Goal: Task Accomplishment & Management: Manage account settings

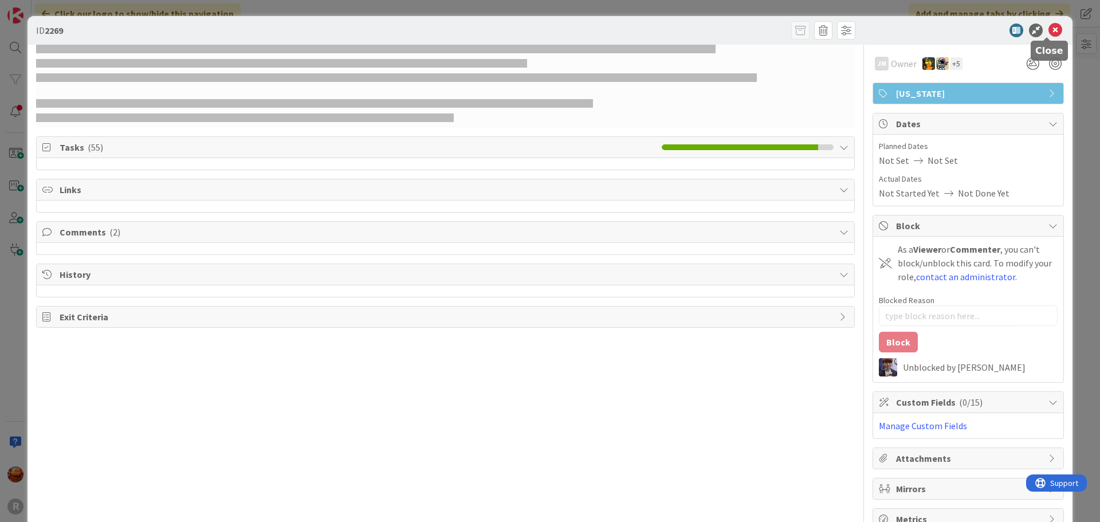
click at [1053, 31] on icon at bounding box center [1056, 30] width 14 height 14
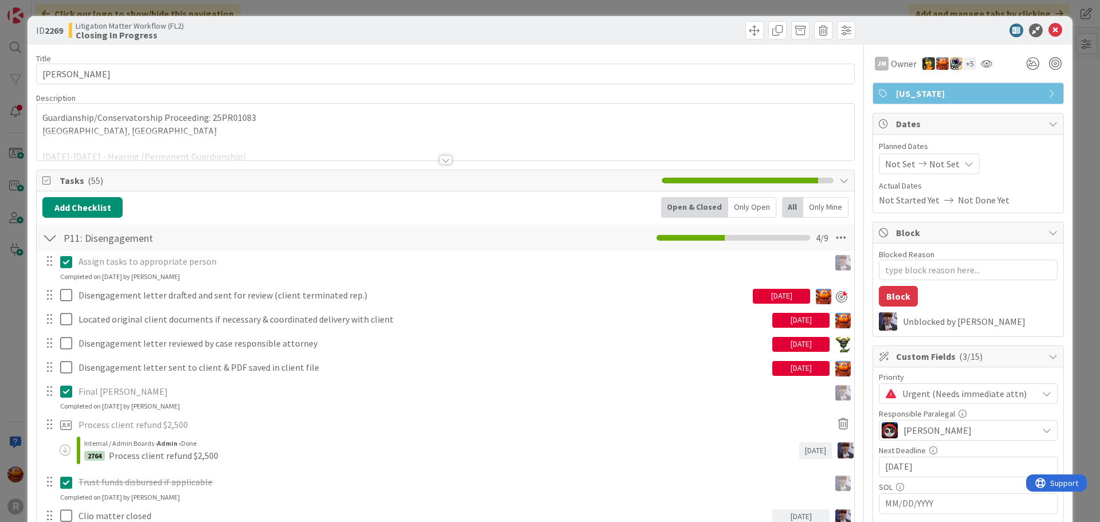
click at [21, 39] on div "ID 2269 Litigation Matter Workflow (FL2) Closing In Progress Title 14 / 128 [PE…" at bounding box center [550, 261] width 1100 height 522
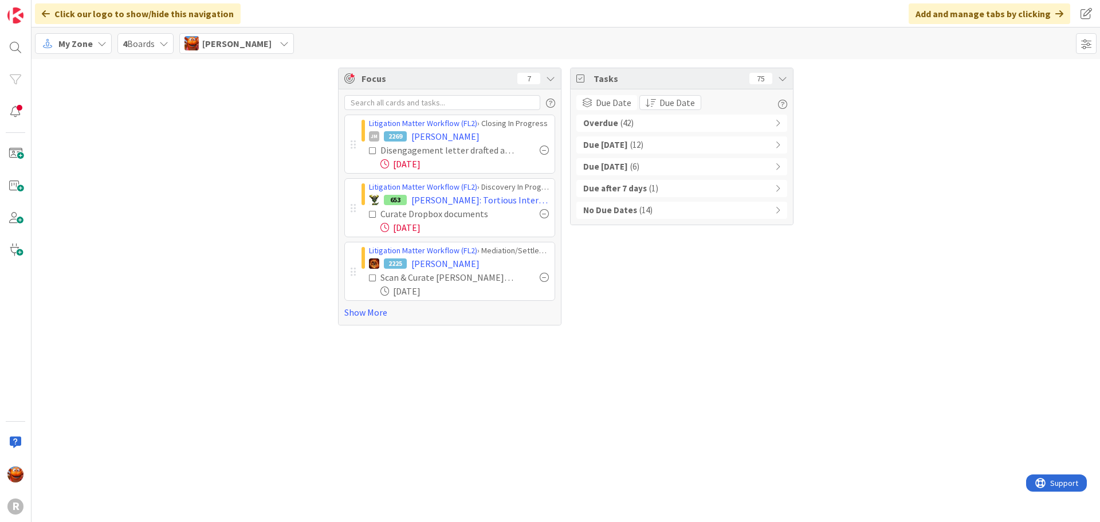
click at [210, 43] on span "[PERSON_NAME]" at bounding box center [236, 44] width 69 height 14
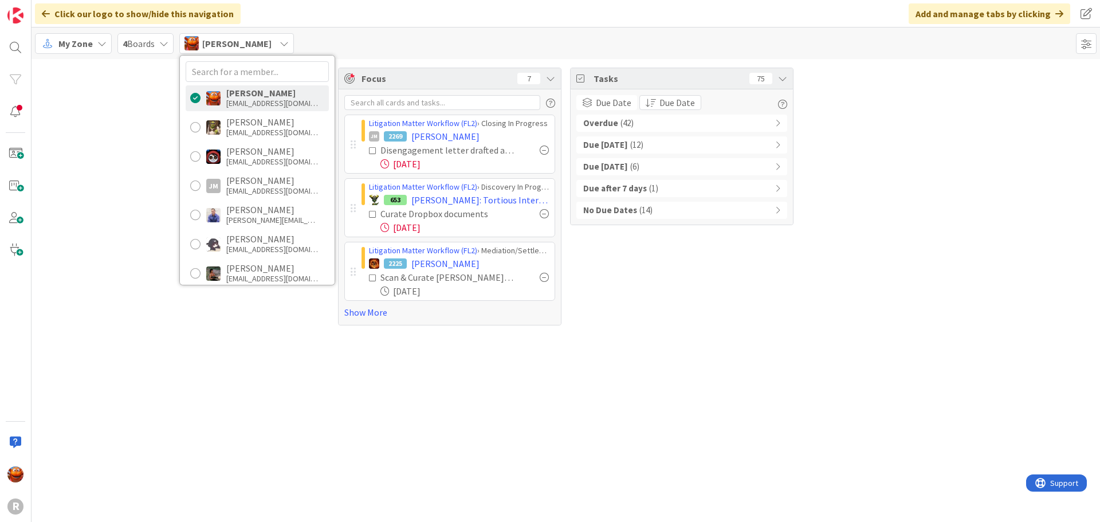
click at [108, 41] on div "My Zone" at bounding box center [73, 43] width 77 height 21
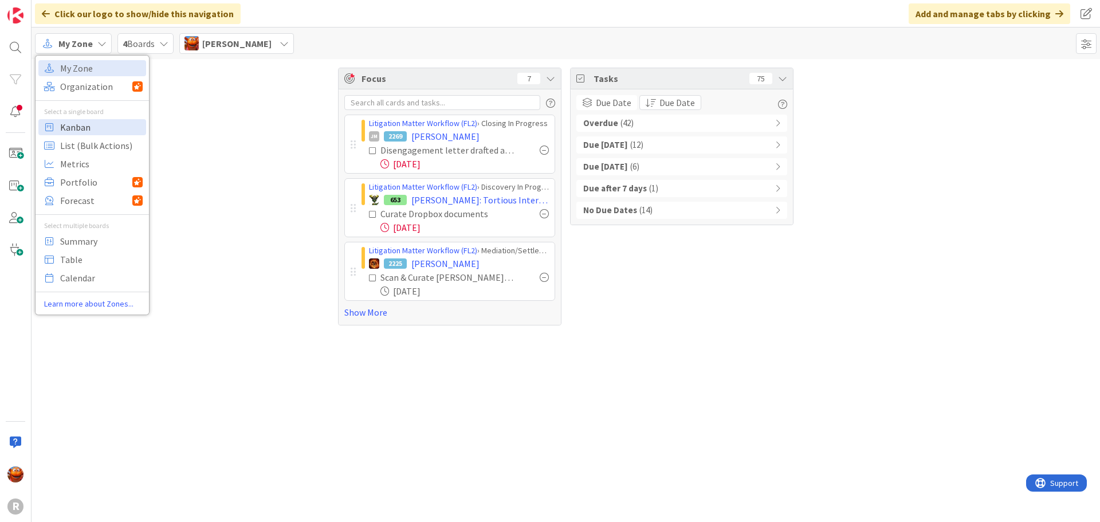
click at [105, 128] on span "Kanban" at bounding box center [101, 127] width 83 height 17
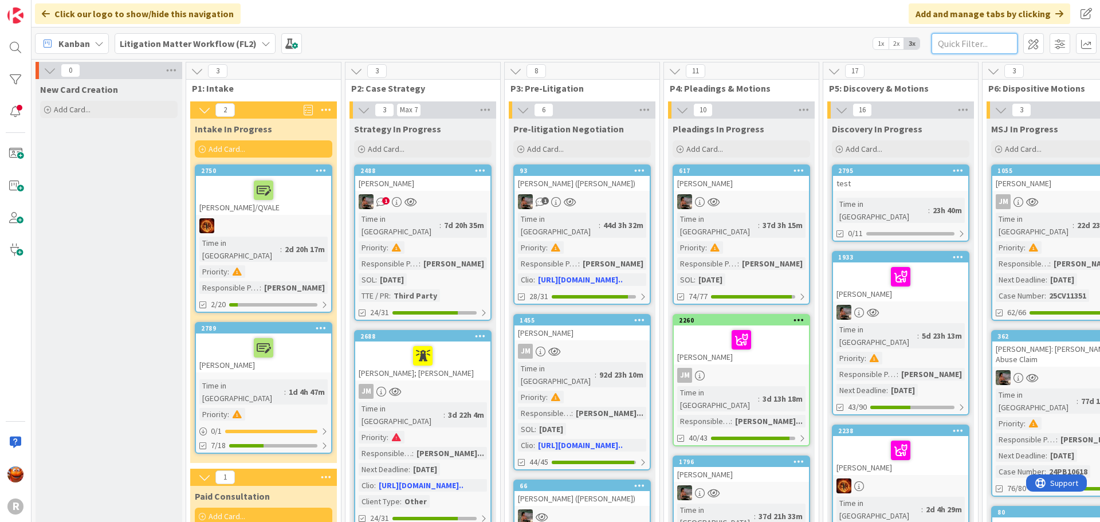
click at [986, 45] on input "text" at bounding box center [975, 43] width 86 height 21
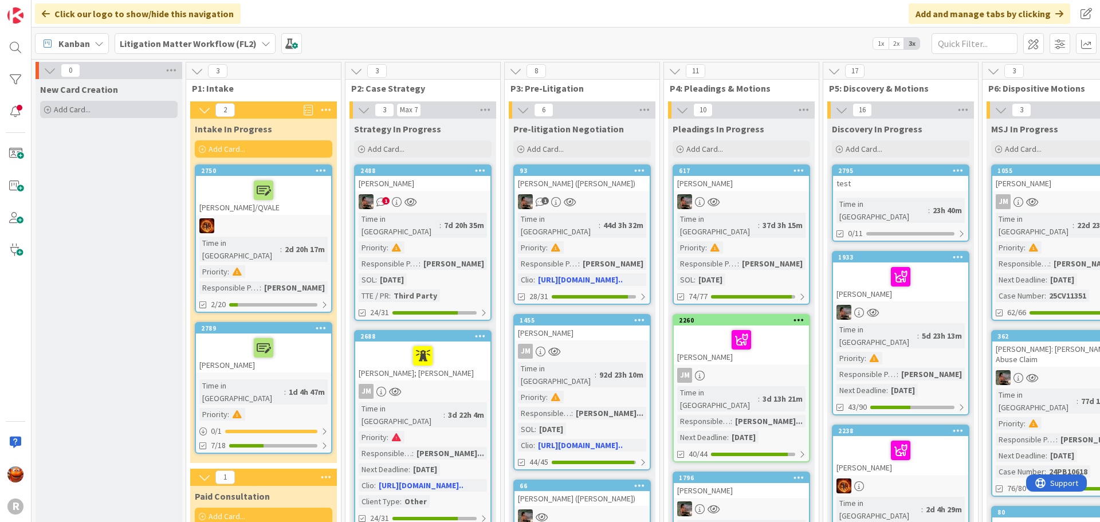
click at [105, 110] on div "Add Card..." at bounding box center [109, 109] width 138 height 17
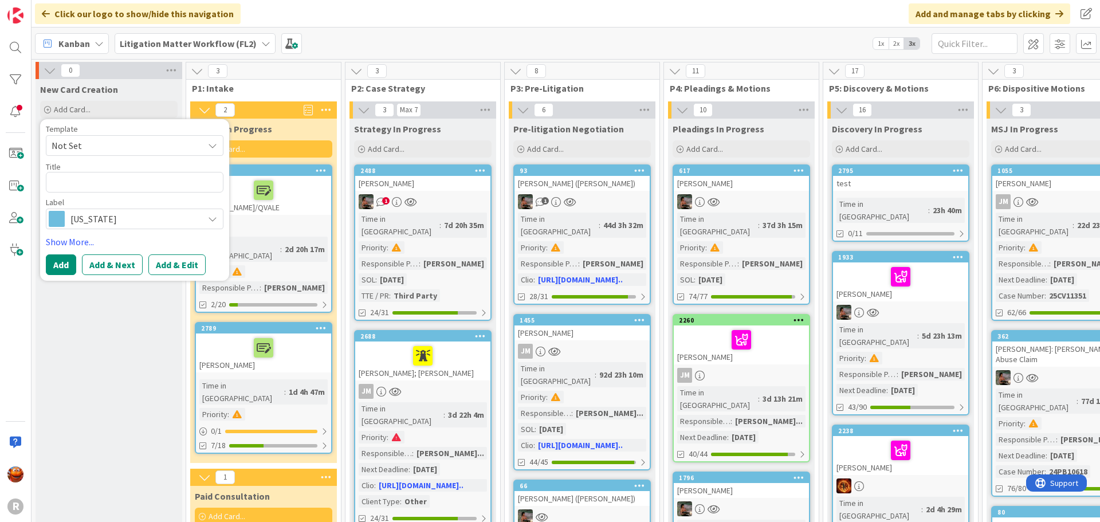
type textarea "x"
type textarea "E"
type textarea "x"
type textarea "S"
type textarea "x"
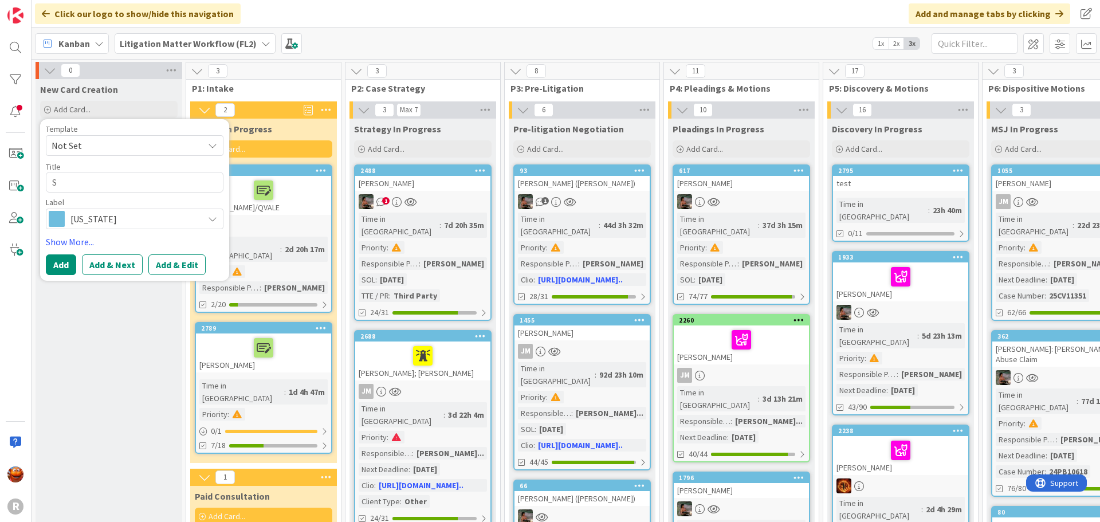
type textarea "SA"
type textarea "x"
type textarea "SAU"
type textarea "x"
type textarea "SAUC"
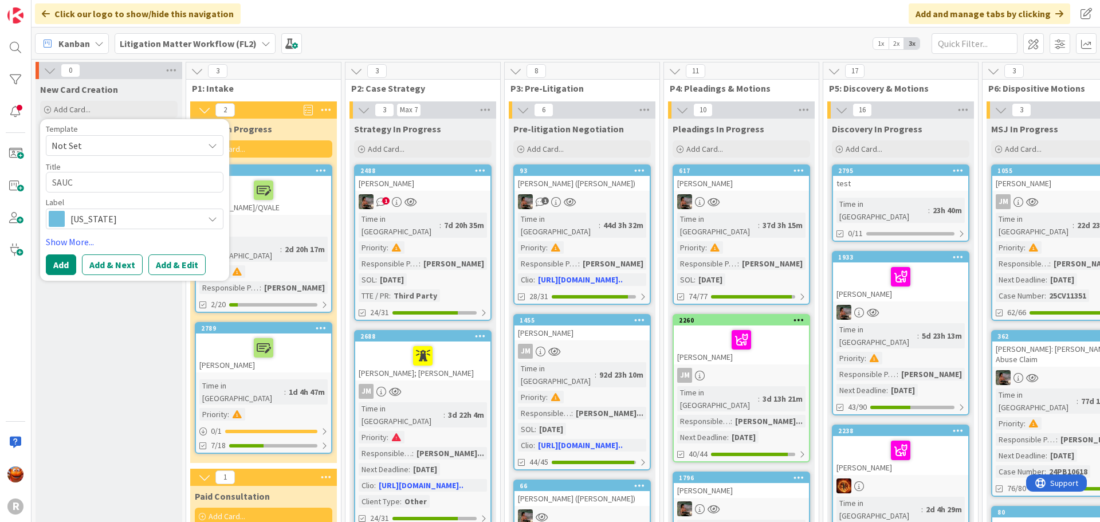
type textarea "x"
type textarea "SAUCE"
type textarea "x"
type textarea "SAUCED"
type textarea "x"
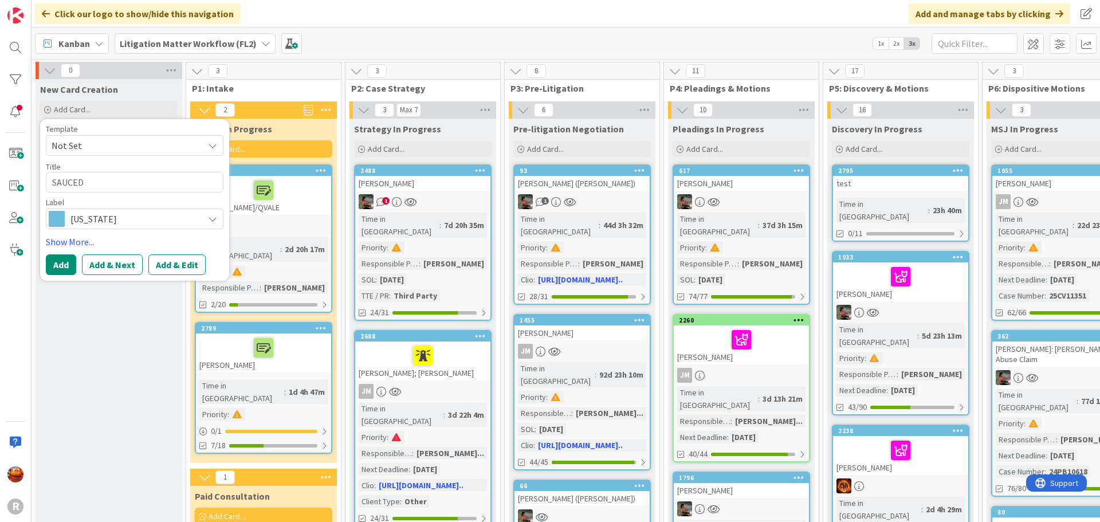
type textarea "[PERSON_NAME]"
type textarea "x"
type textarea "[PERSON_NAME],"
type textarea "x"
type textarea "[PERSON_NAME],"
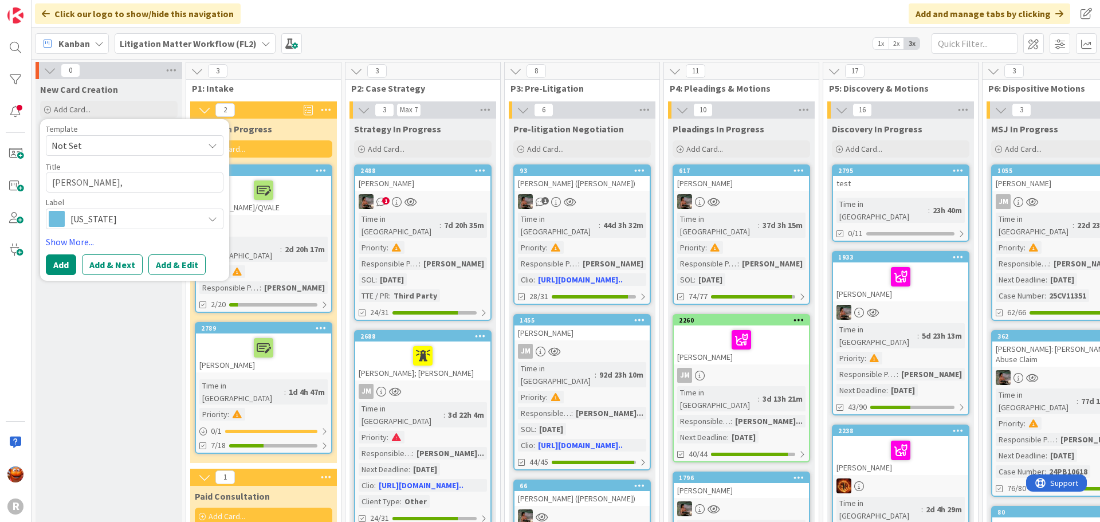
type textarea "x"
type textarea "[PERSON_NAME], E"
type textarea "x"
type textarea "[PERSON_NAME], El"
type textarea "x"
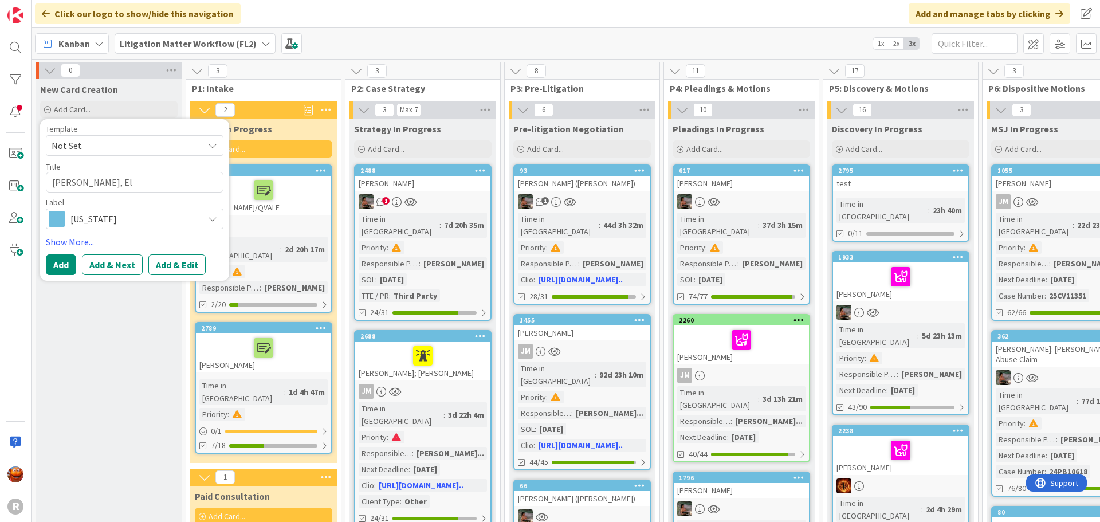
type textarea "[PERSON_NAME]"
type textarea "x"
type textarea "[PERSON_NAME]"
type textarea "x"
type textarea "[PERSON_NAME]"
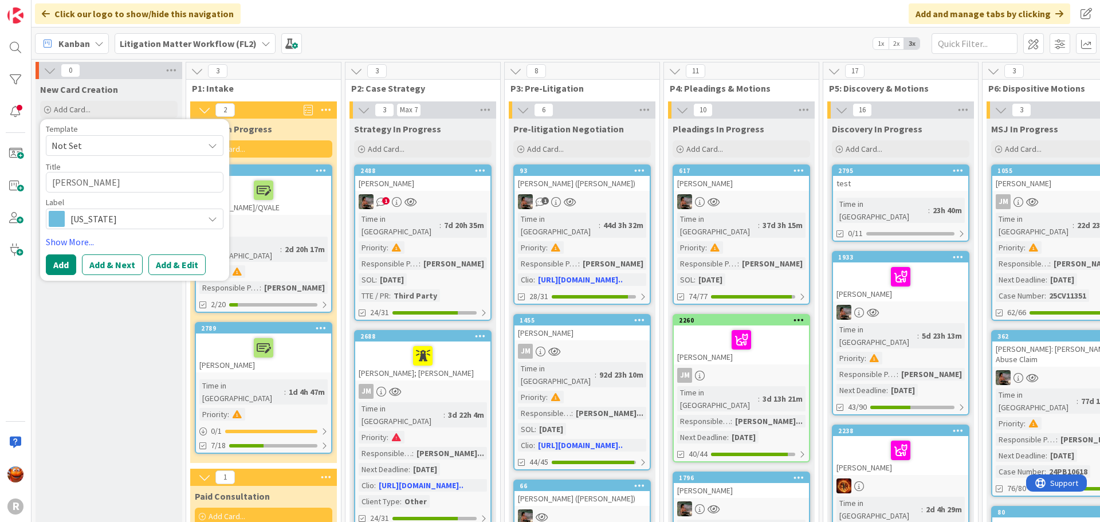
type textarea "x"
type textarea "[PERSON_NAME]"
click at [60, 274] on button "Add" at bounding box center [61, 264] width 30 height 21
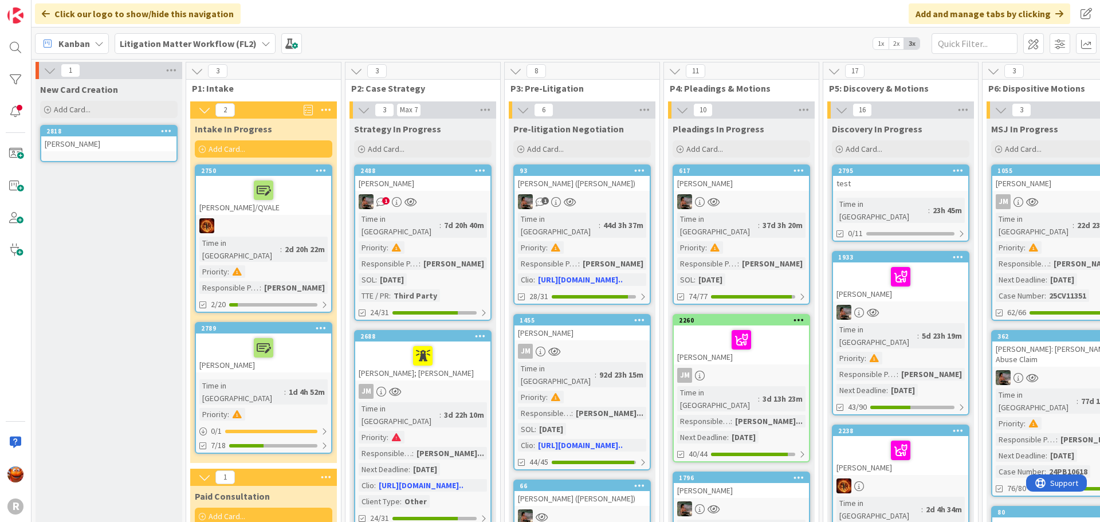
click at [168, 41] on b "Litigation Matter Workflow (FL2)" at bounding box center [188, 43] width 137 height 11
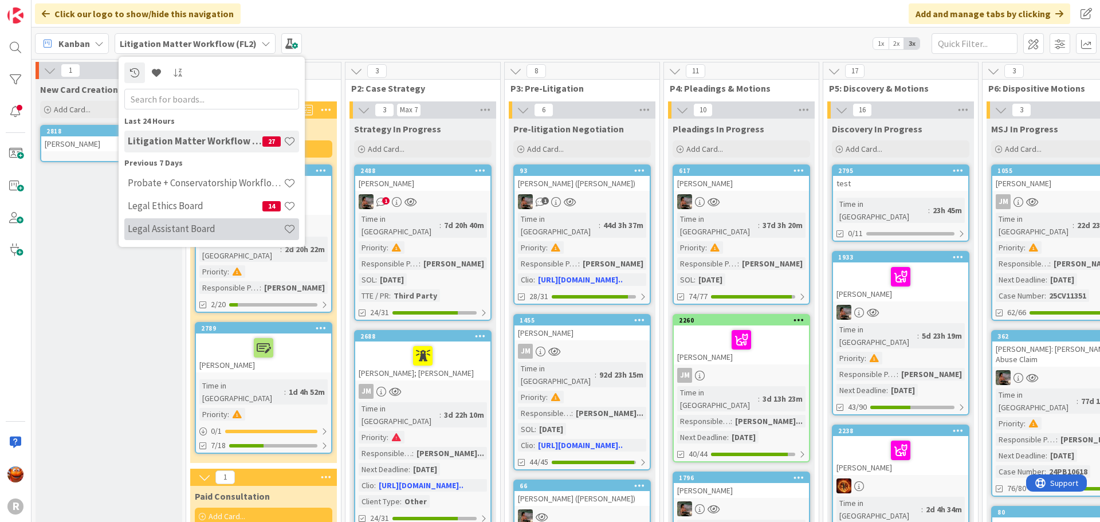
click at [181, 223] on h4 "Legal Assistant Board" at bounding box center [206, 228] width 156 height 11
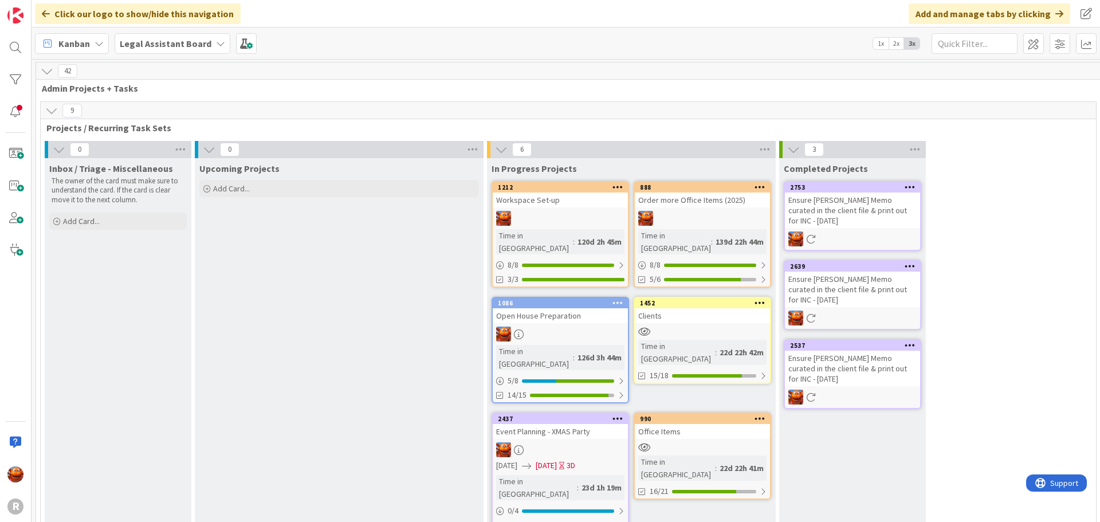
click at [567, 327] on div at bounding box center [560, 334] width 135 height 15
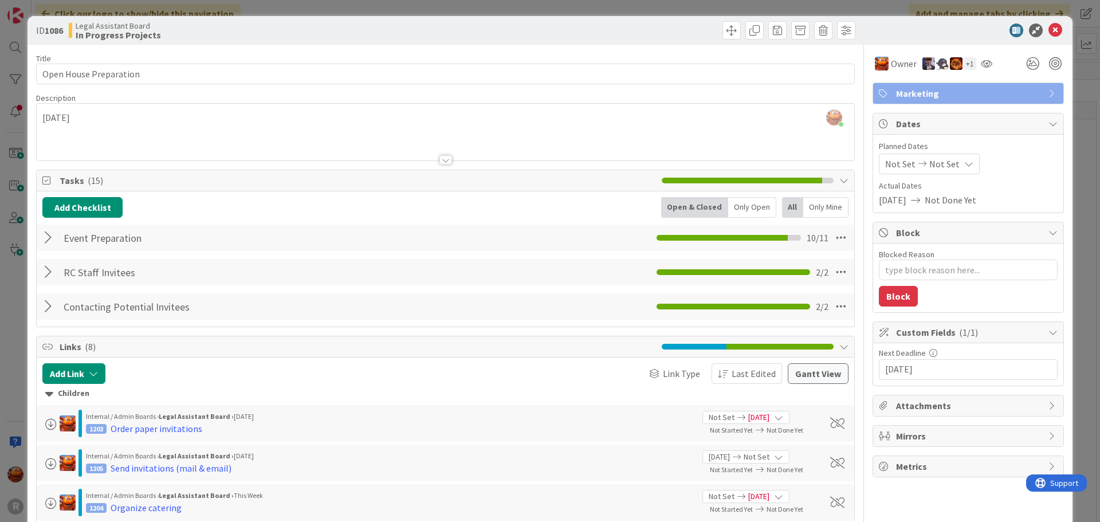
click at [49, 239] on div at bounding box center [49, 238] width 15 height 21
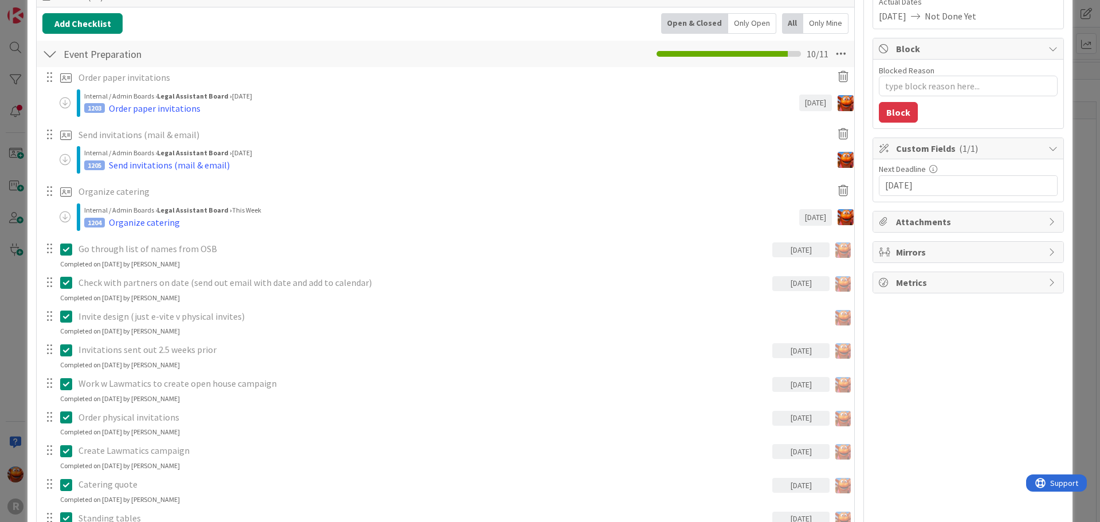
scroll to position [344, 0]
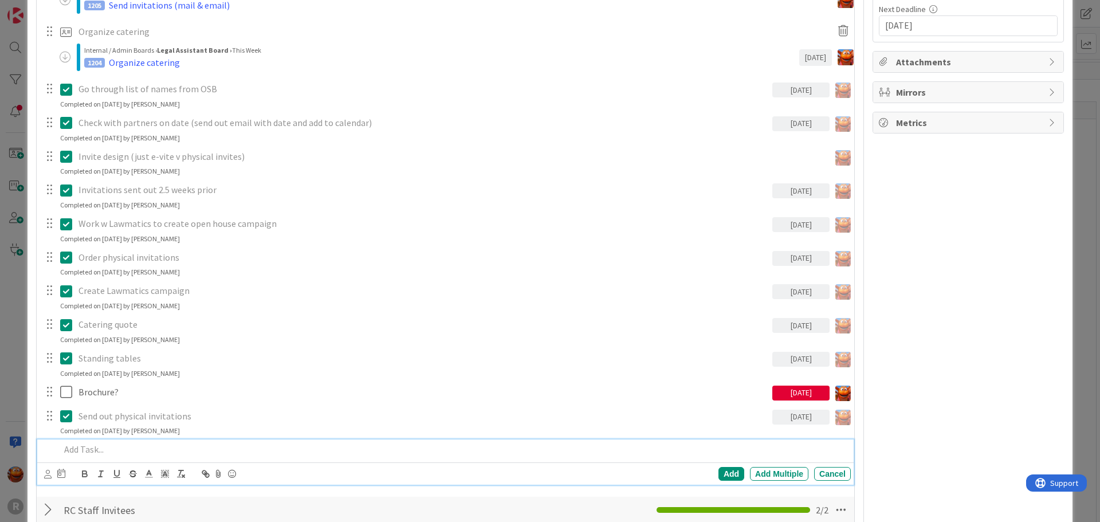
type textarea "x"
click at [117, 455] on p at bounding box center [453, 449] width 786 height 13
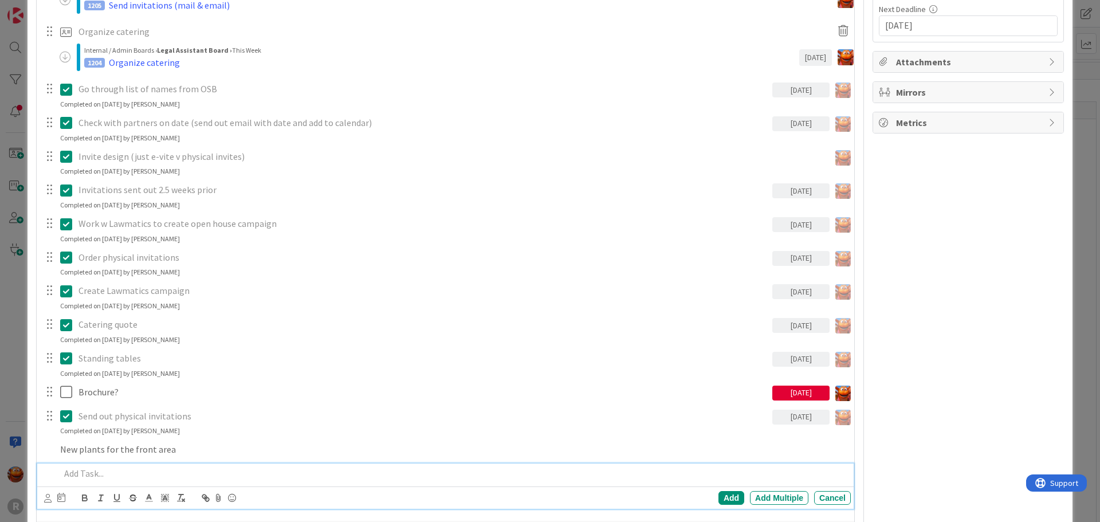
scroll to position [368, 0]
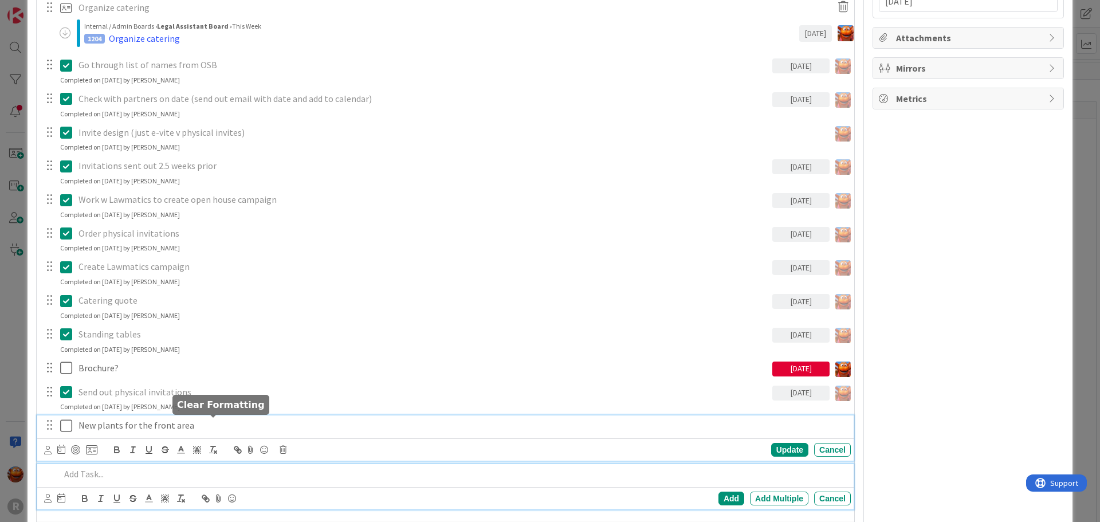
click at [207, 425] on div "New plants for the front area Update Cancel" at bounding box center [445, 437] width 817 height 45
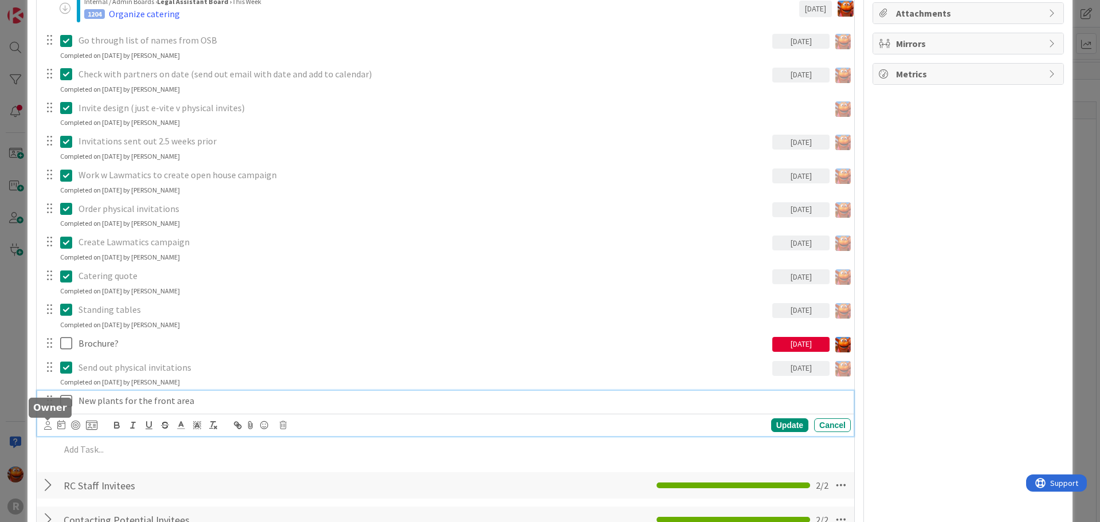
click at [47, 423] on icon at bounding box center [47, 425] width 7 height 9
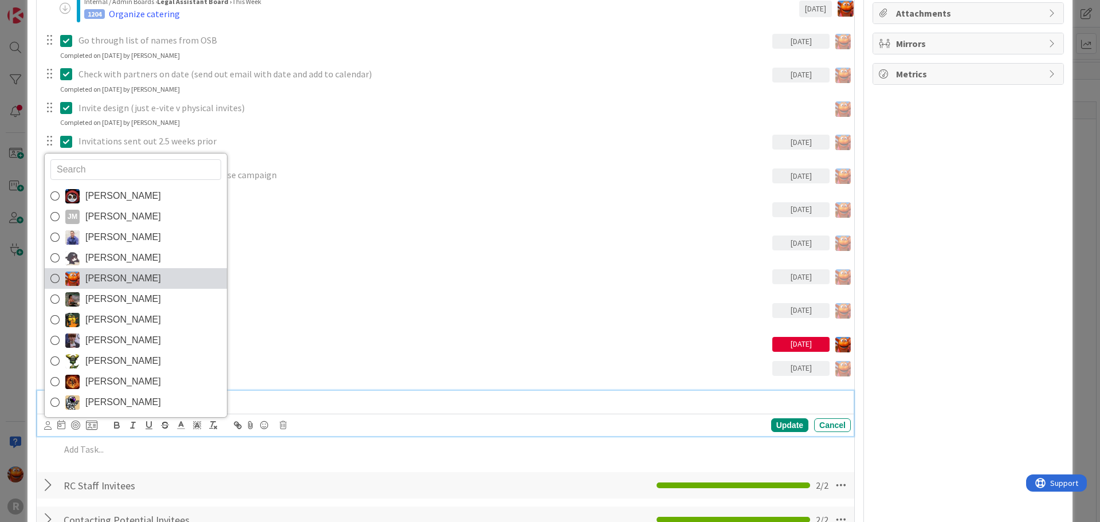
click at [116, 277] on span "[PERSON_NAME]" at bounding box center [123, 278] width 76 height 17
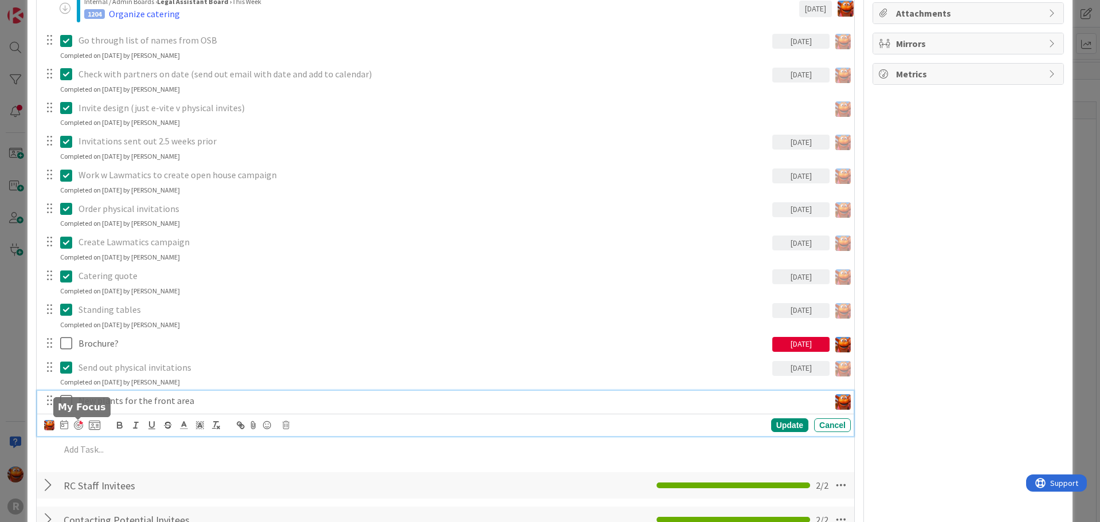
click at [74, 424] on div at bounding box center [78, 425] width 9 height 9
type textarea "x"
click at [59, 422] on div "[PERSON_NAME] [PERSON_NAME] [PERSON_NAME] [PERSON_NAME] [PERSON_NAME] [PERSON_N…" at bounding box center [72, 425] width 56 height 14
click at [60, 422] on icon at bounding box center [64, 424] width 8 height 9
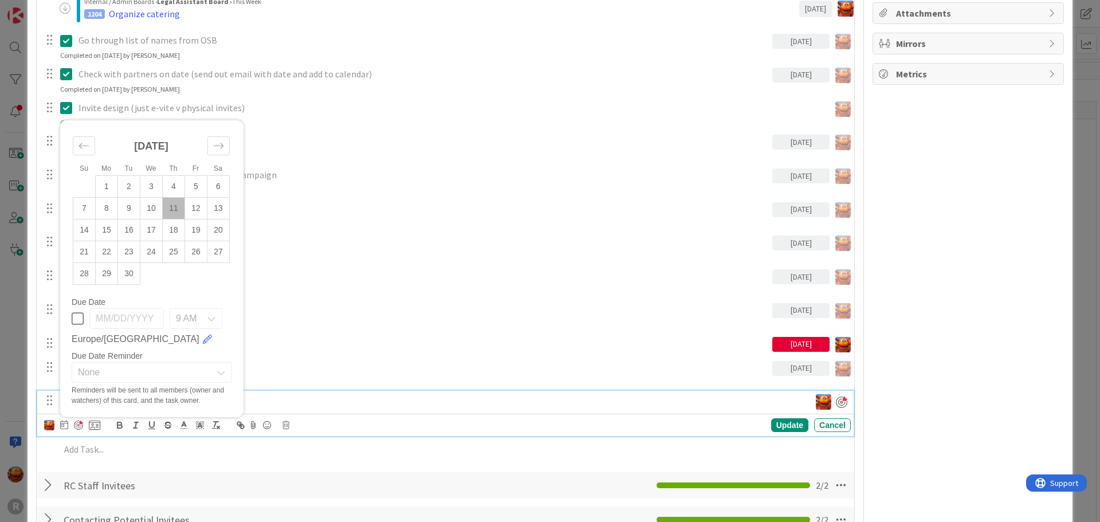
click at [172, 208] on td "11" at bounding box center [174, 209] width 22 height 22
type input "[DATE]"
click at [786, 426] on div "Update" at bounding box center [789, 425] width 37 height 14
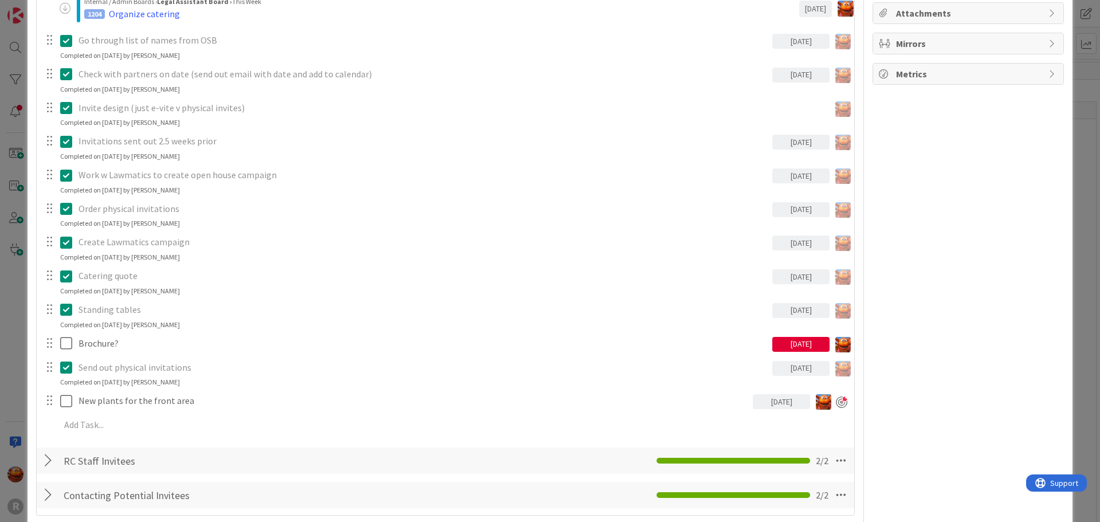
click at [15, 342] on div "ID 1086 Legal Assistant Board In Progress Projects Title 22 / 128 Open House Pr…" at bounding box center [550, 261] width 1100 height 522
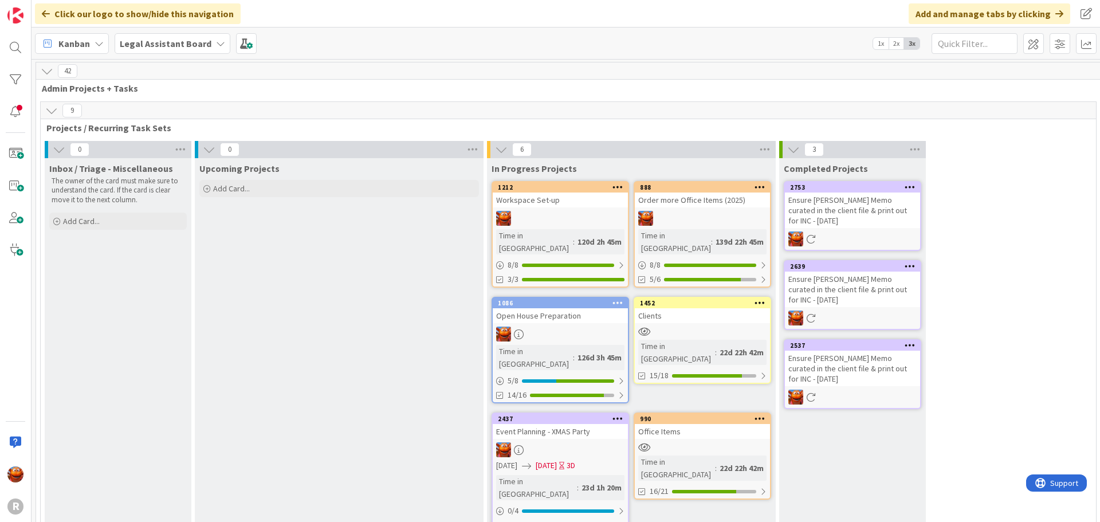
click at [147, 42] on b "Legal Assistant Board" at bounding box center [166, 43] width 92 height 11
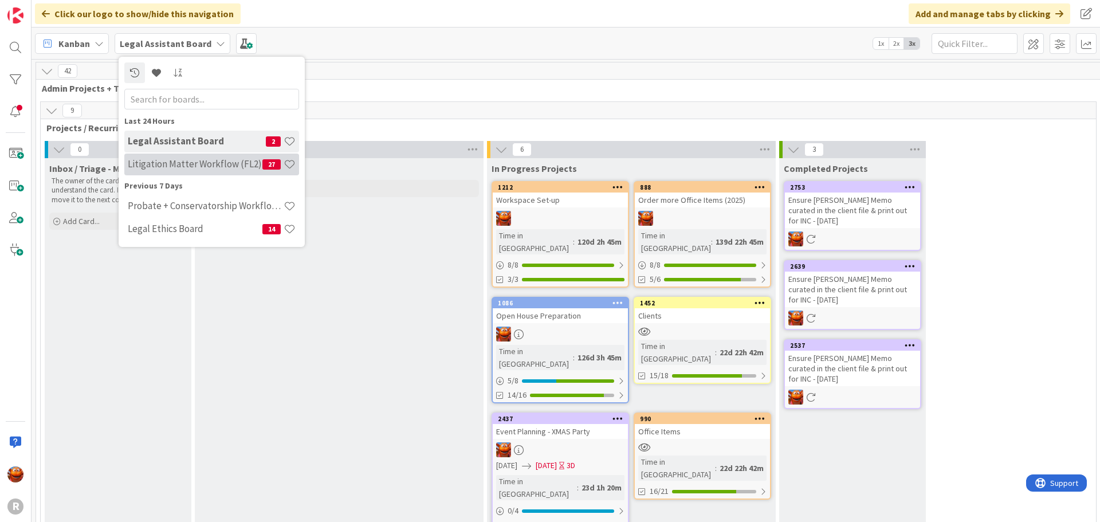
click at [164, 164] on h4 "Litigation Matter Workflow (FL2)" at bounding box center [195, 163] width 135 height 11
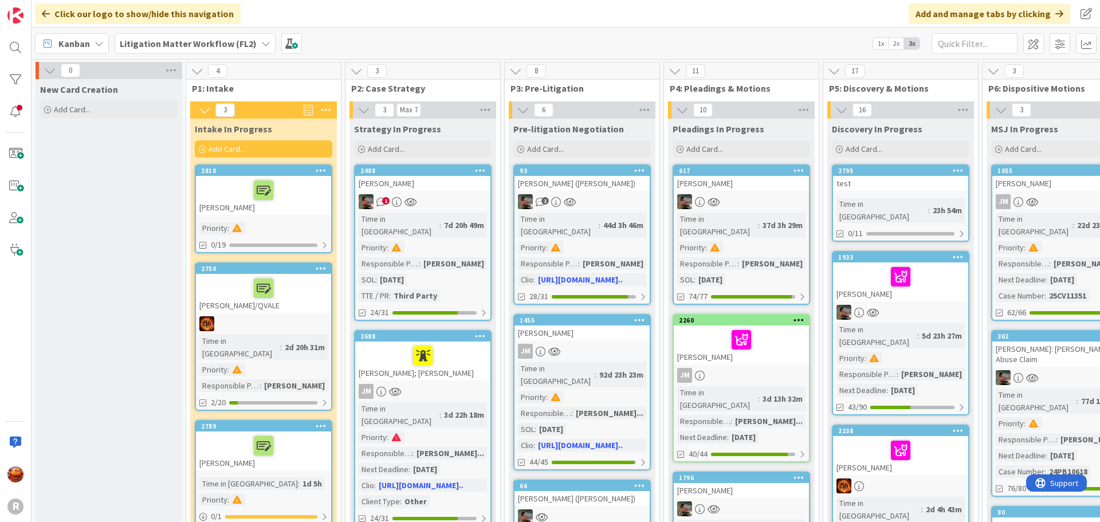
click at [237, 193] on div at bounding box center [263, 190] width 128 height 24
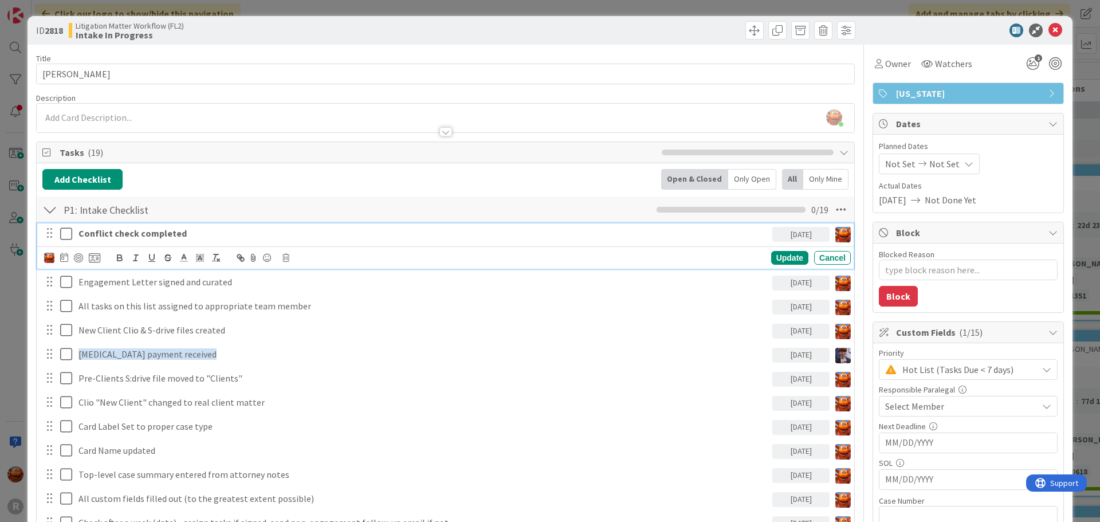
click at [144, 233] on strong "Conflict check completed" at bounding box center [133, 233] width 108 height 11
click at [79, 256] on div at bounding box center [78, 257] width 9 height 9
click at [66, 271] on div "Conflict check completed [DATE] Update Cancel Engagement Letter signed and cura…" at bounding box center [445, 508] width 806 height 570
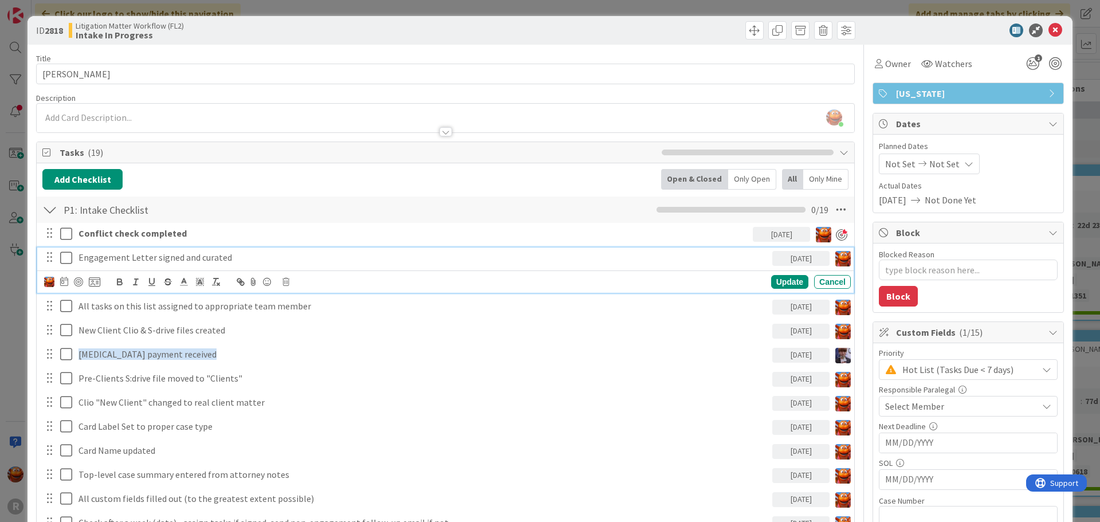
click at [70, 257] on icon at bounding box center [66, 258] width 12 height 14
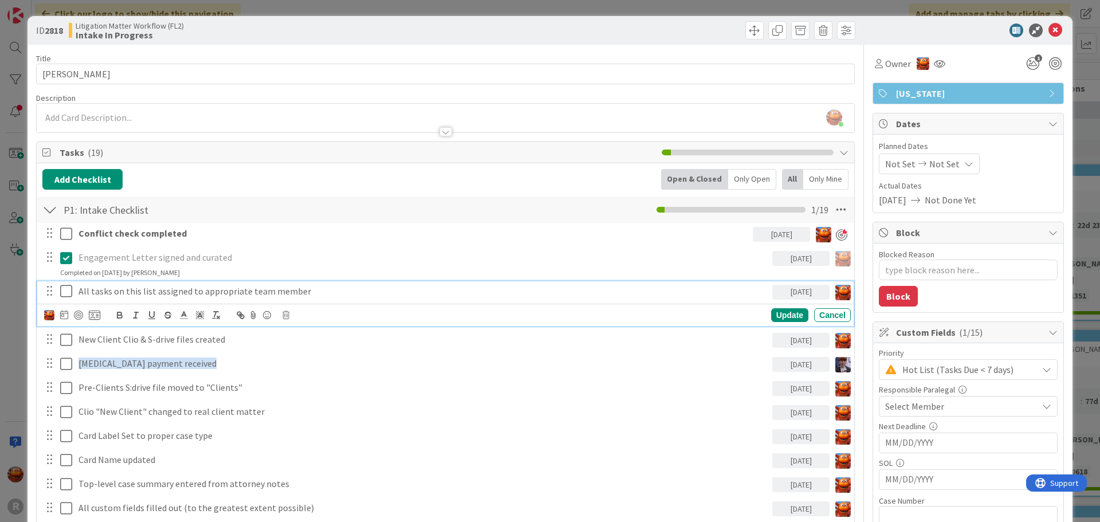
click at [68, 289] on icon at bounding box center [66, 291] width 12 height 14
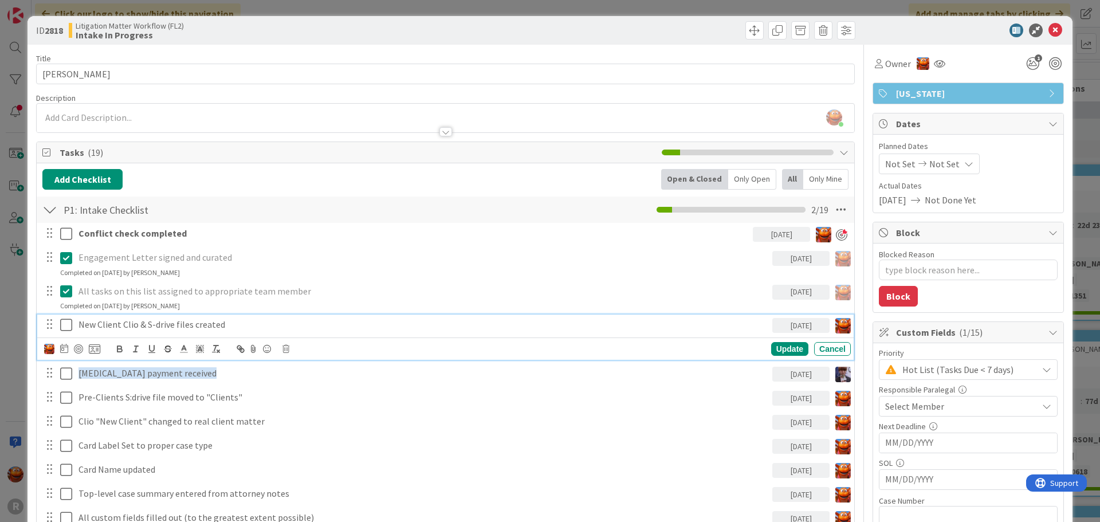
click at [66, 324] on icon at bounding box center [66, 325] width 12 height 14
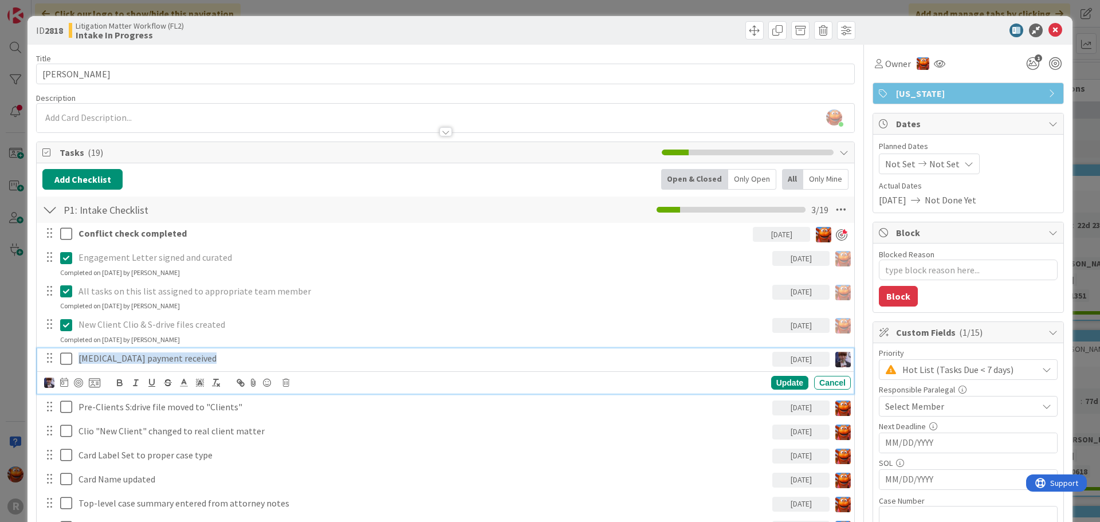
click at [65, 355] on icon at bounding box center [66, 359] width 12 height 14
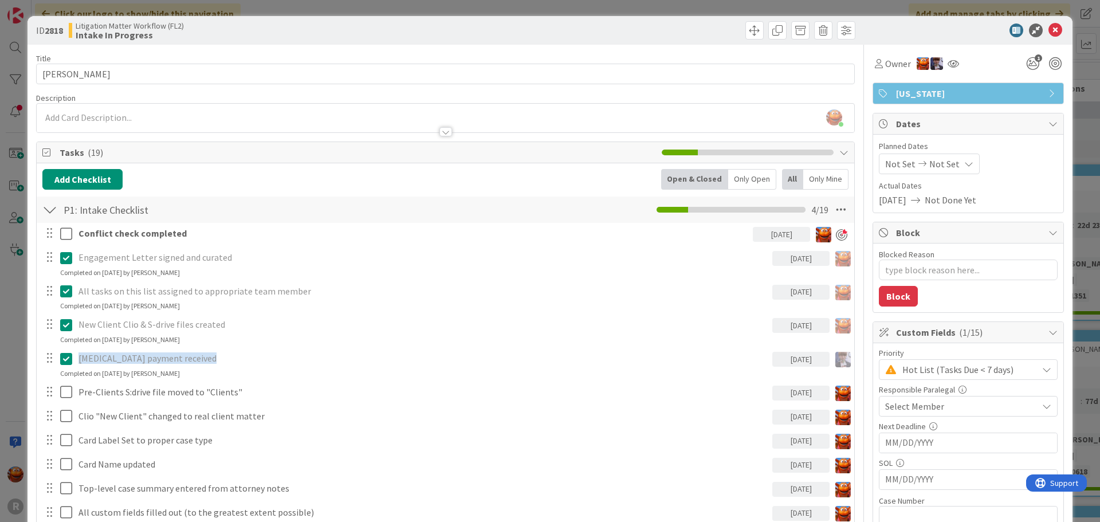
scroll to position [115, 0]
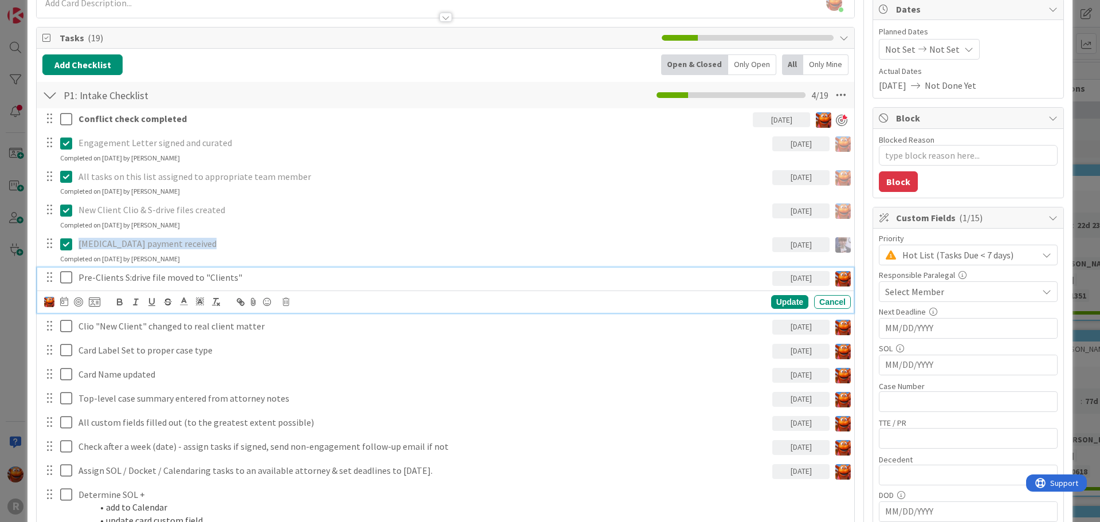
click at [65, 279] on icon at bounding box center [66, 277] width 12 height 14
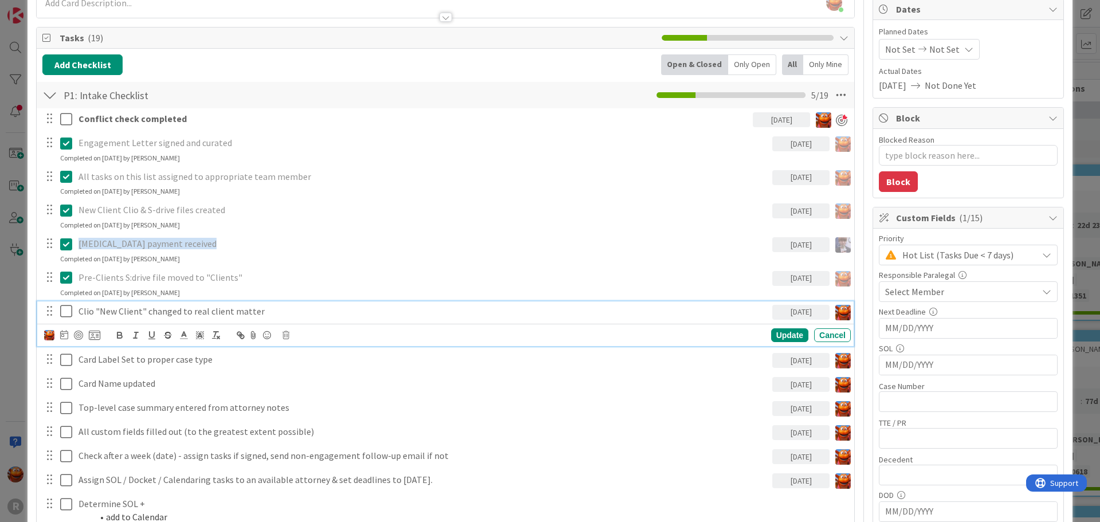
click at [64, 310] on icon at bounding box center [66, 311] width 12 height 14
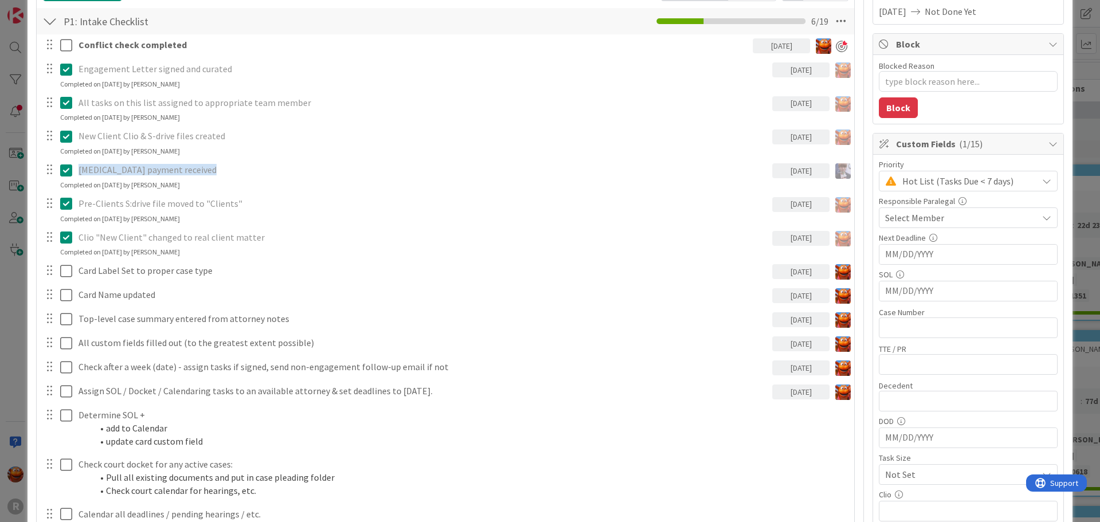
scroll to position [229, 0]
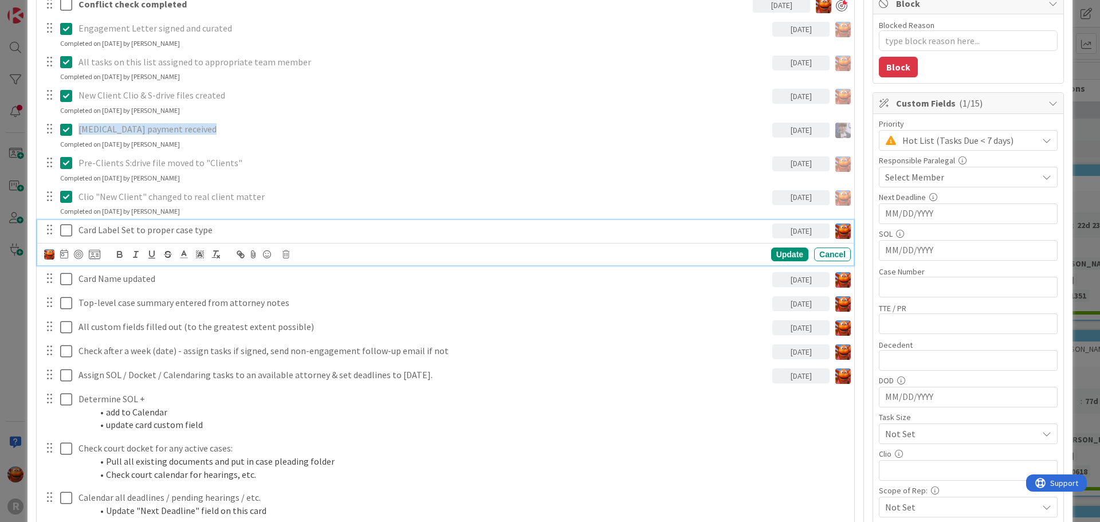
click at [66, 233] on icon at bounding box center [66, 230] width 12 height 14
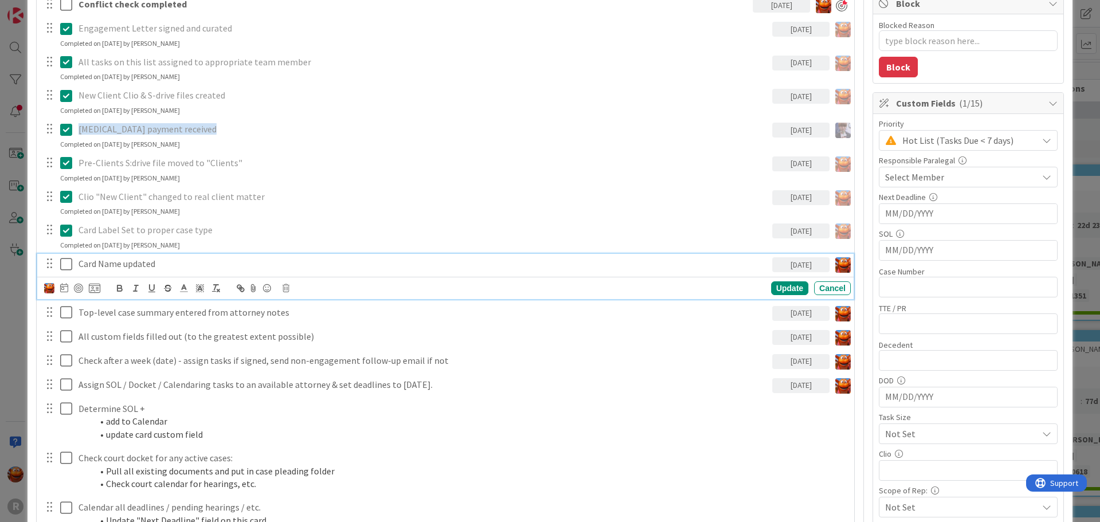
click at [62, 266] on icon at bounding box center [66, 264] width 12 height 14
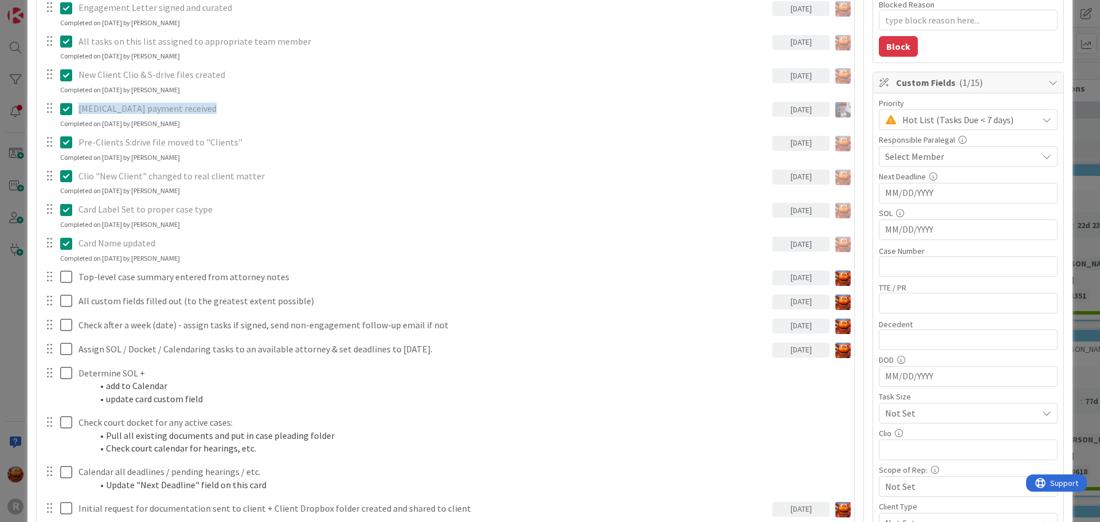
scroll to position [287, 0]
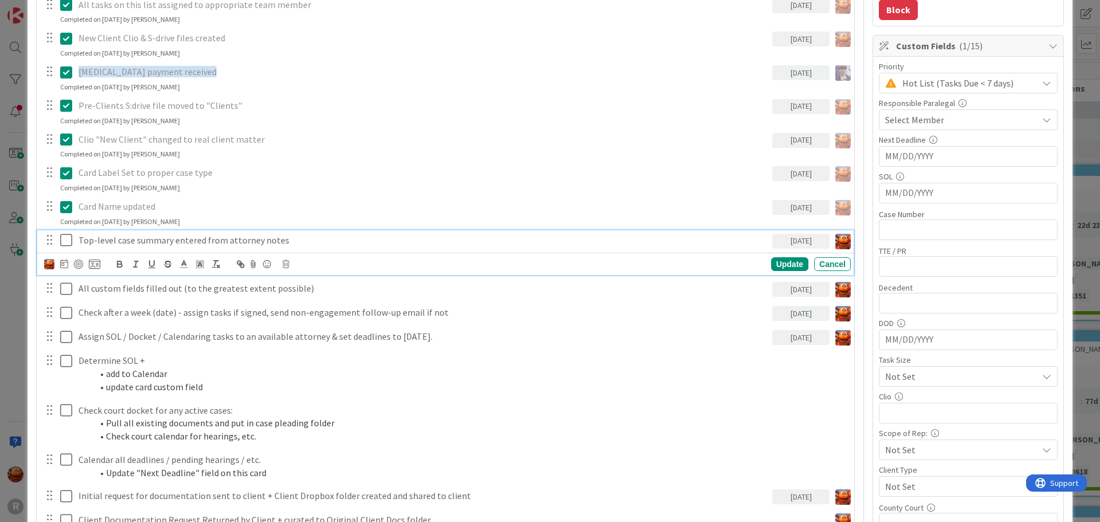
click at [65, 243] on icon at bounding box center [66, 240] width 12 height 14
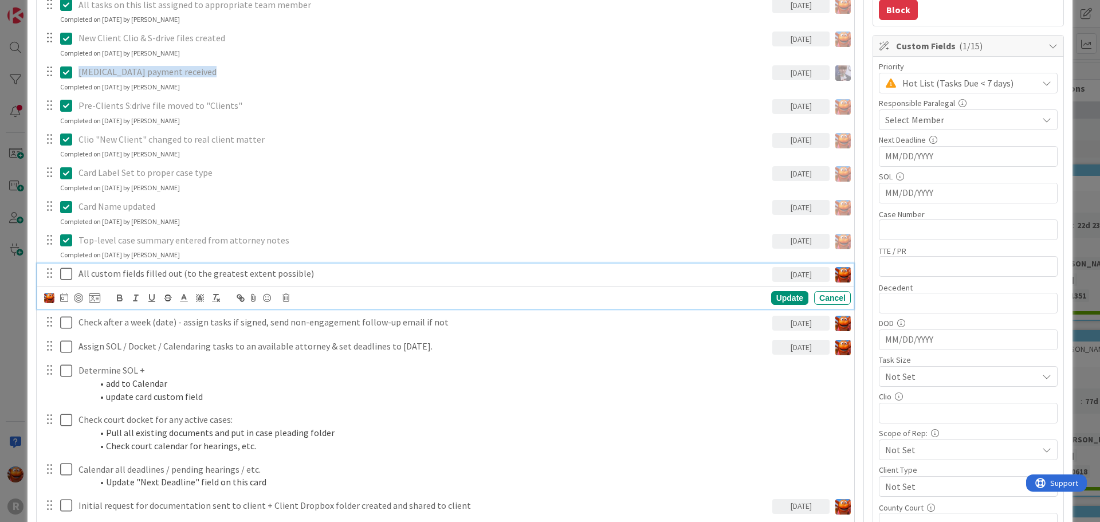
click at [63, 279] on icon at bounding box center [66, 274] width 12 height 14
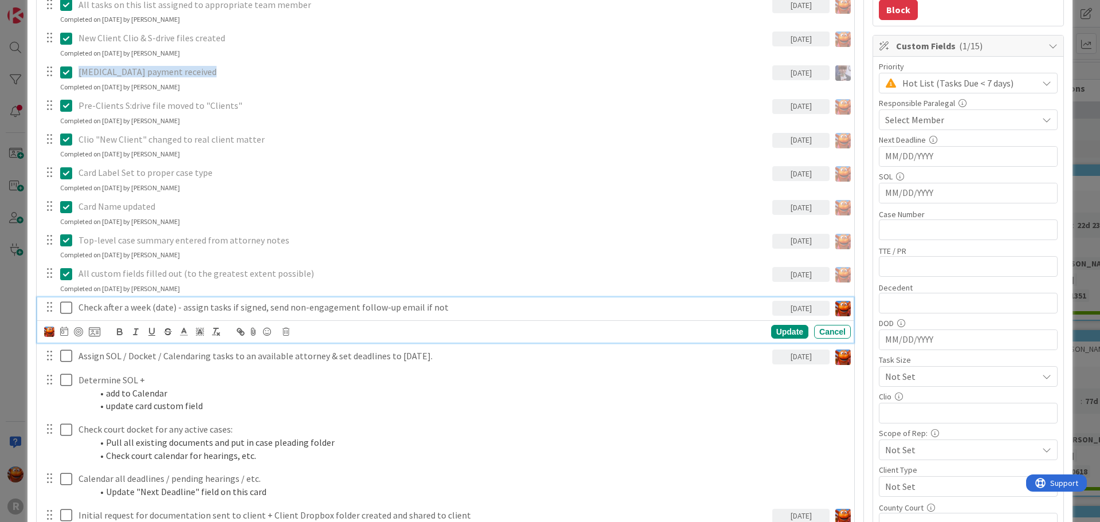
click at [70, 307] on icon at bounding box center [66, 308] width 12 height 14
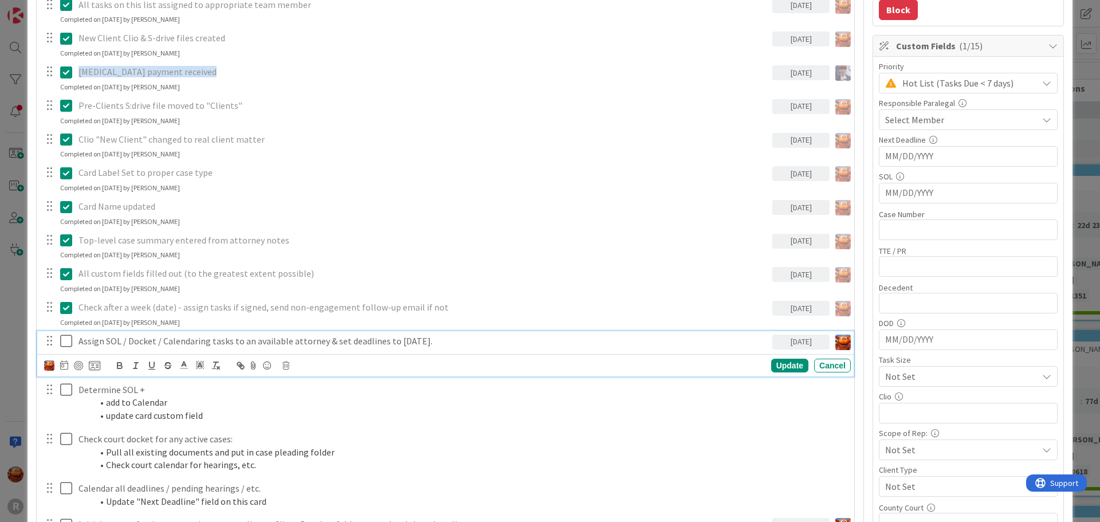
click at [67, 338] on icon at bounding box center [66, 341] width 12 height 14
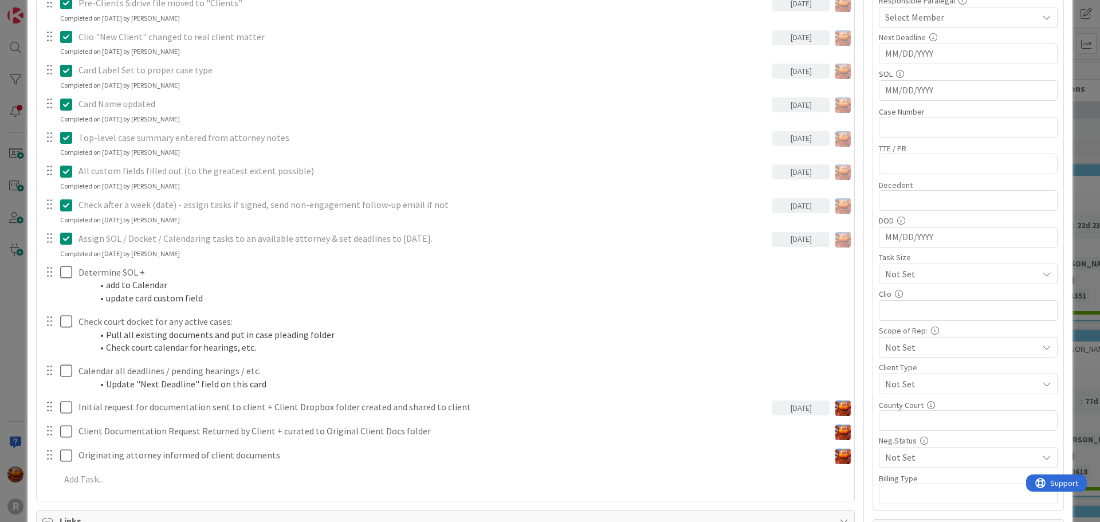
scroll to position [401, 0]
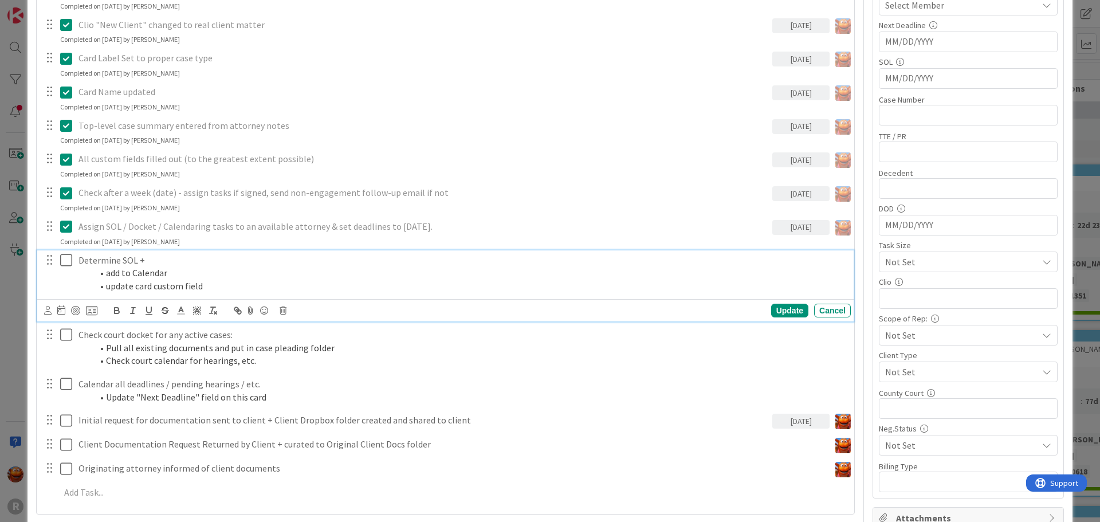
click at [142, 284] on li "update card custom field" at bounding box center [469, 286] width 754 height 13
click at [48, 312] on icon at bounding box center [47, 310] width 7 height 9
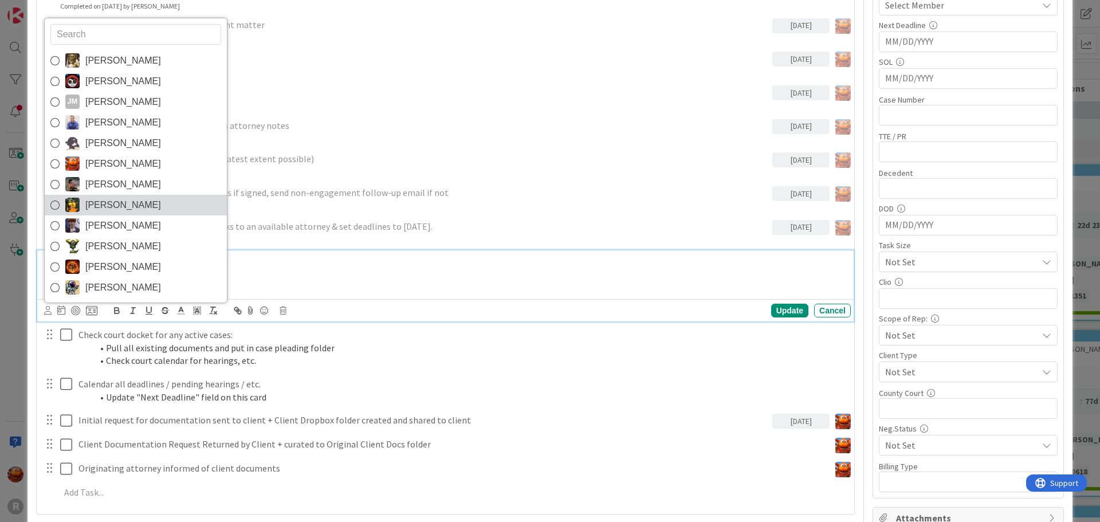
click at [111, 208] on span "[PERSON_NAME]" at bounding box center [123, 205] width 76 height 17
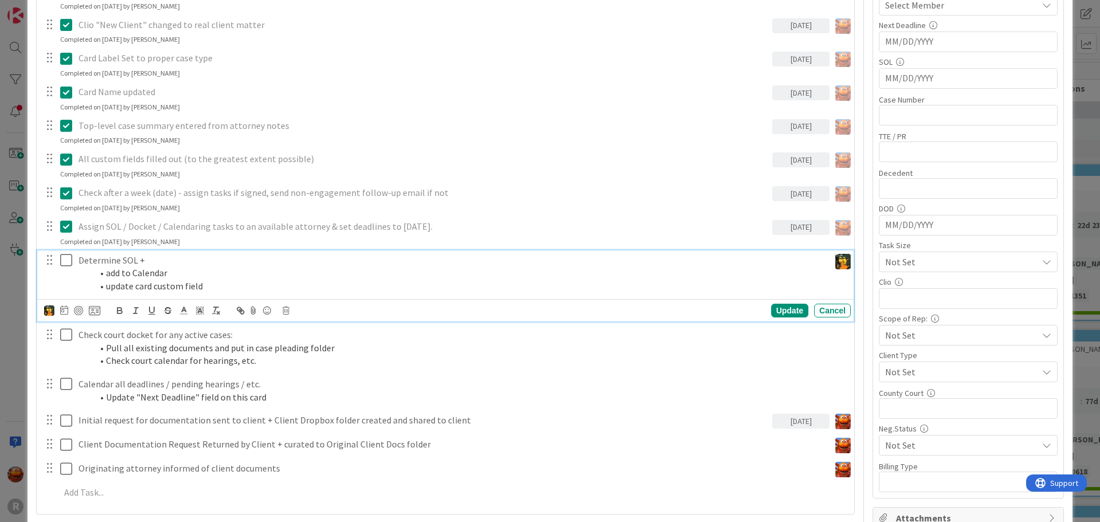
type textarea "x"
click at [65, 309] on icon at bounding box center [64, 309] width 8 height 9
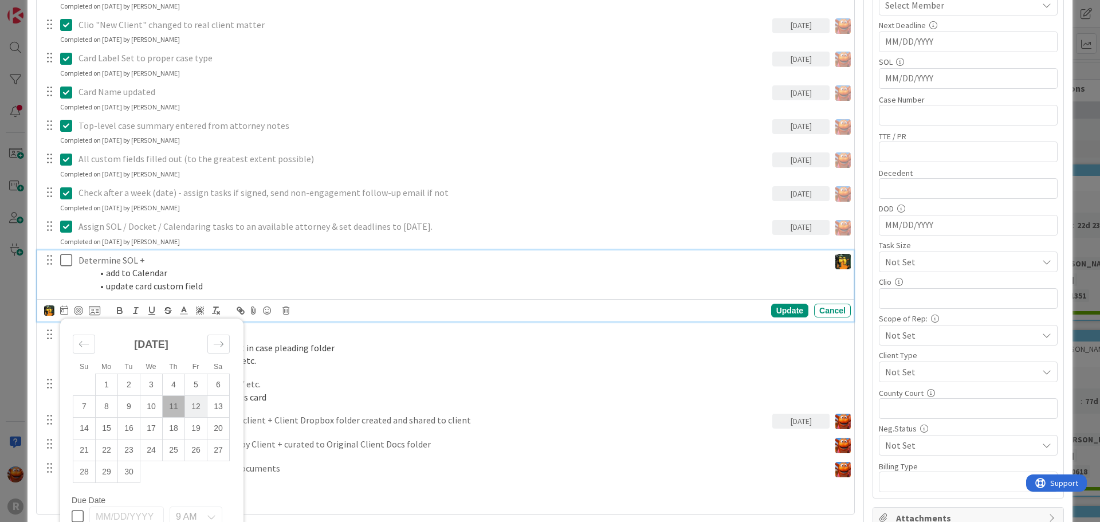
click at [193, 409] on td "12" at bounding box center [196, 406] width 22 height 22
type input "[DATE]"
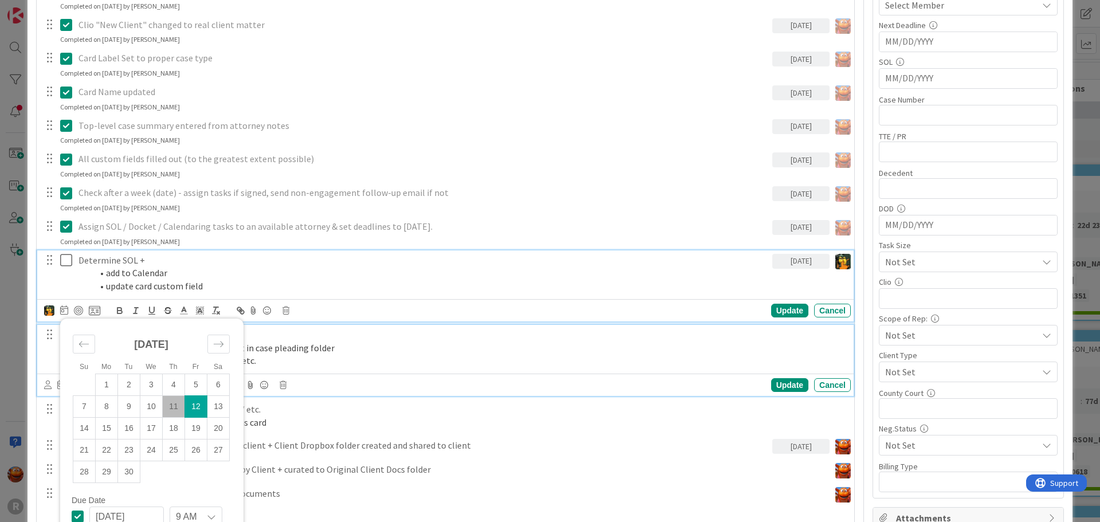
click at [313, 342] on li "Pull all existing documents and put in case pleading folder" at bounding box center [469, 348] width 754 height 13
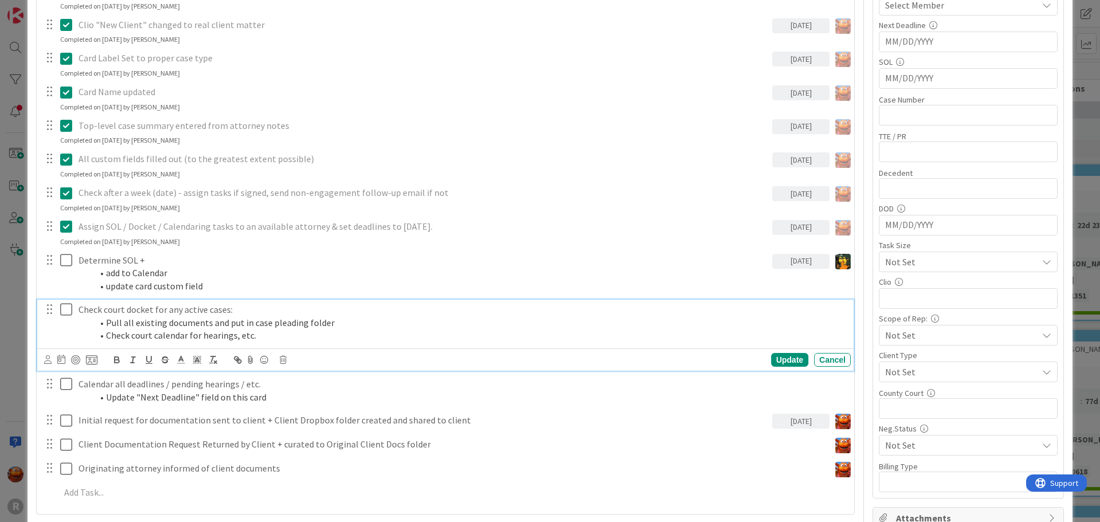
scroll to position [376, 0]
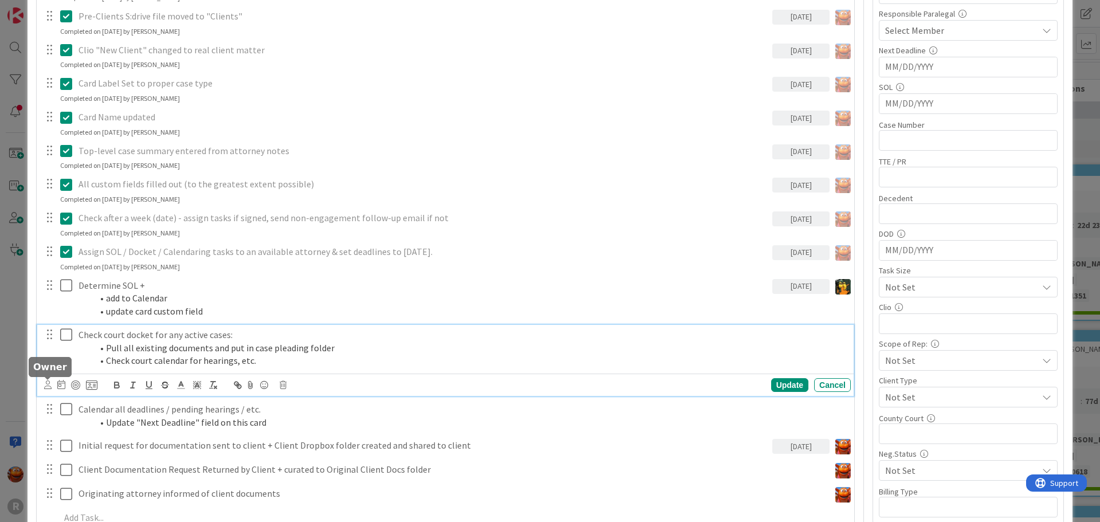
click at [48, 385] on icon at bounding box center [47, 385] width 7 height 9
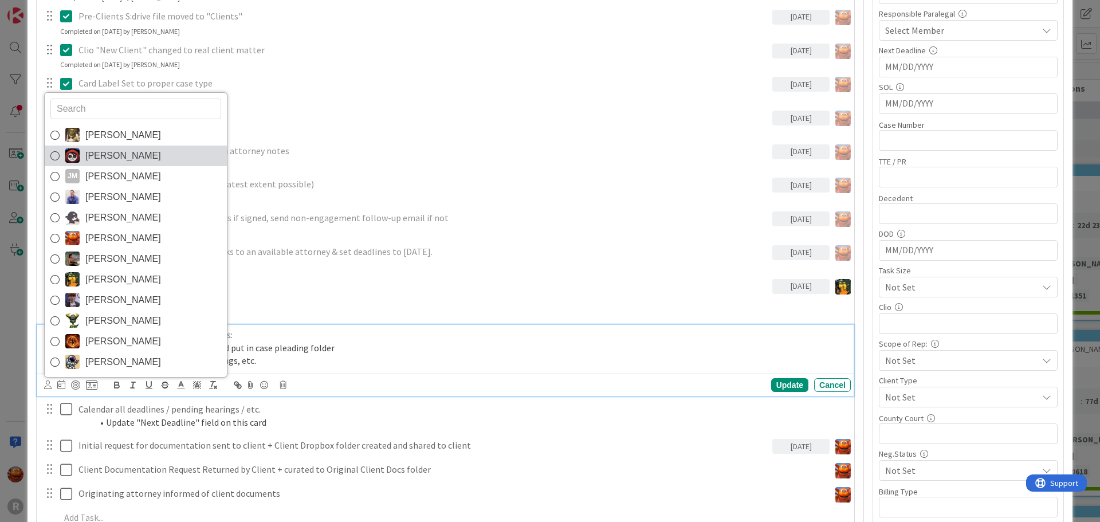
click at [127, 160] on span "[PERSON_NAME]" at bounding box center [123, 155] width 76 height 17
type textarea "x"
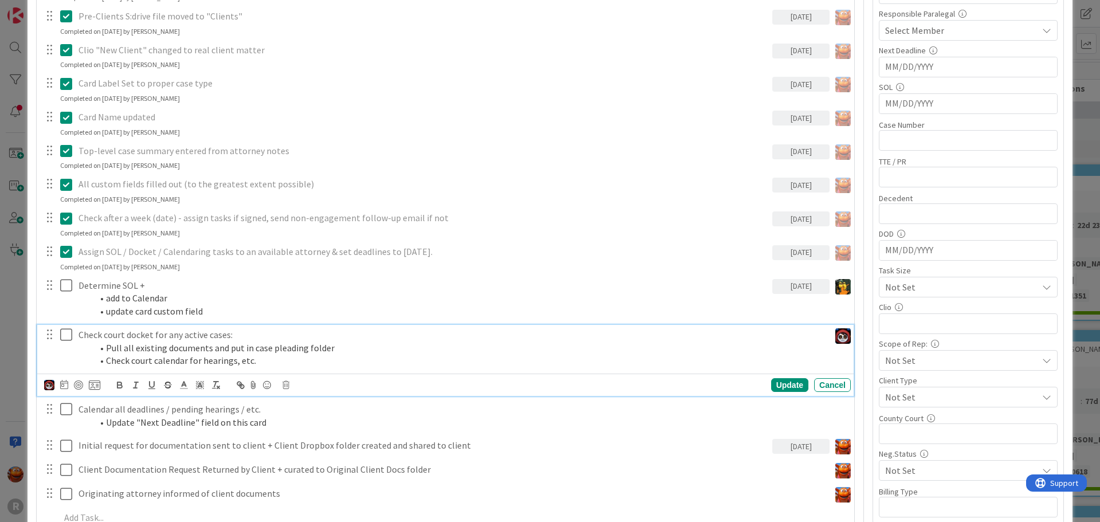
click at [62, 385] on icon at bounding box center [64, 384] width 8 height 9
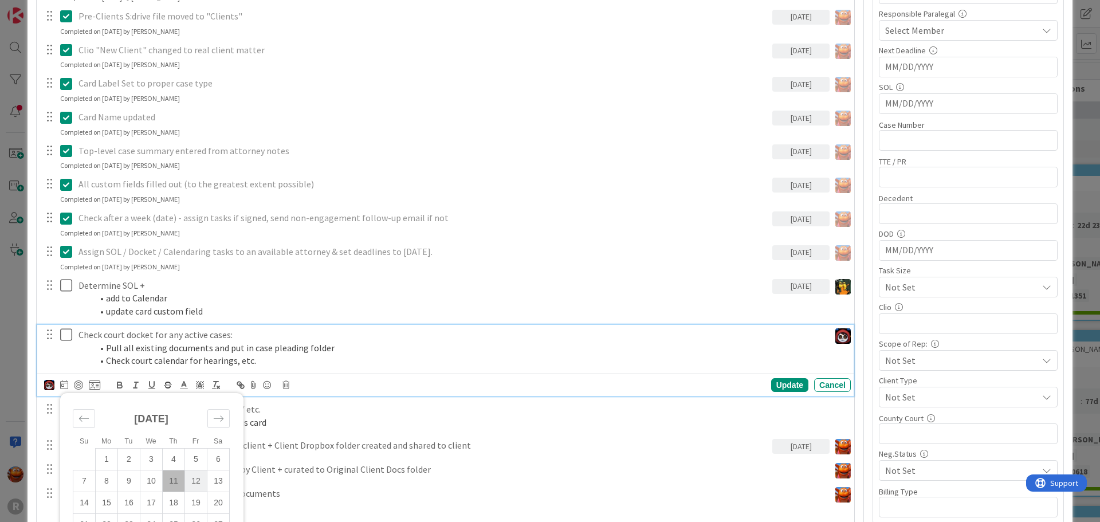
click at [192, 477] on td "12" at bounding box center [196, 481] width 22 height 22
type input "[DATE]"
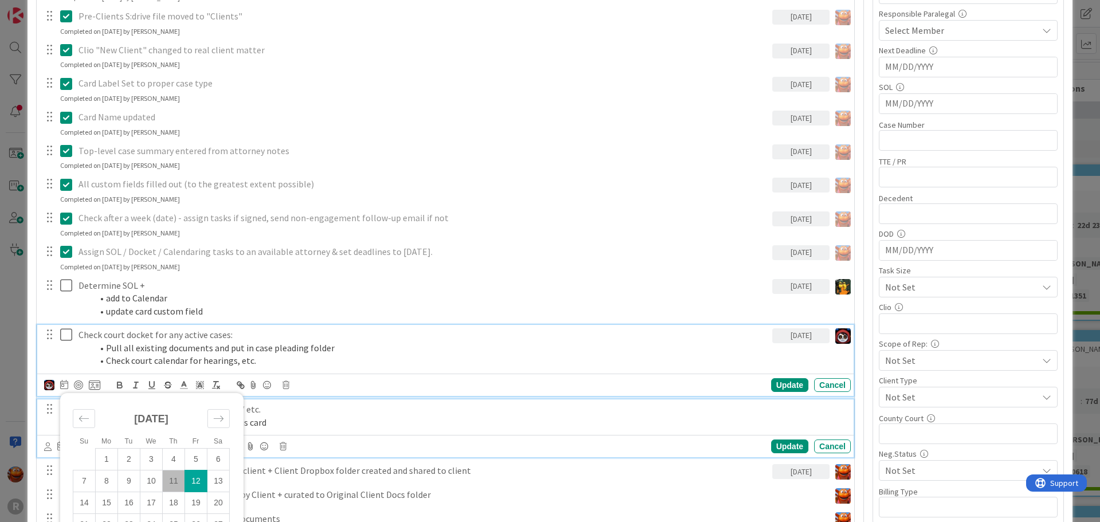
click at [275, 416] on li "Update "Next Deadline" field on this card" at bounding box center [469, 422] width 754 height 13
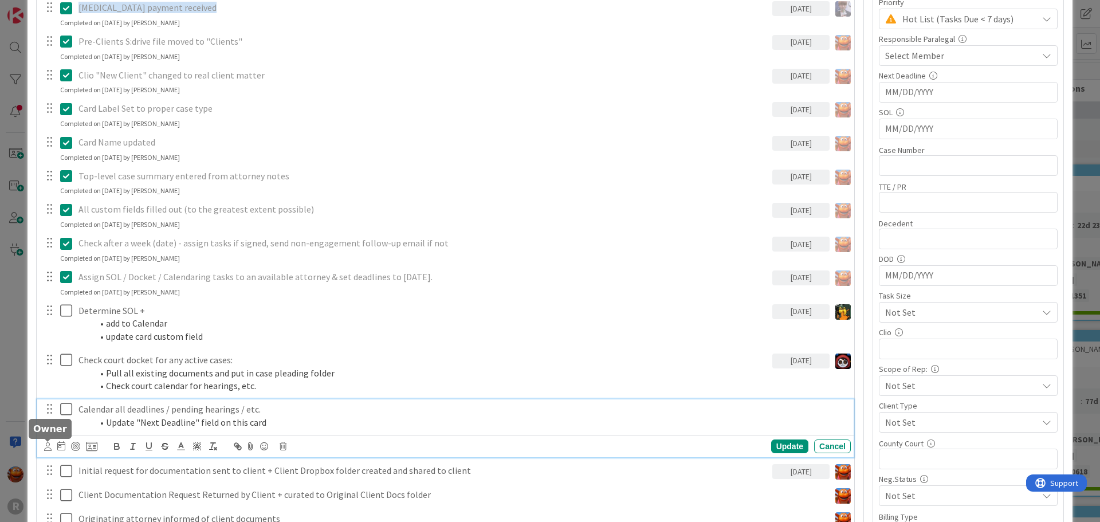
click at [48, 450] on icon at bounding box center [47, 446] width 7 height 9
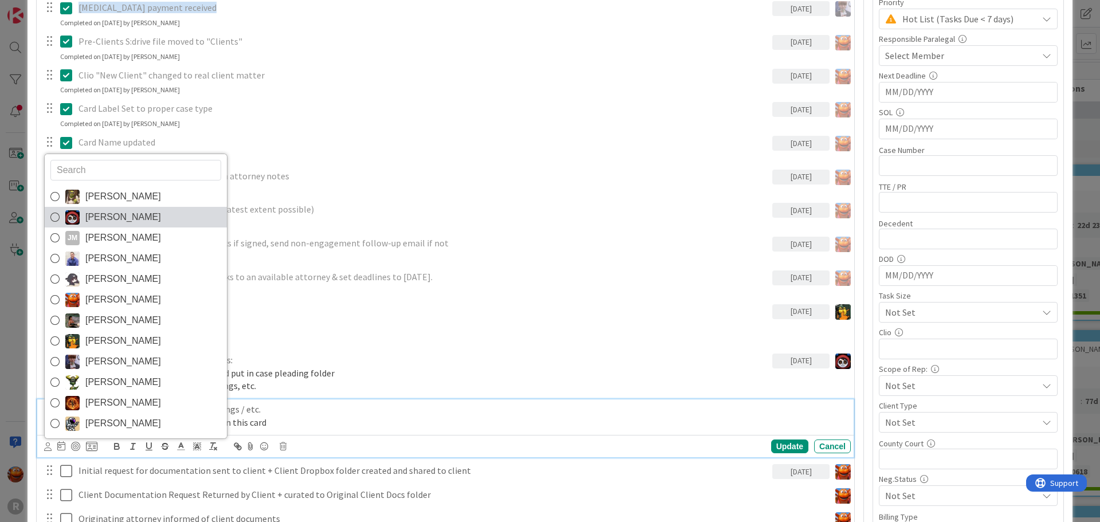
click at [108, 221] on span "[PERSON_NAME]" at bounding box center [123, 217] width 76 height 17
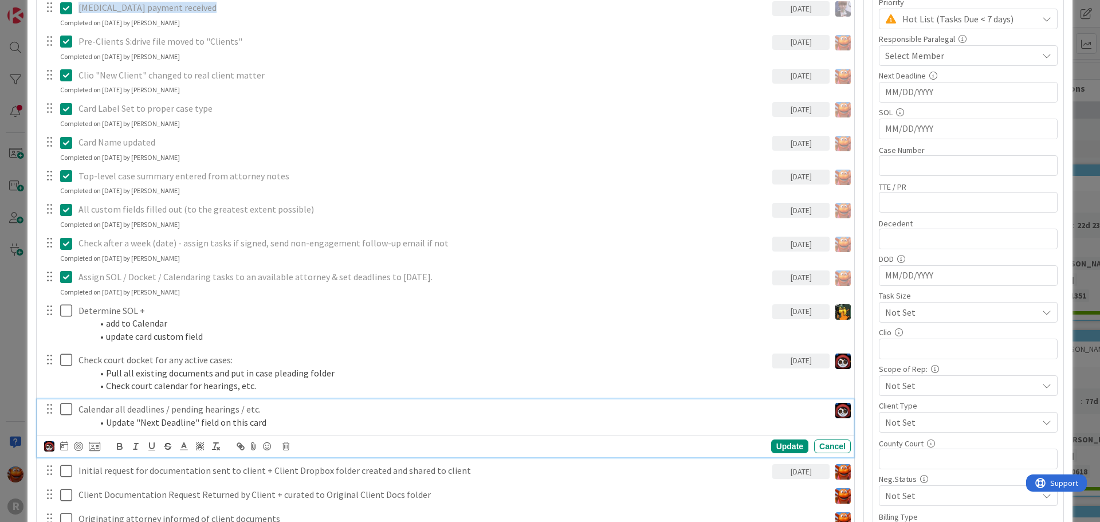
type textarea "x"
click at [68, 450] on div "[PERSON_NAME] [PERSON_NAME] [PERSON_NAME] [PERSON_NAME] [PERSON_NAME] [PERSON_N…" at bounding box center [72, 447] width 56 height 14
click at [69, 443] on div "[PERSON_NAME] [PERSON_NAME] [PERSON_NAME] [PERSON_NAME] [PERSON_NAME] [PERSON_N…" at bounding box center [72, 447] width 56 height 14
click at [64, 446] on icon at bounding box center [64, 445] width 8 height 9
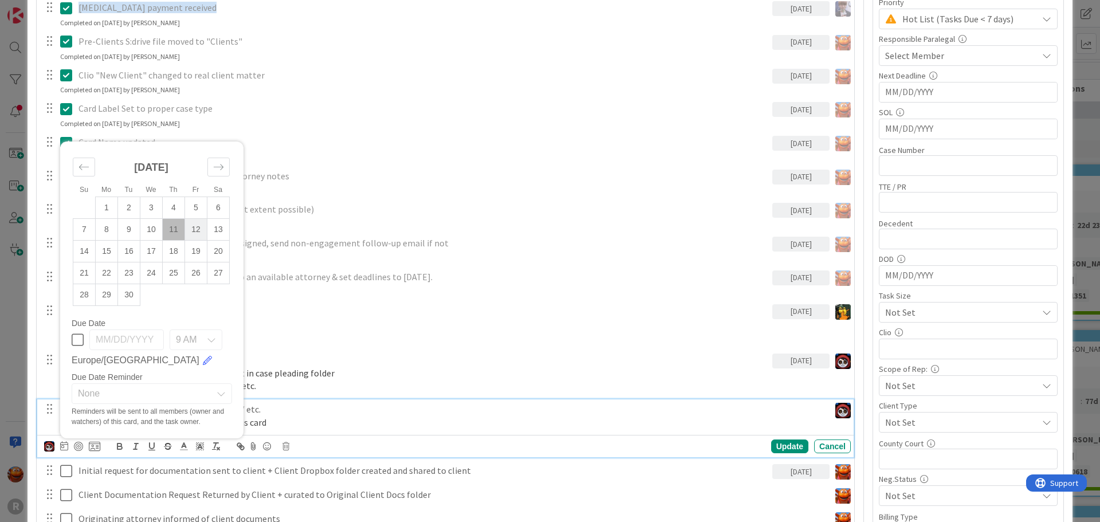
click at [187, 230] on td "12" at bounding box center [196, 230] width 22 height 22
type input "[DATE]"
click at [307, 410] on p "Calendar all deadlines / pending hearings / etc." at bounding box center [423, 409] width 689 height 13
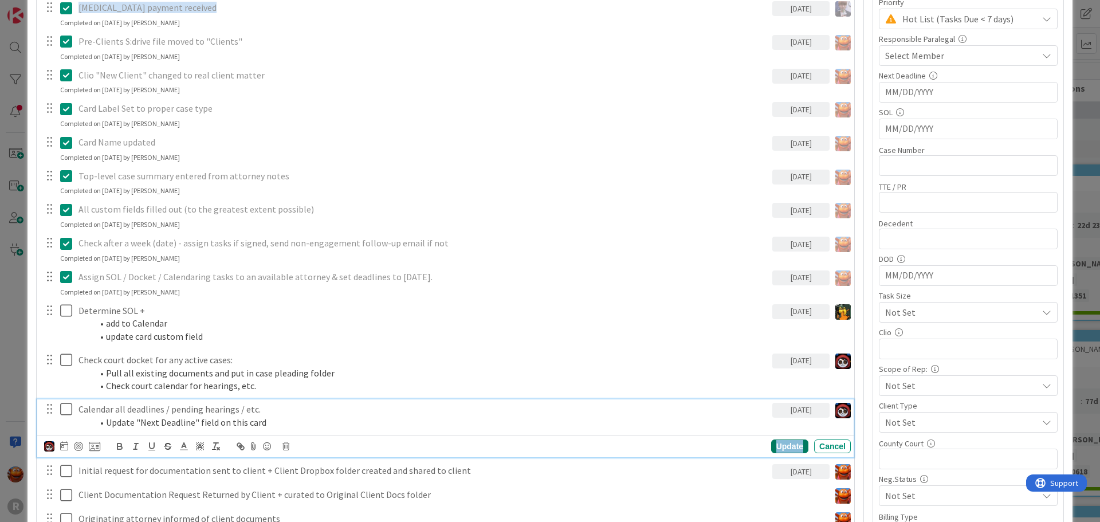
click at [785, 451] on div "Update" at bounding box center [789, 447] width 37 height 14
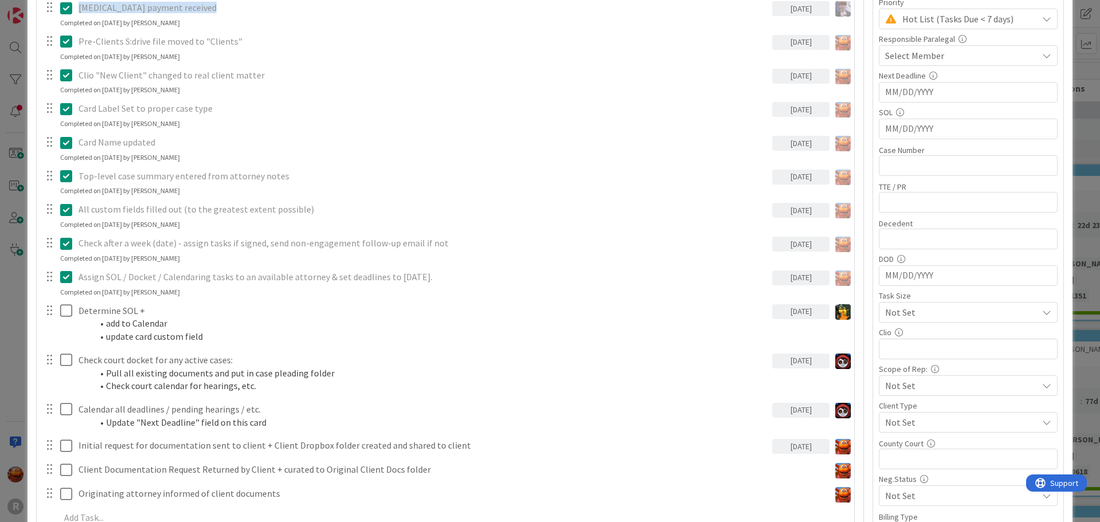
type textarea "x"
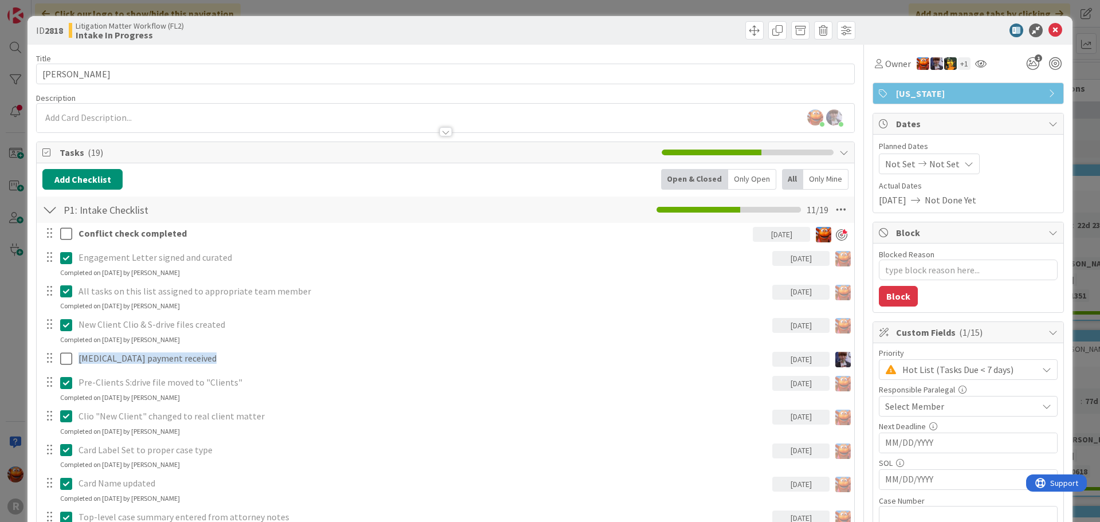
scroll to position [458, 0]
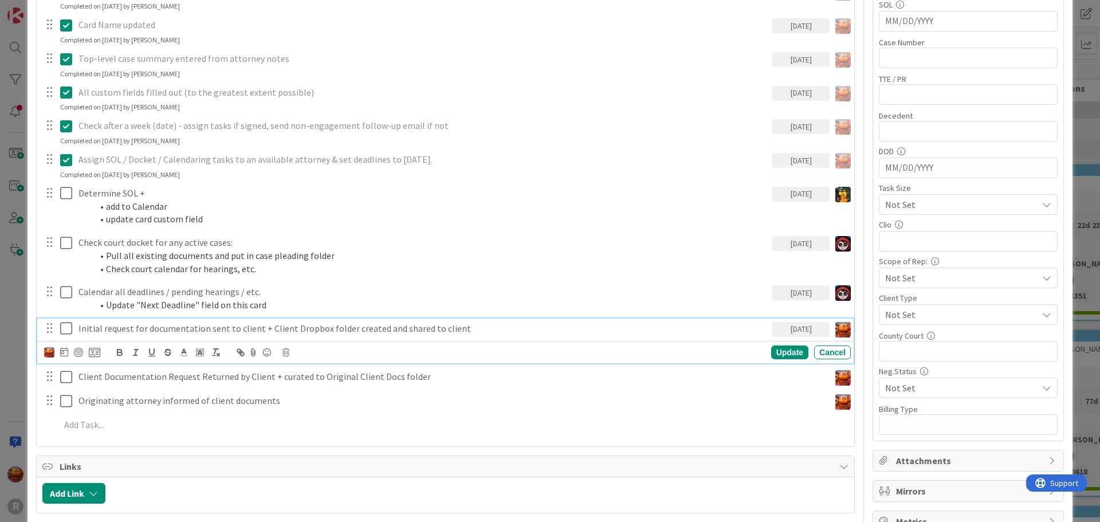
click at [148, 330] on p "Initial request for documentation sent to client + Client Dropbox folder create…" at bounding box center [423, 328] width 689 height 13
click at [60, 356] on icon at bounding box center [64, 351] width 8 height 9
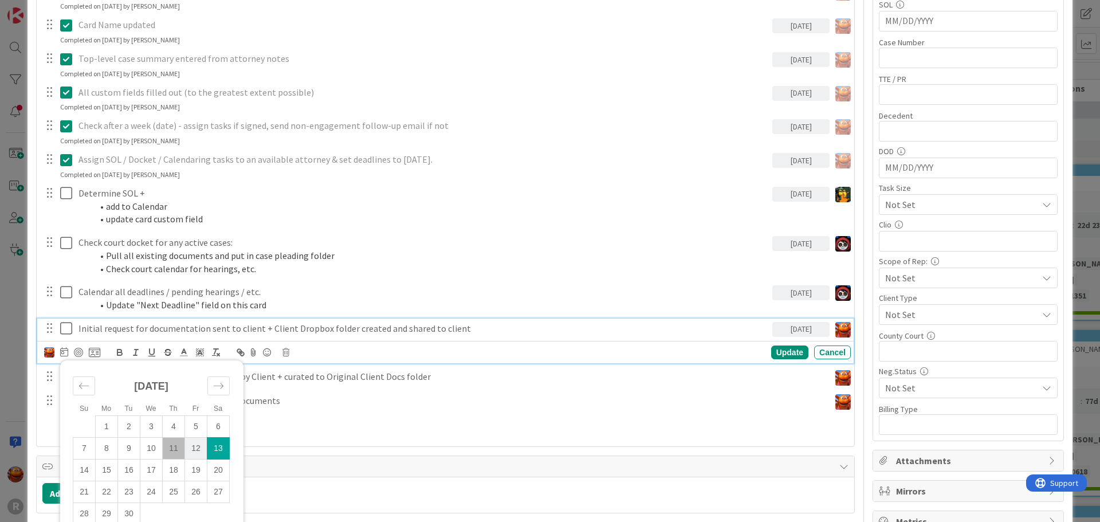
click at [196, 445] on td "12" at bounding box center [196, 449] width 22 height 22
type input "[DATE]"
click at [786, 350] on div "Update" at bounding box center [789, 353] width 37 height 14
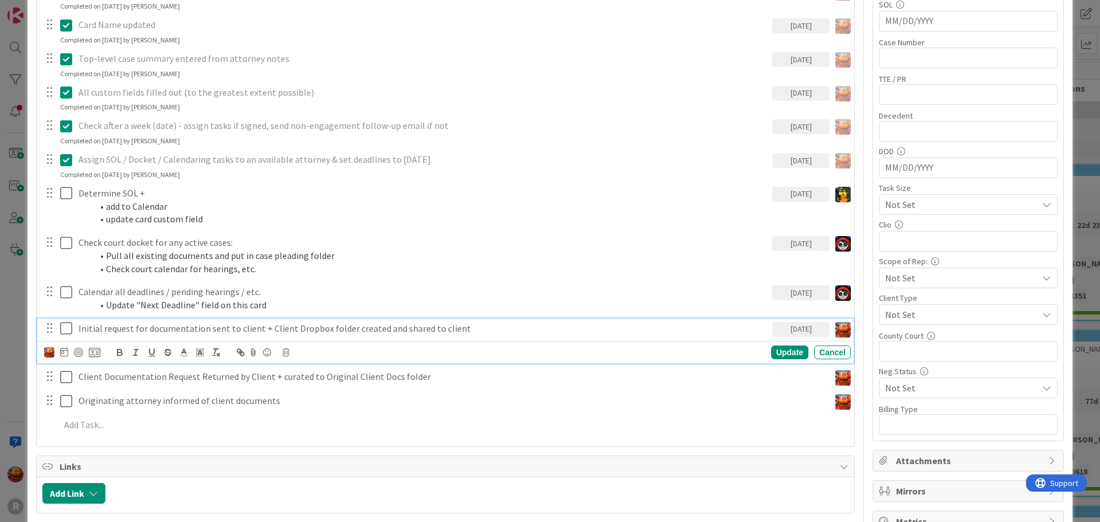
click at [147, 331] on p "Initial request for documentation sent to client + Client Dropbox folder create…" at bounding box center [423, 328] width 689 height 13
click at [75, 350] on div at bounding box center [78, 352] width 9 height 9
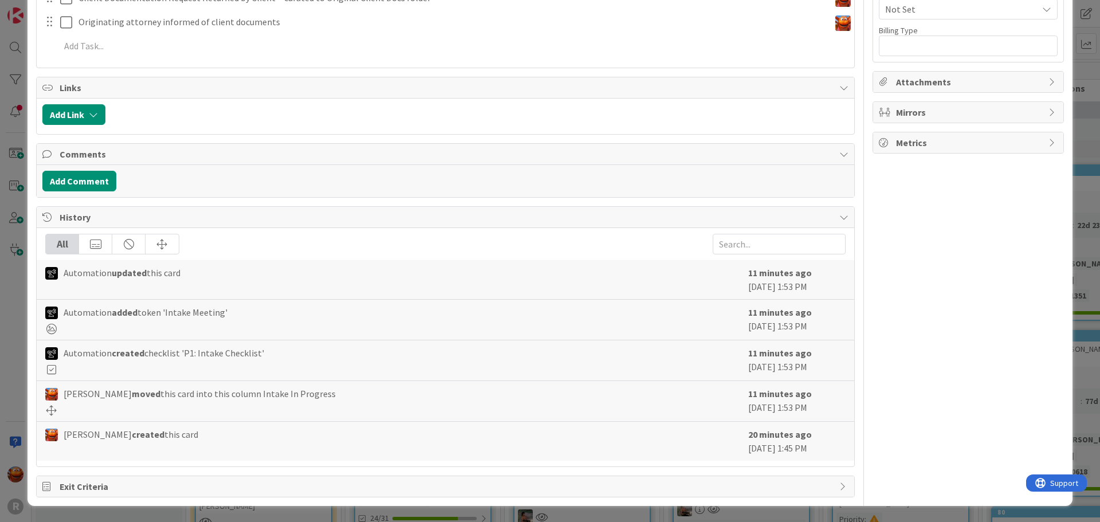
scroll to position [0, 0]
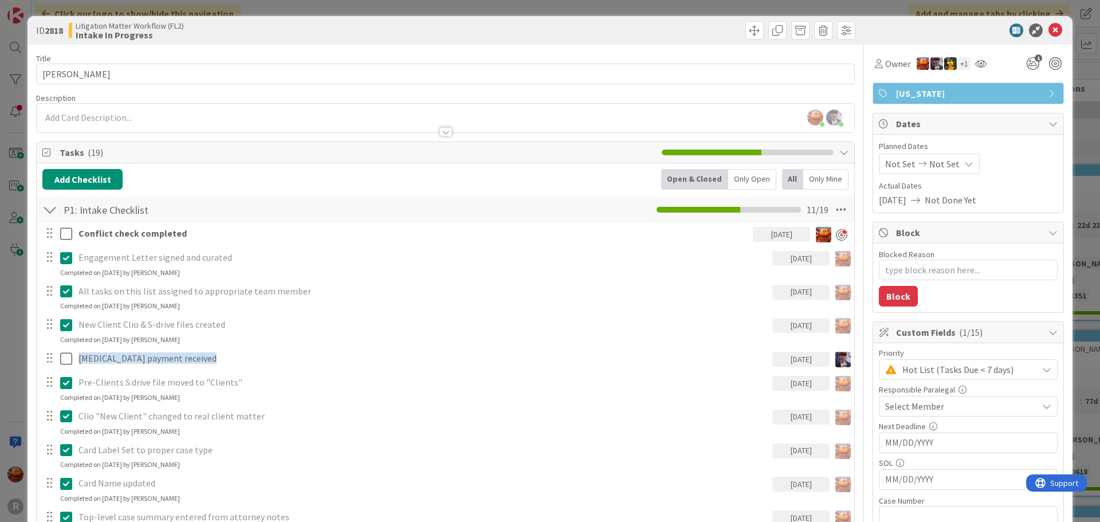
type textarea "x"
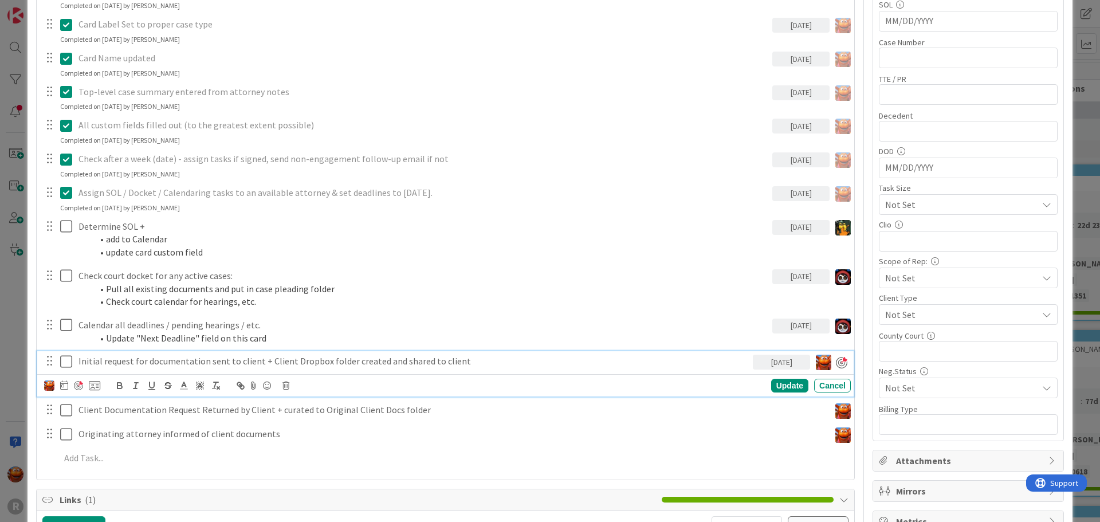
scroll to position [516, 0]
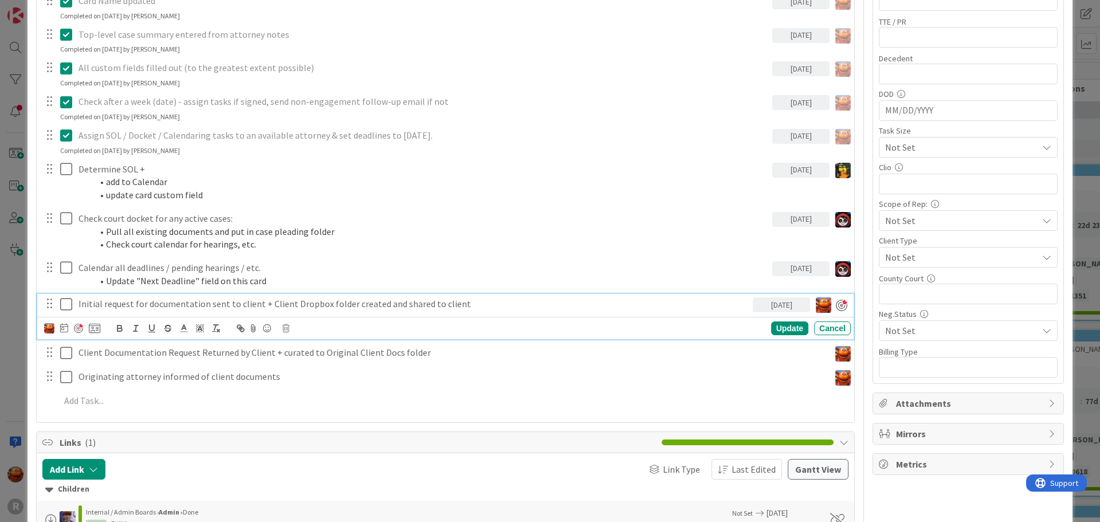
click at [15, 358] on div "ID 2818 Litigation Matter Workflow (FL2) Intake In Progress Title 15 / 128 [PER…" at bounding box center [550, 261] width 1100 height 522
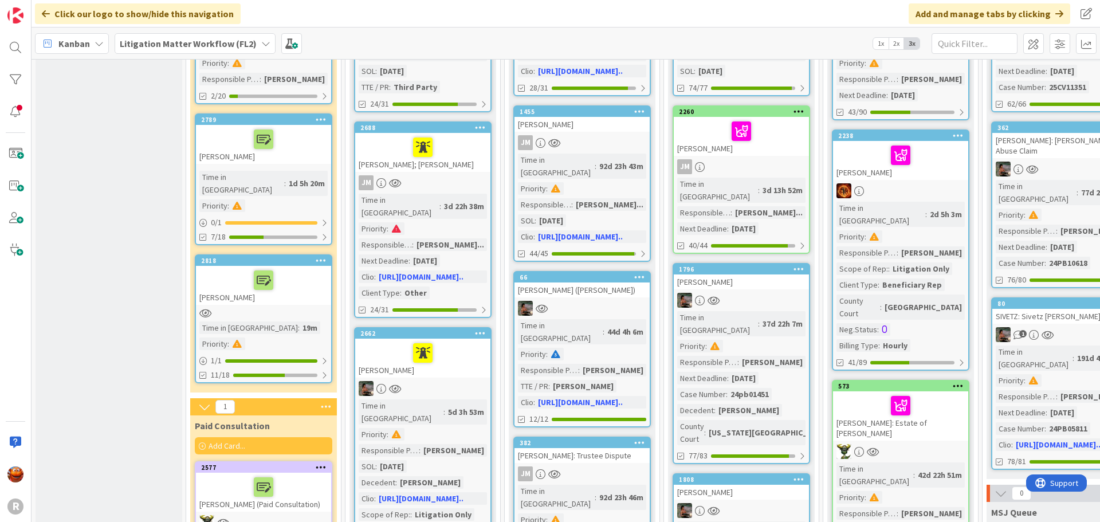
scroll to position [266, 0]
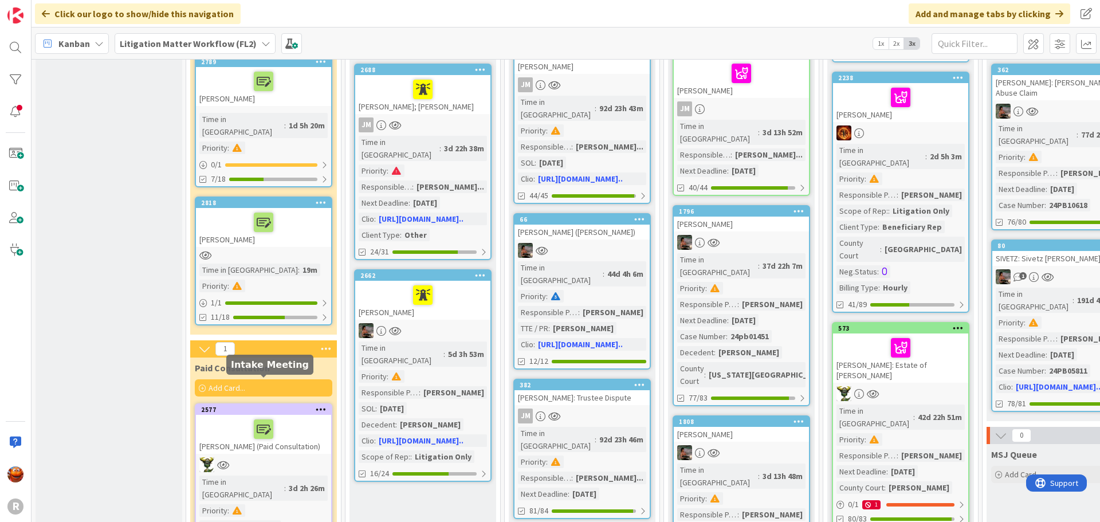
click at [290, 457] on div at bounding box center [263, 464] width 135 height 15
click at [302, 457] on div at bounding box center [263, 464] width 135 height 15
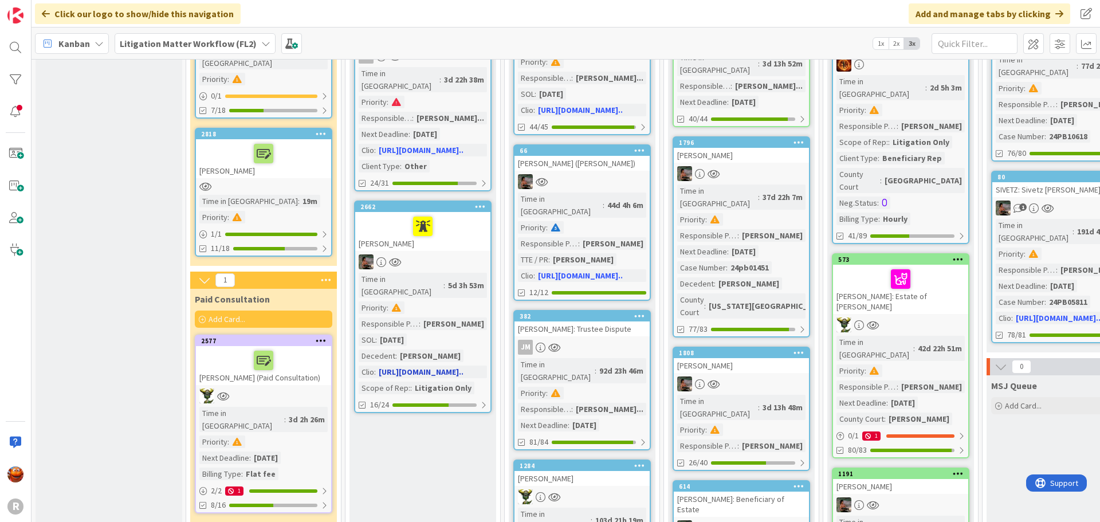
scroll to position [438, 0]
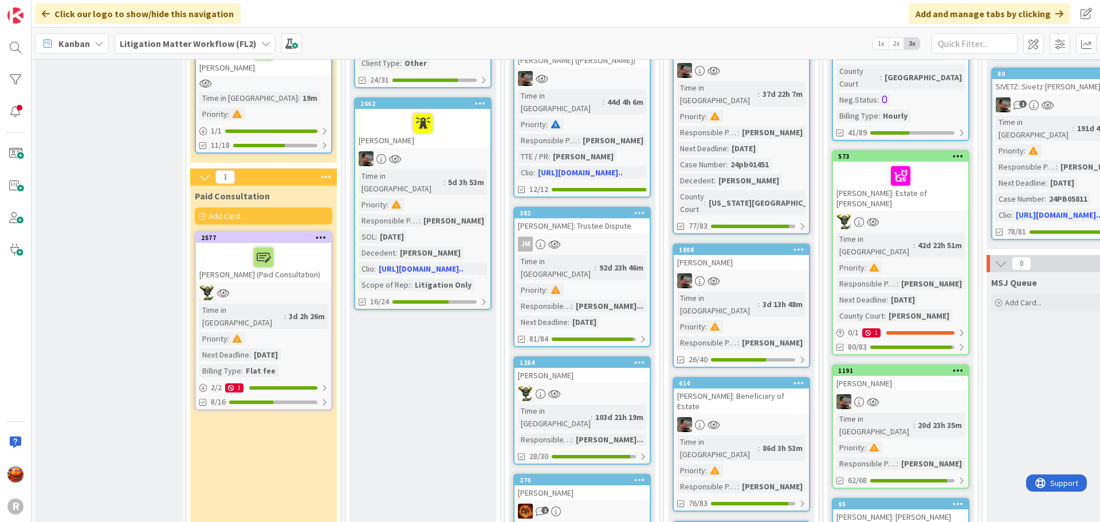
click at [292, 285] on div at bounding box center [263, 292] width 135 height 15
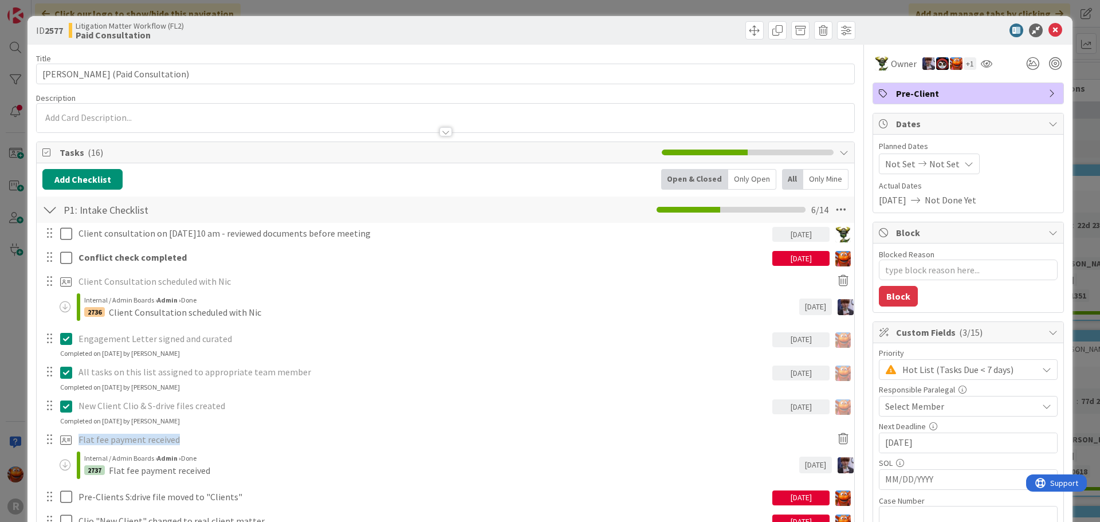
scroll to position [172, 0]
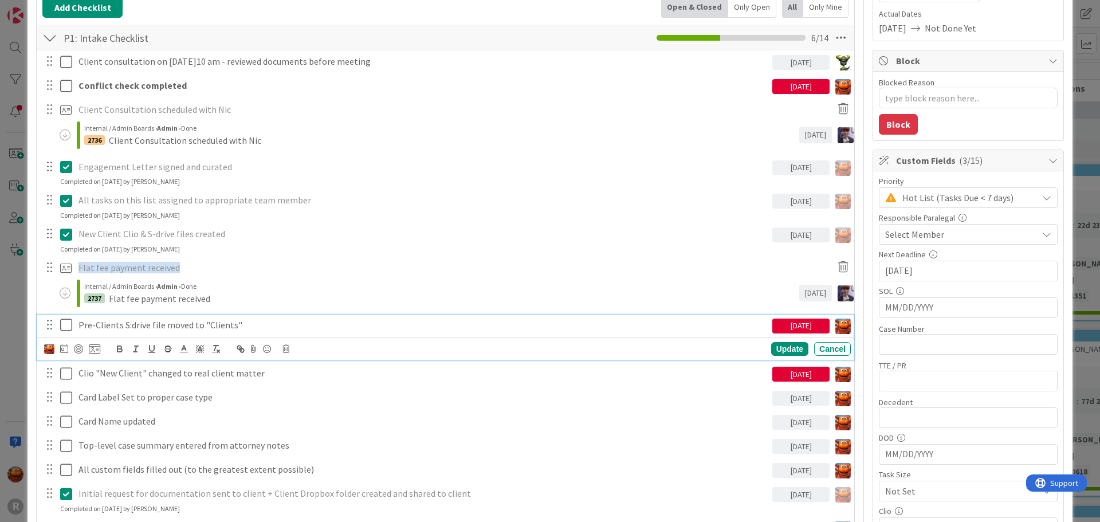
click at [68, 326] on icon at bounding box center [66, 325] width 12 height 14
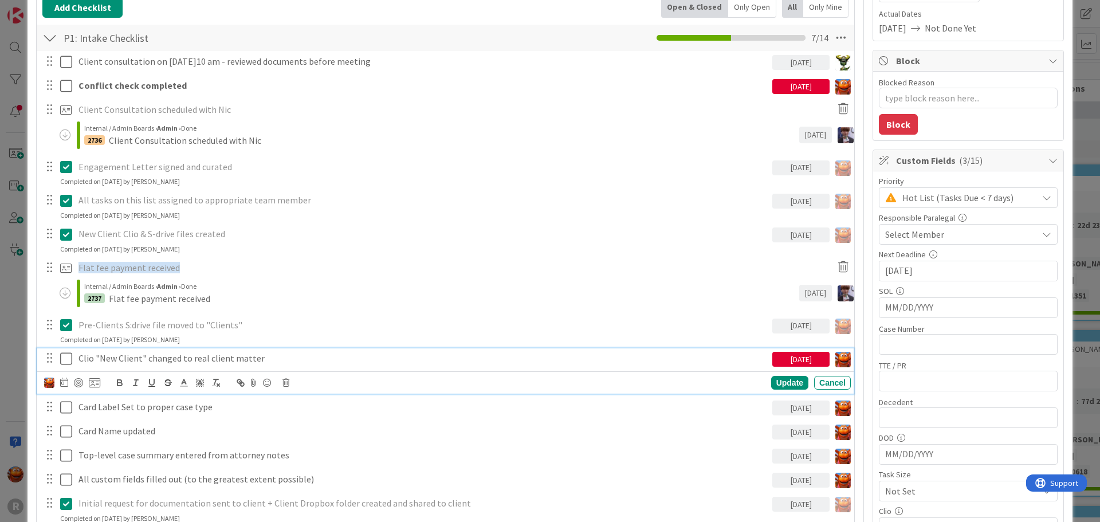
click at [64, 358] on icon at bounding box center [66, 359] width 12 height 14
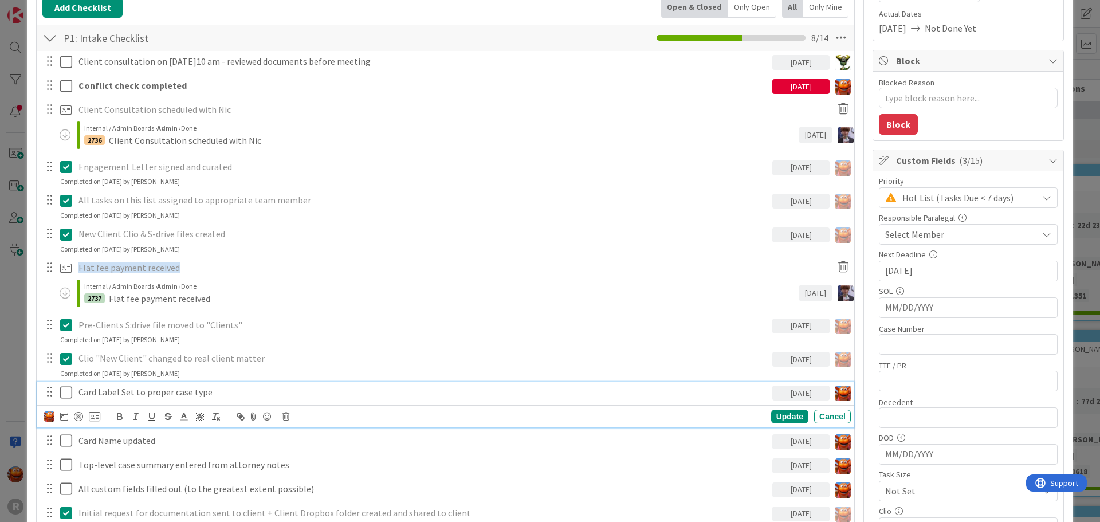
click at [65, 390] on icon at bounding box center [66, 393] width 12 height 14
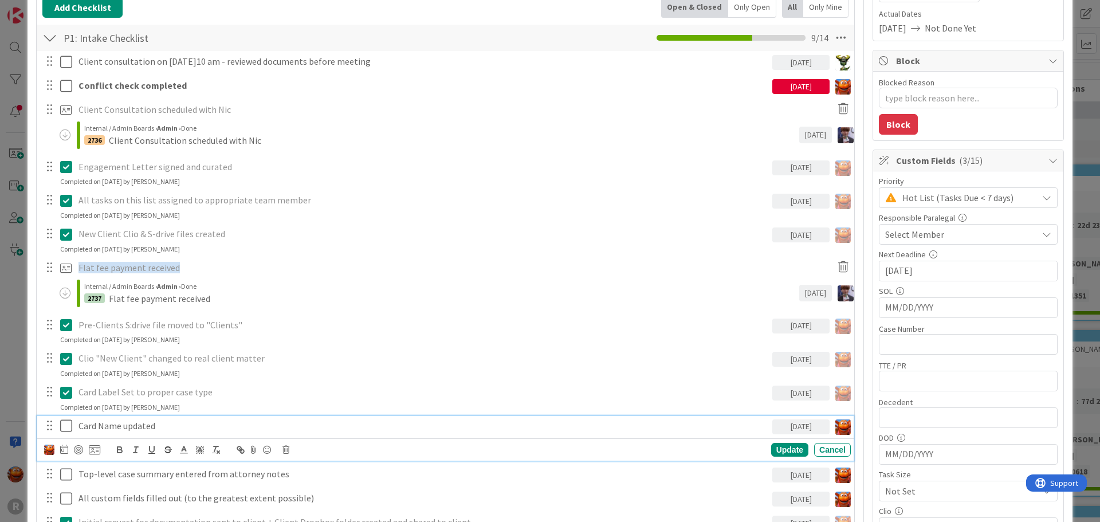
click at [65, 429] on icon at bounding box center [66, 426] width 12 height 14
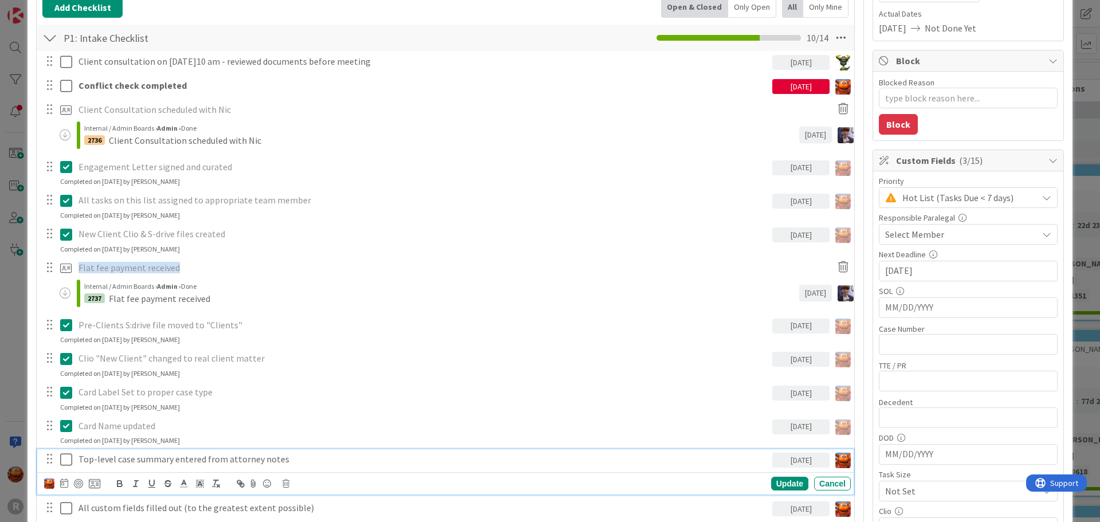
click at [65, 464] on icon at bounding box center [66, 460] width 12 height 14
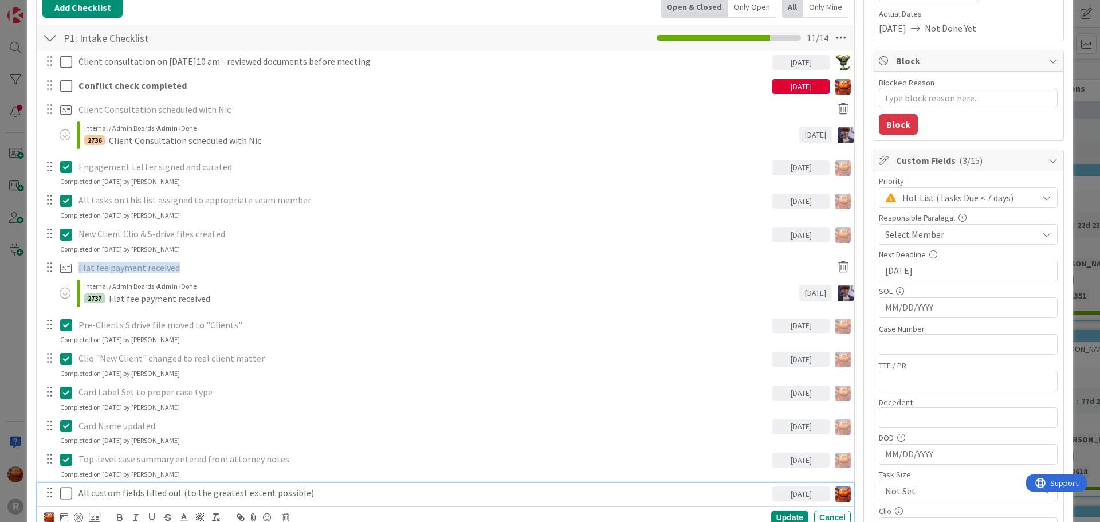
click at [66, 494] on icon at bounding box center [66, 494] width 12 height 14
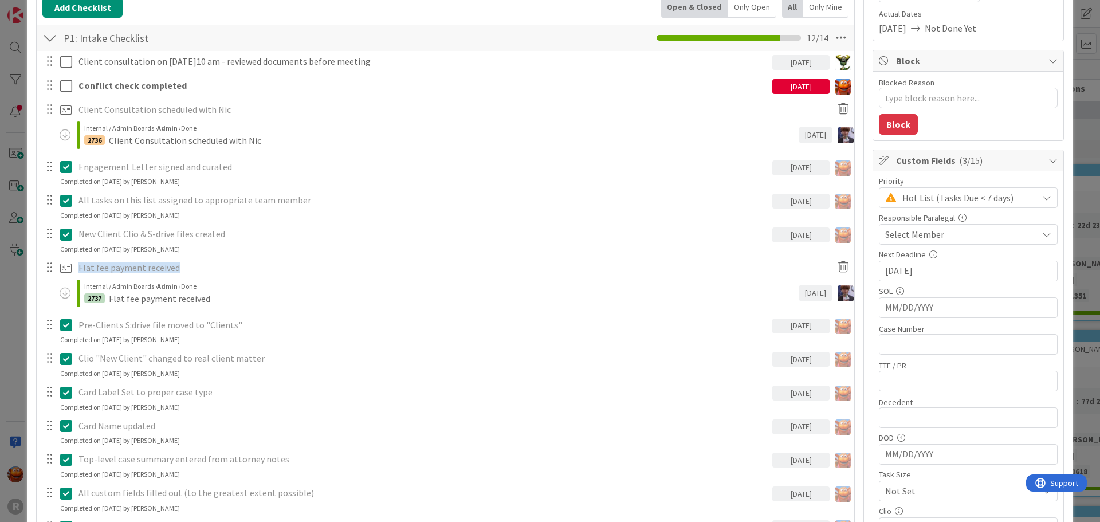
type textarea "x"
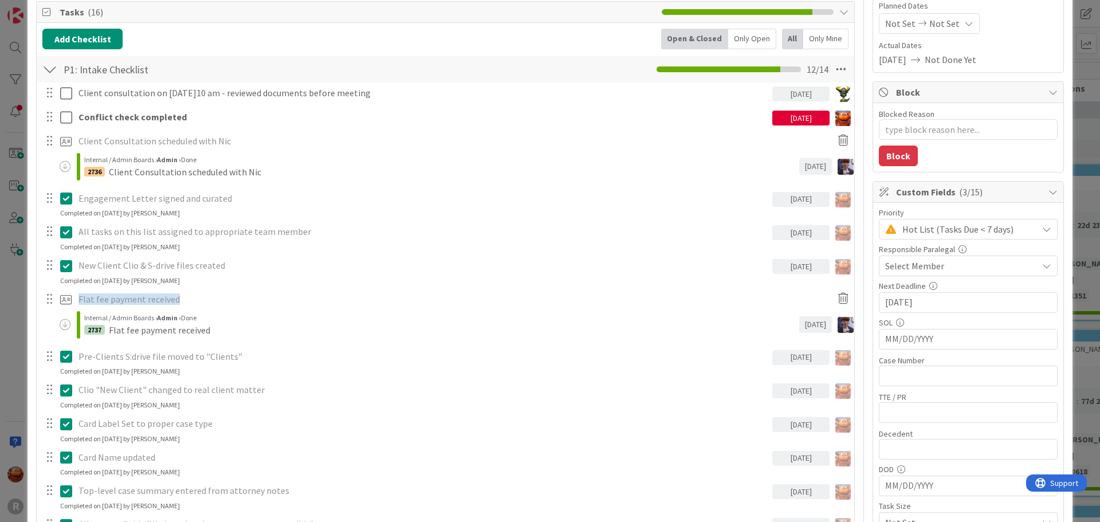
scroll to position [57, 0]
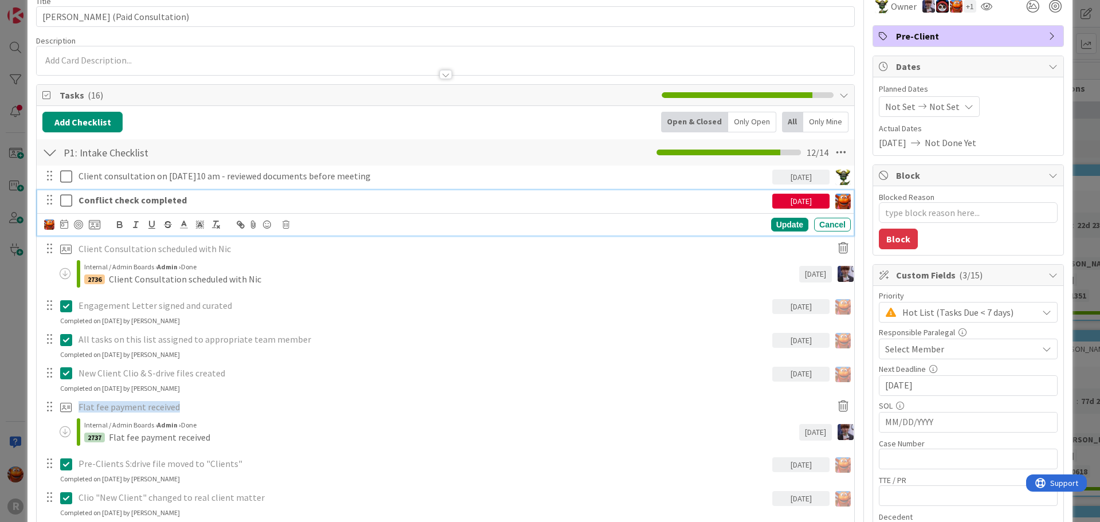
click at [132, 198] on strong "Conflict check completed" at bounding box center [133, 199] width 108 height 11
click at [62, 223] on icon at bounding box center [64, 223] width 8 height 9
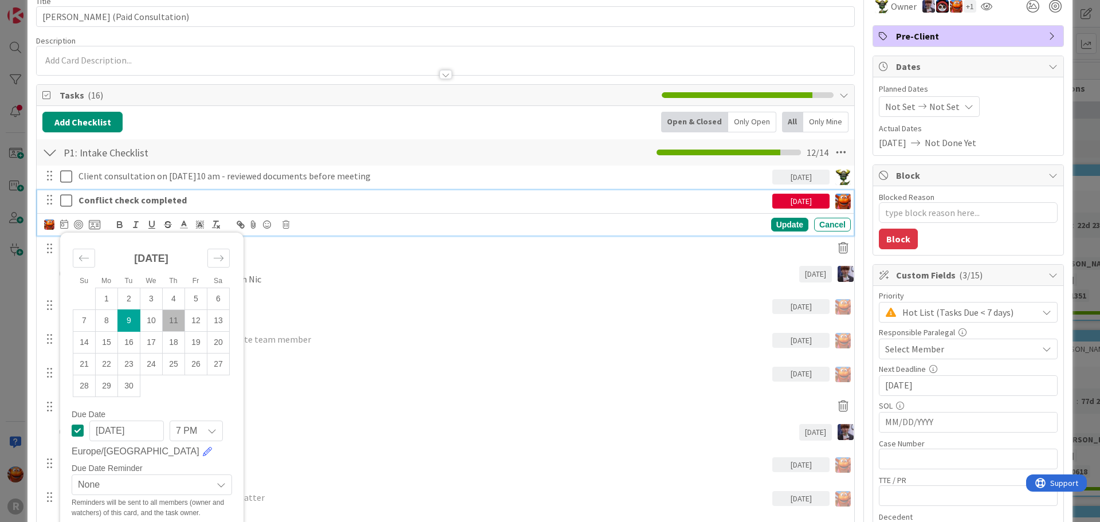
click at [178, 319] on td "11" at bounding box center [174, 320] width 22 height 22
type input "[DATE]"
click at [76, 221] on div at bounding box center [78, 224] width 9 height 9
type textarea "x"
click at [787, 227] on div "Update" at bounding box center [789, 225] width 37 height 14
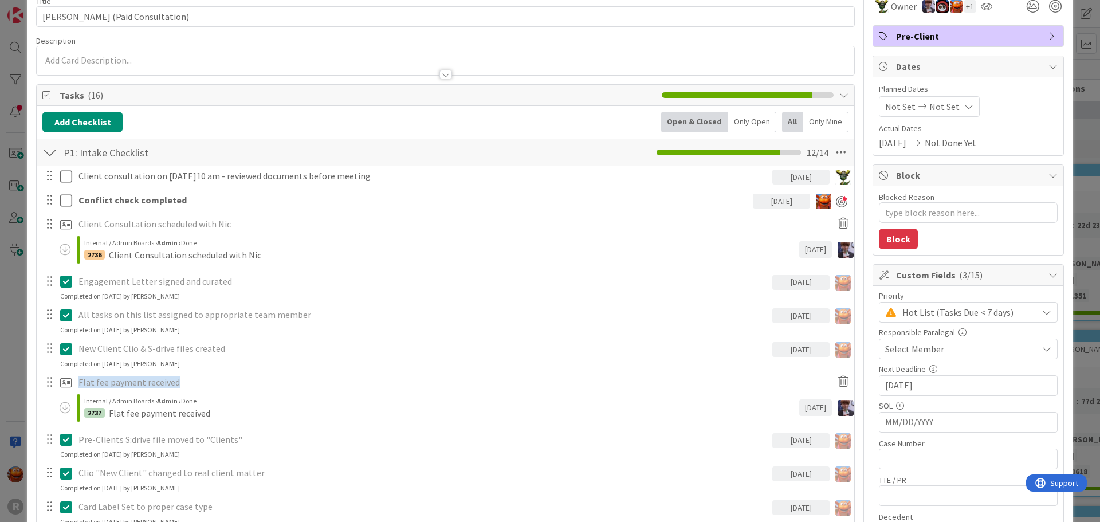
click at [17, 177] on div "ID 2577 Litigation Matter Workflow (FL2) Paid Consultation Title 34 / 128 PAULU…" at bounding box center [550, 261] width 1100 height 522
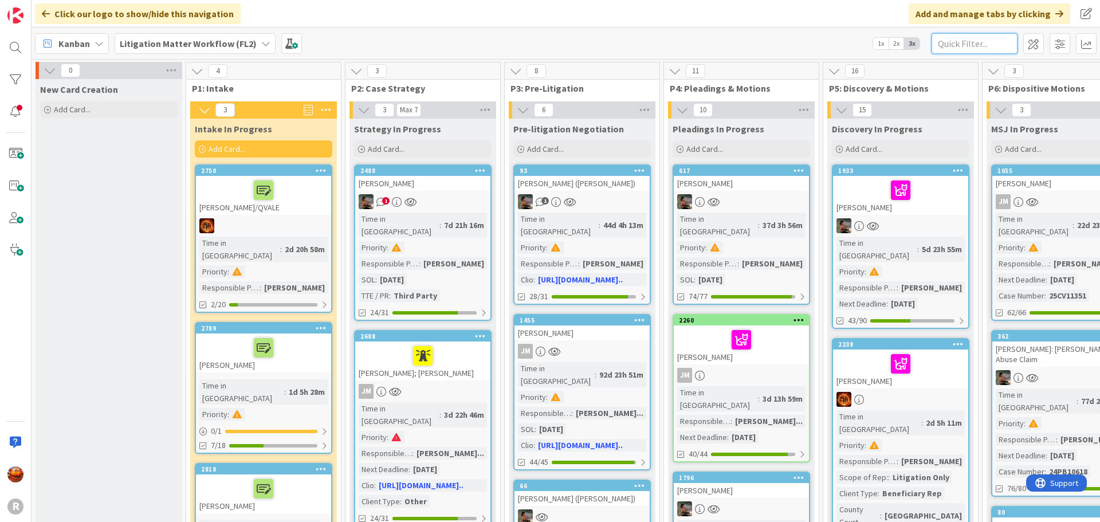
click at [946, 40] on input "text" at bounding box center [975, 43] width 86 height 21
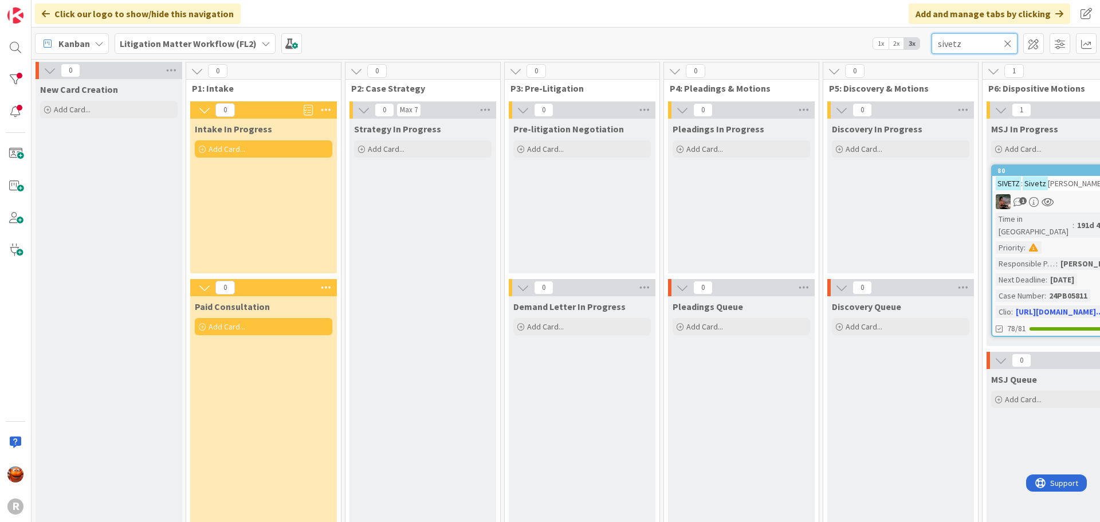
scroll to position [0, 537]
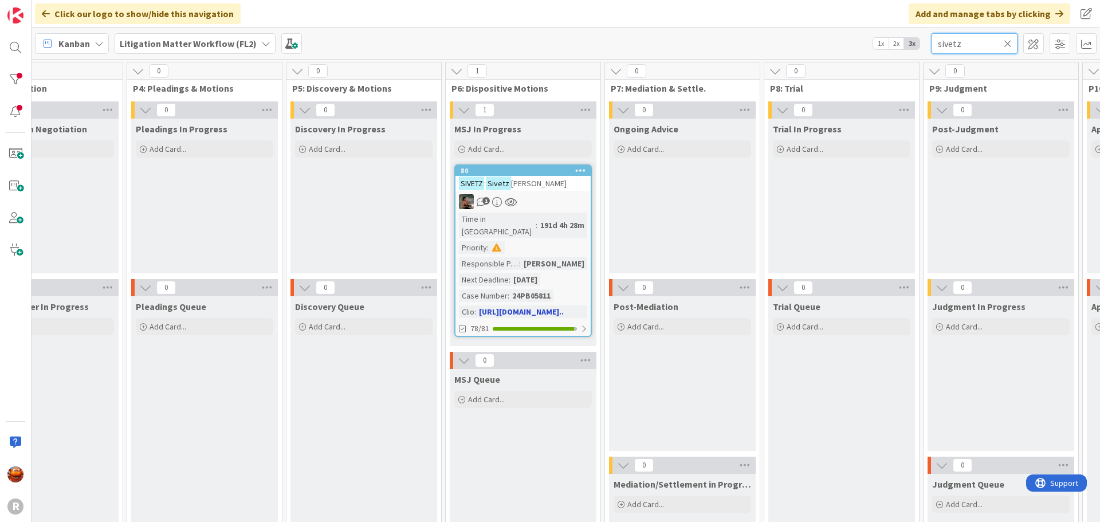
type input "sivetz"
click at [555, 201] on div "1" at bounding box center [523, 201] width 135 height 15
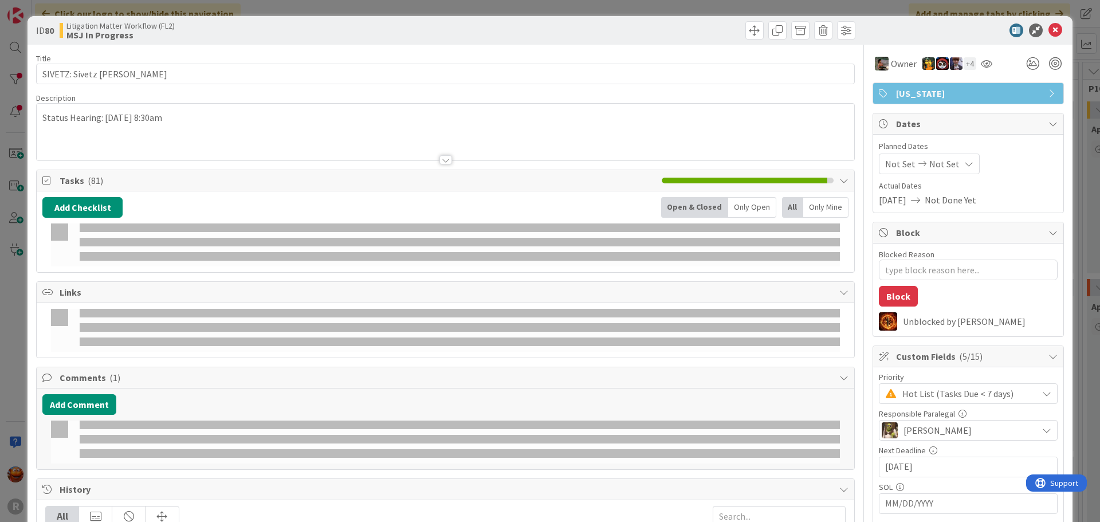
type textarea "x"
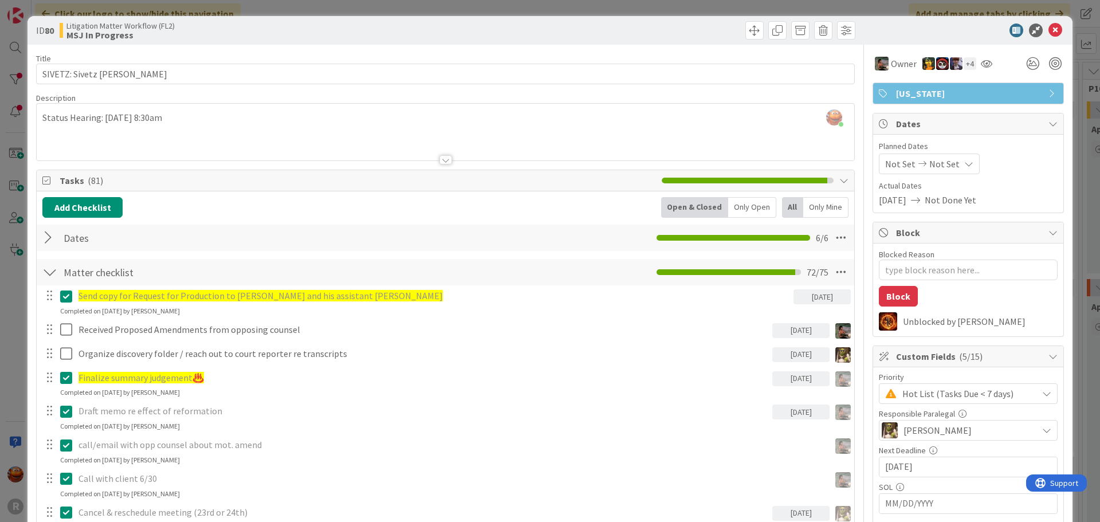
click at [17, 59] on div "ID 80 Litigation Matter Workflow (FL2) MSJ In Progress Title 26 / 128 SIVETZ: S…" at bounding box center [550, 261] width 1100 height 522
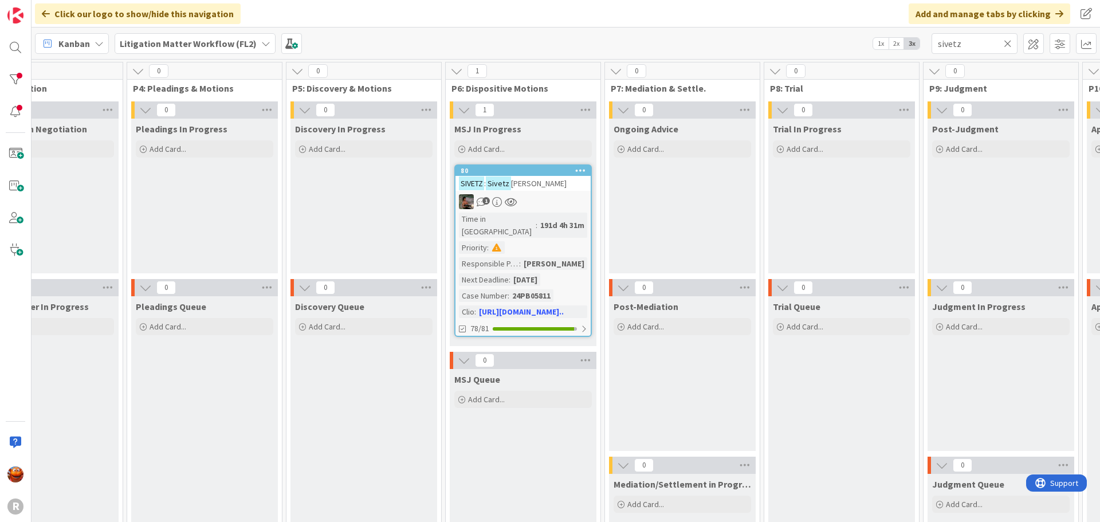
click at [1009, 44] on icon at bounding box center [1008, 43] width 8 height 10
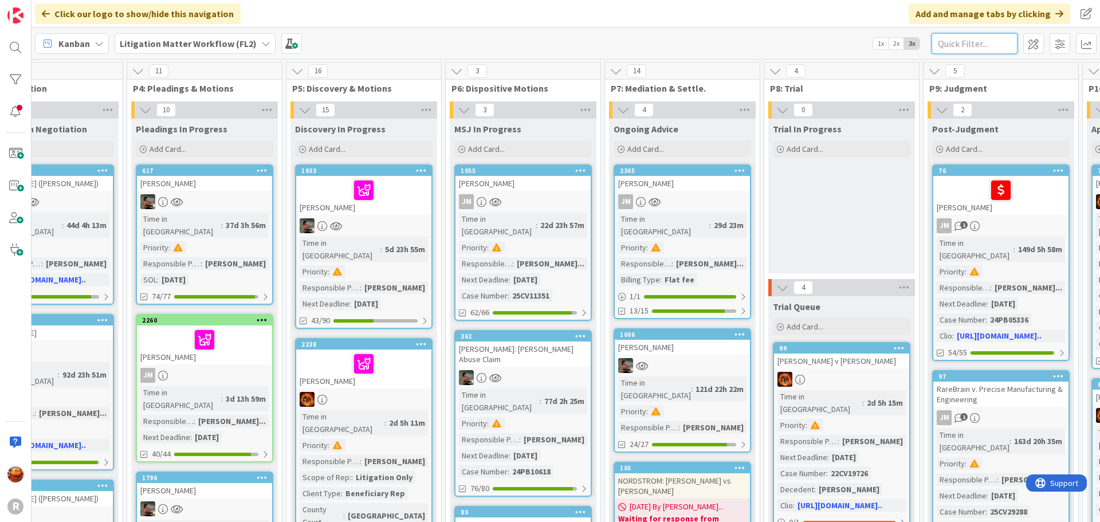
click at [947, 38] on input "text" at bounding box center [975, 43] width 86 height 21
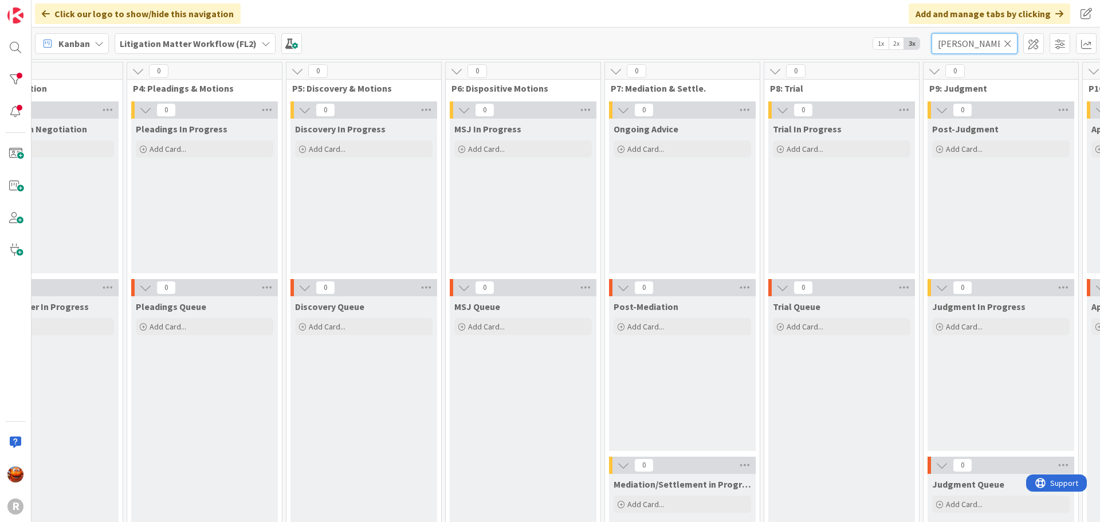
type input "haga"
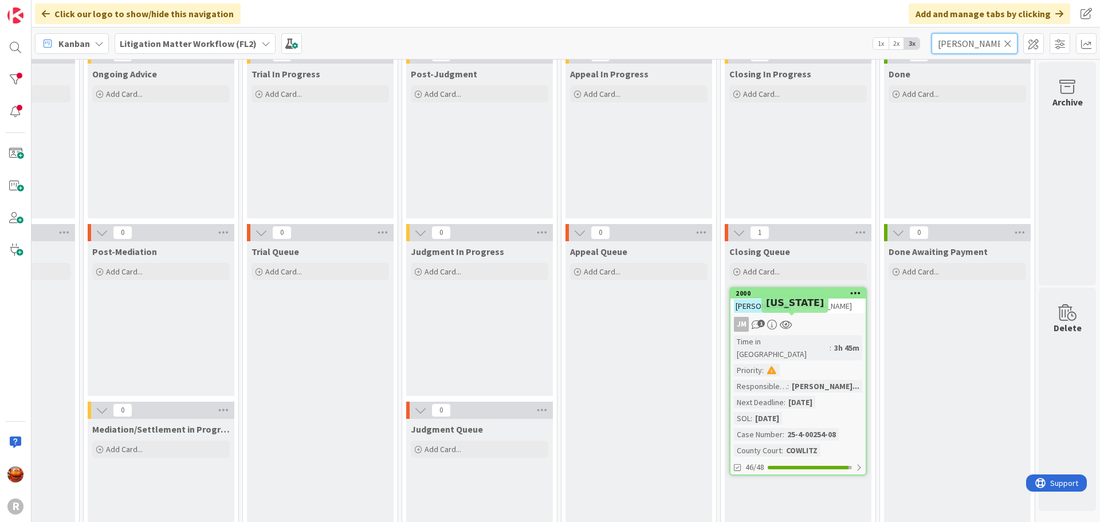
scroll to position [127, 1067]
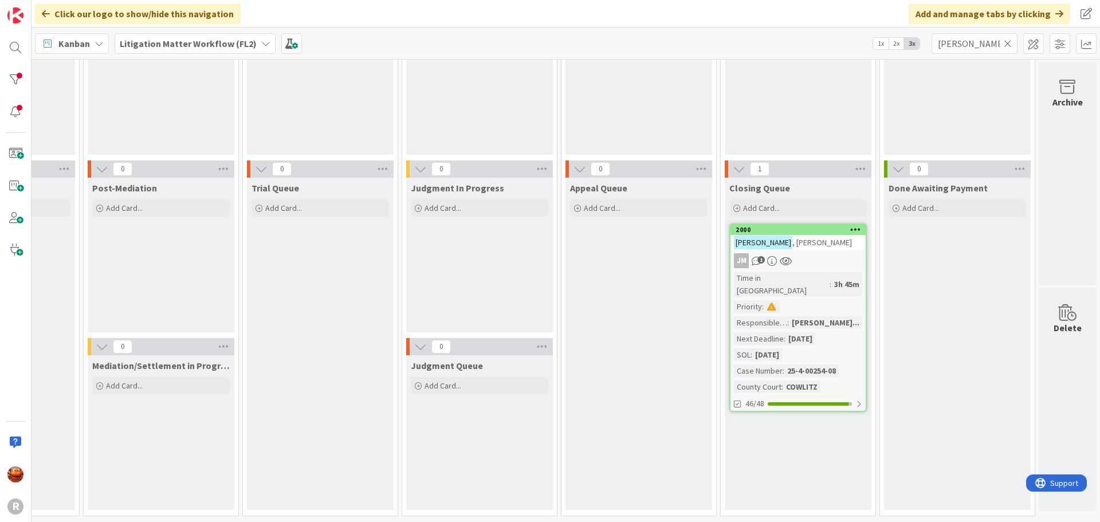
click at [849, 272] on div "Time in Column : 3h 45m Priority : Responsible Paralegal : Jasmin Sanch... Next…" at bounding box center [798, 332] width 128 height 121
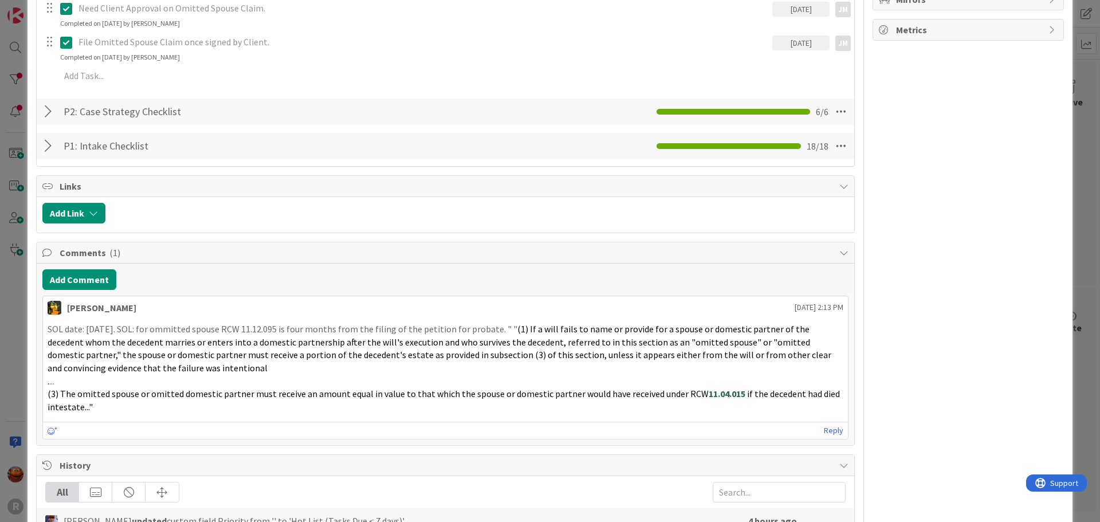
scroll to position [1260, 0]
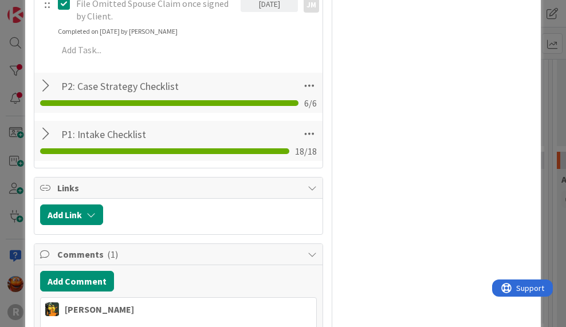
type textarea "x"
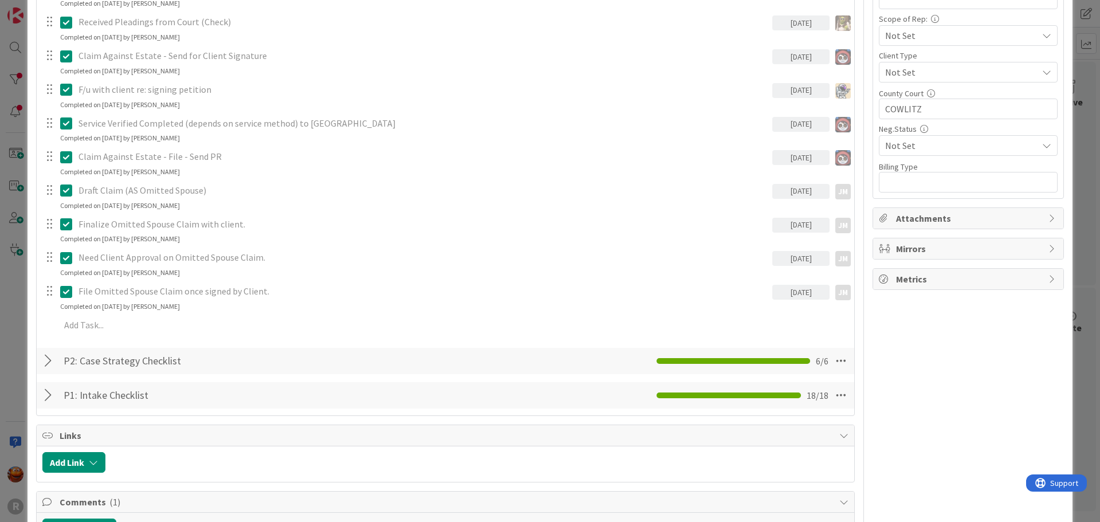
scroll to position [745, 0]
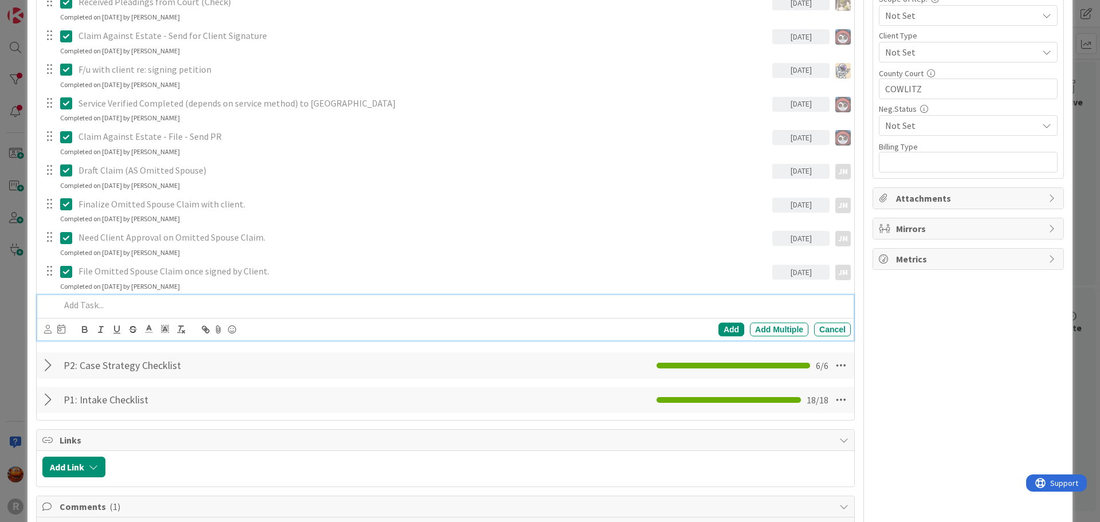
click at [105, 306] on p at bounding box center [453, 305] width 786 height 13
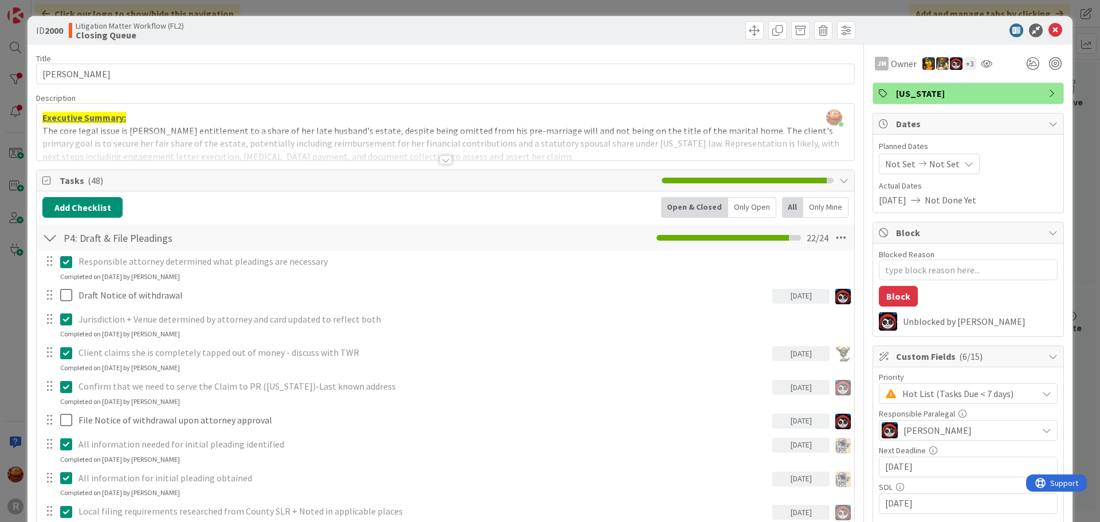
click at [0, 147] on div "ID 2000 Litigation Matter Workflow (FL2) Closing Queue Title 14 / 128 HAGA, Pat…" at bounding box center [550, 261] width 1100 height 522
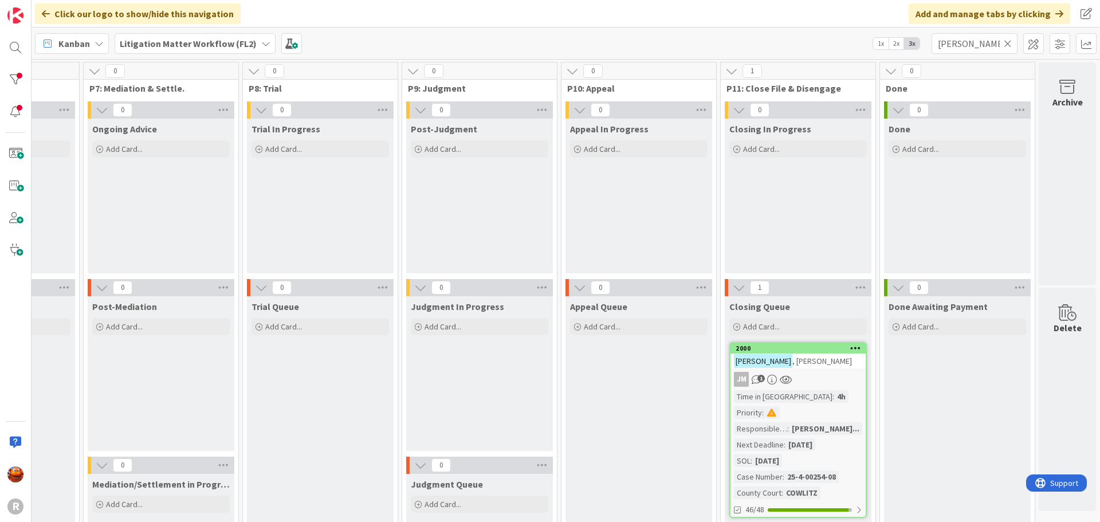
scroll to position [57, 1067]
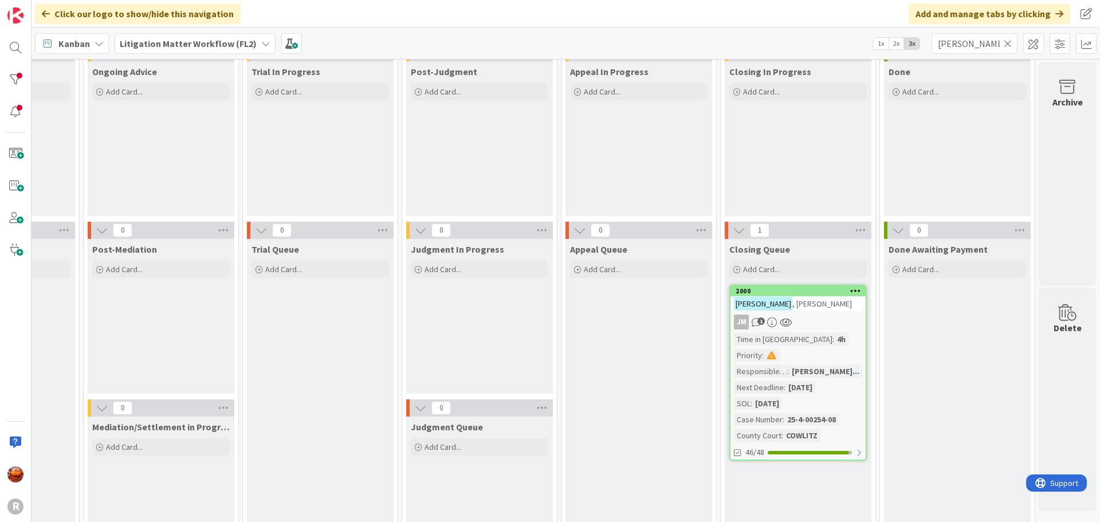
click at [791, 322] on div "JM 1" at bounding box center [798, 322] width 135 height 15
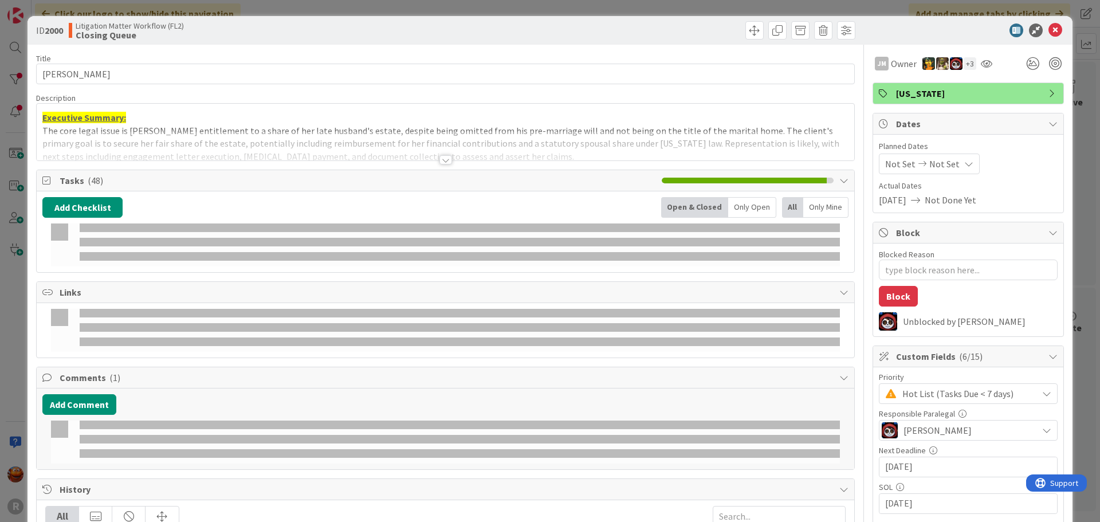
type textarea "x"
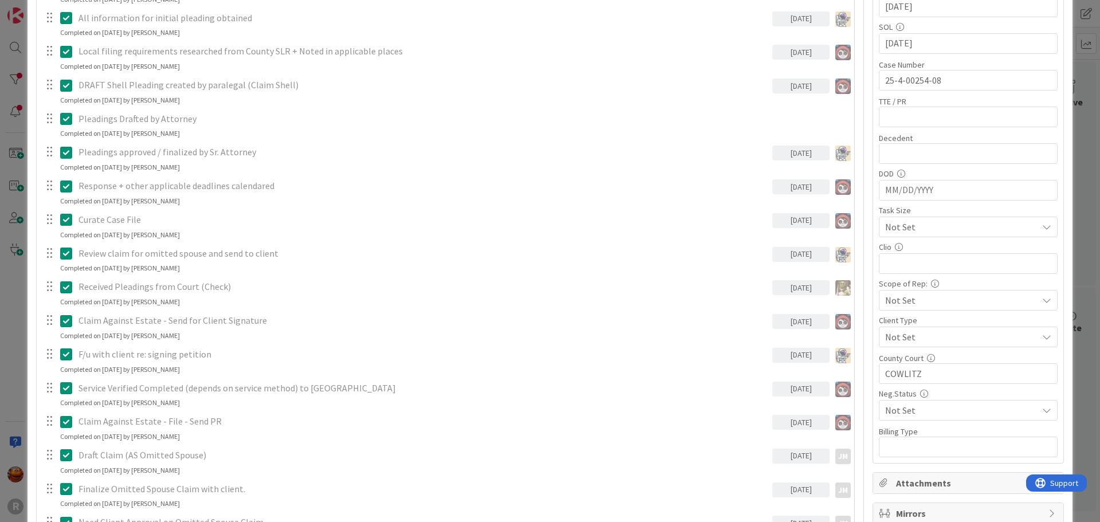
scroll to position [747, 0]
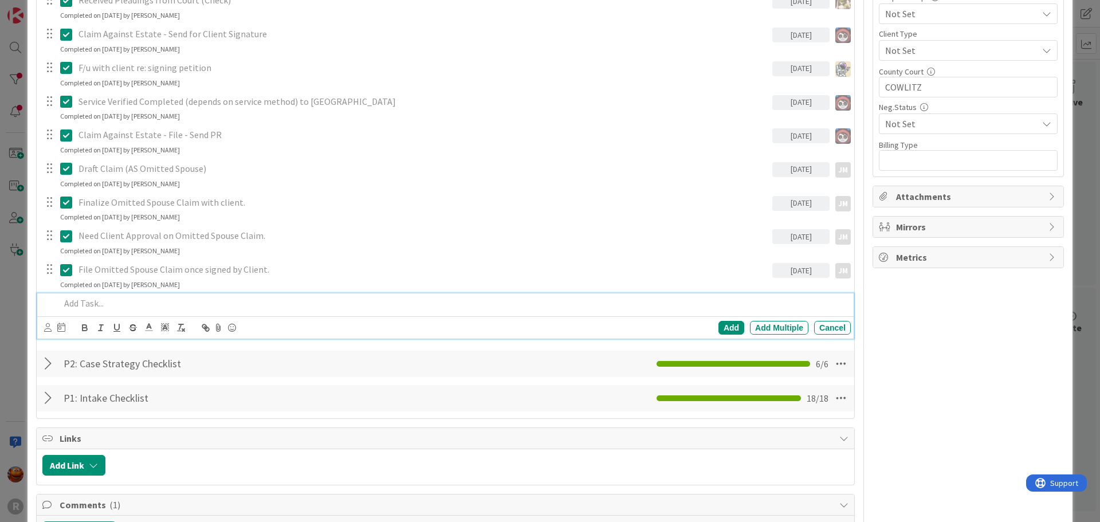
click at [136, 308] on p at bounding box center [453, 303] width 786 height 13
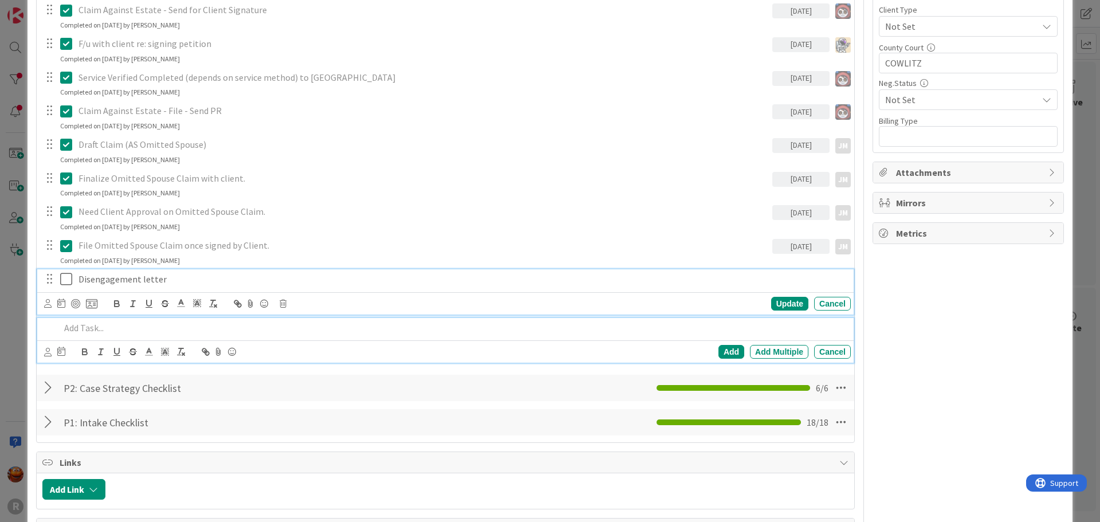
click at [137, 289] on div "Disengagement letter Update Cancel" at bounding box center [445, 291] width 817 height 45
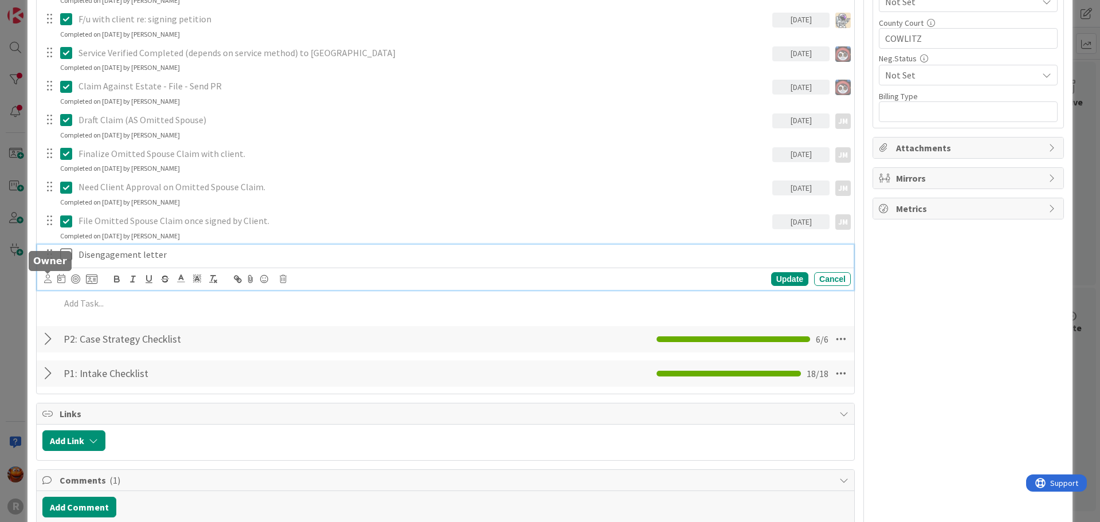
click at [48, 281] on icon at bounding box center [47, 278] width 7 height 9
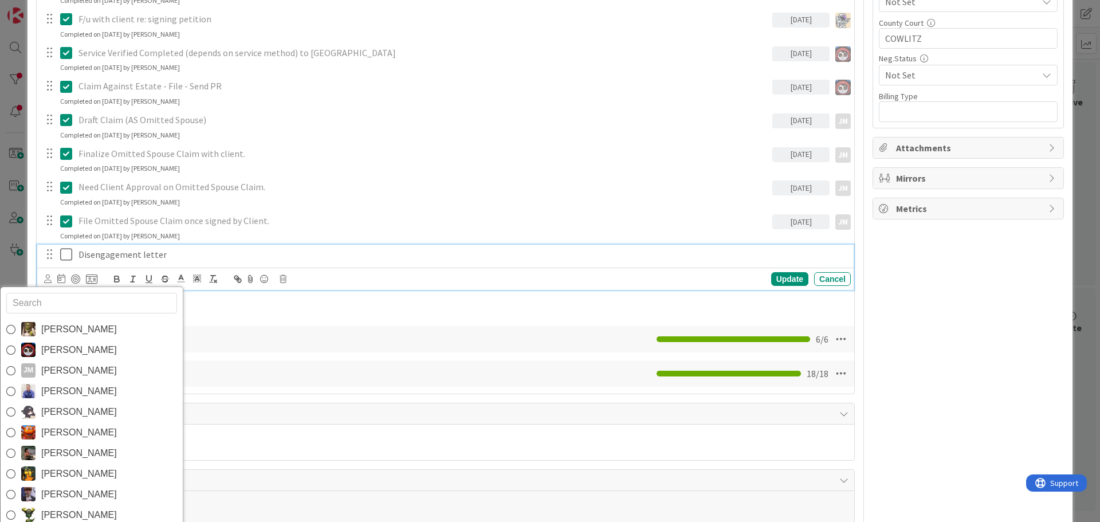
drag, startPoint x: 66, startPoint y: 427, endPoint x: 74, endPoint y: 382, distance: 46.6
click at [66, 428] on span "[PERSON_NAME]" at bounding box center [79, 432] width 76 height 17
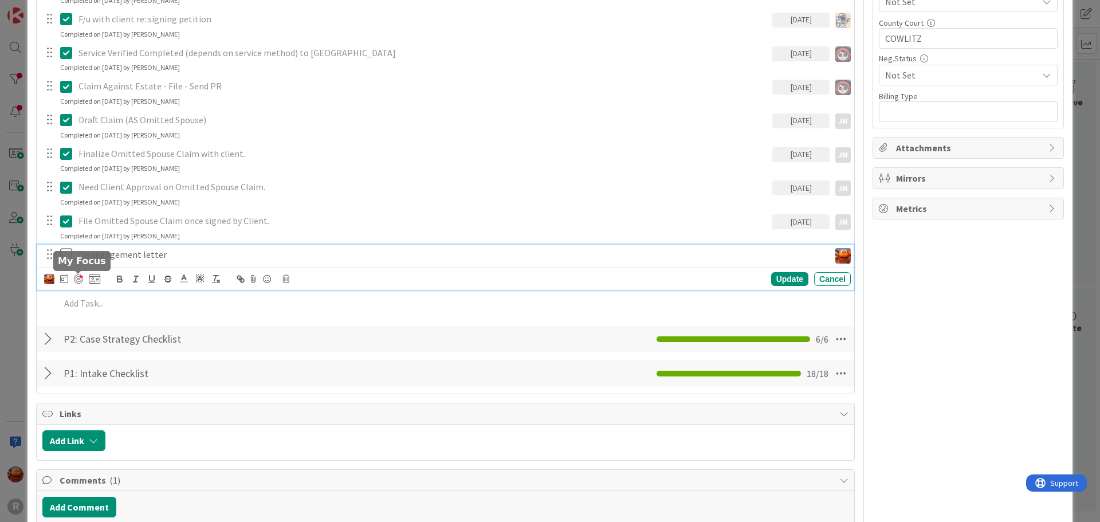
click at [74, 279] on div at bounding box center [78, 278] width 9 height 9
type textarea "x"
click at [65, 279] on icon at bounding box center [64, 278] width 8 height 9
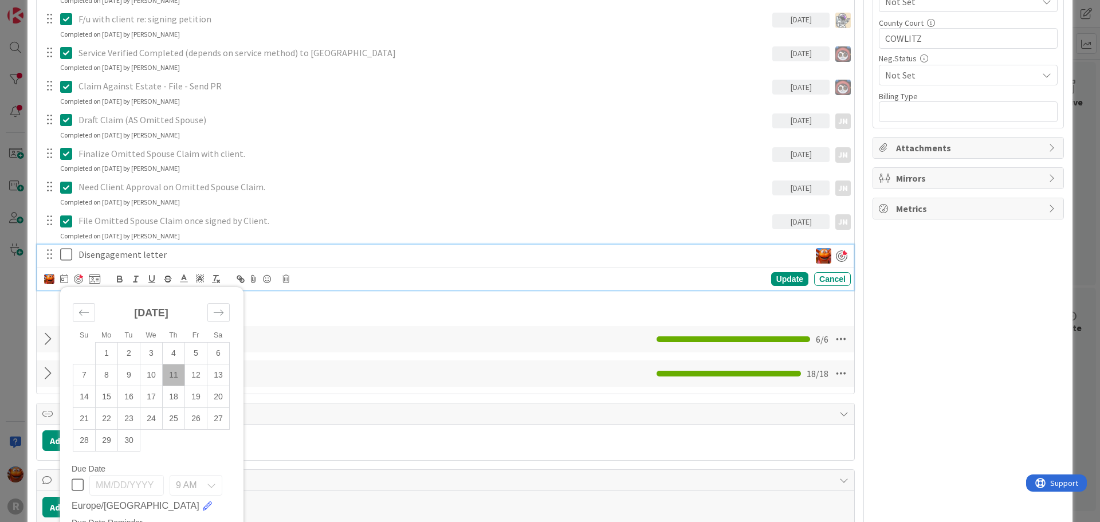
click at [167, 378] on td "11" at bounding box center [174, 375] width 22 height 22
type input "[DATE]"
type textarea "x"
click at [784, 281] on div "Update" at bounding box center [789, 279] width 37 height 14
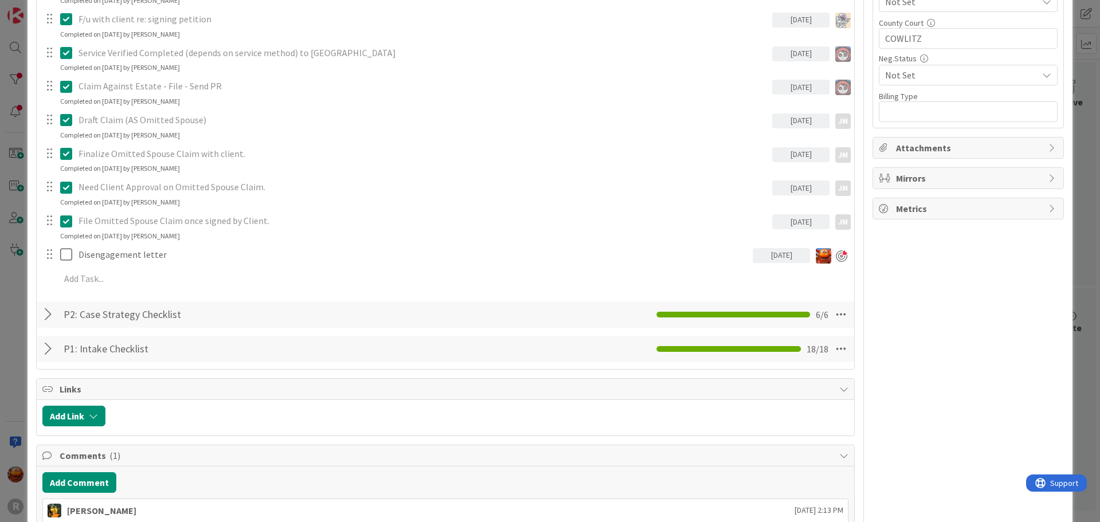
click at [11, 194] on div "ID 2000 Litigation Matter Workflow (FL2) Closing Queue Title 14 / 128 HAGA, Pat…" at bounding box center [550, 261] width 1100 height 522
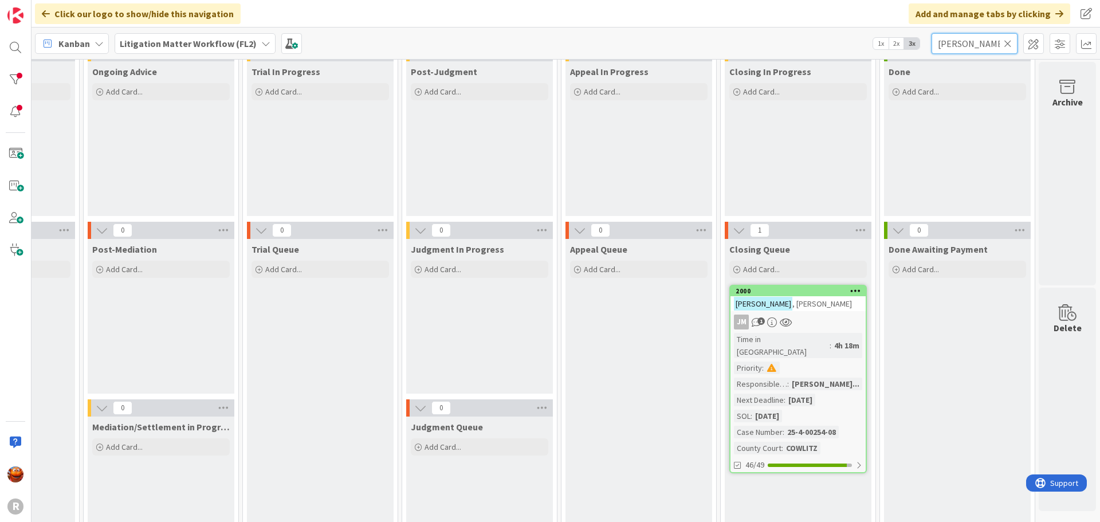
click at [980, 45] on input "haga" at bounding box center [975, 43] width 86 height 21
type input "tisiot"
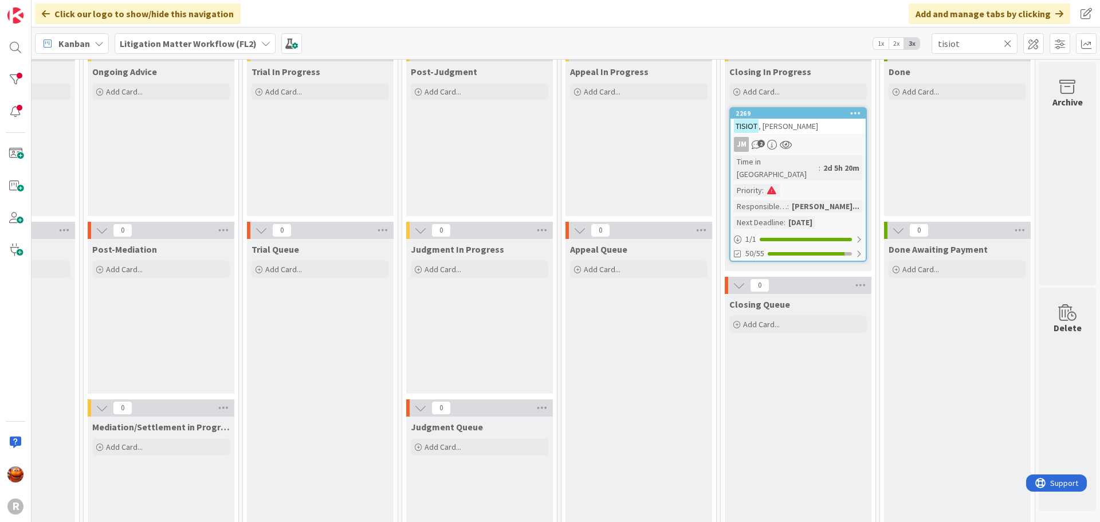
click at [813, 122] on div "TISIOT , Sandra" at bounding box center [798, 126] width 135 height 15
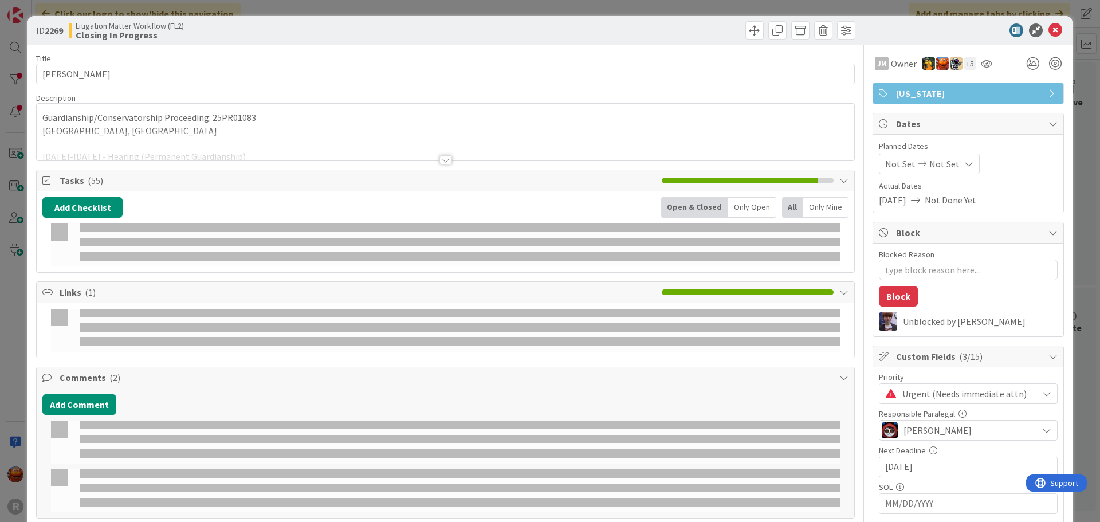
type textarea "x"
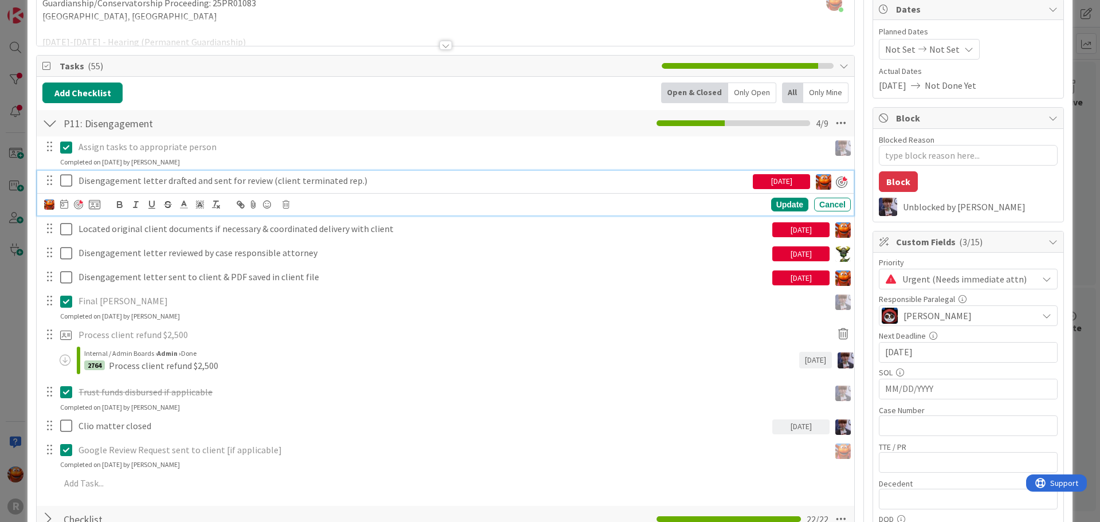
click at [163, 181] on p "Disengagement letter drafted and sent for review (client terminated rep.)" at bounding box center [414, 180] width 670 height 13
click at [65, 198] on div at bounding box center [64, 205] width 8 height 14
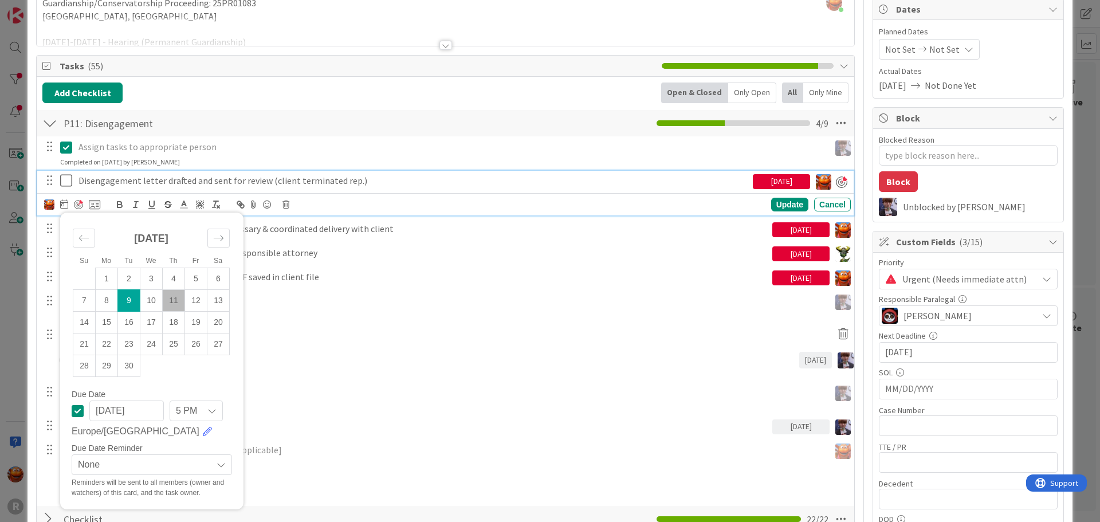
click at [174, 303] on td "11" at bounding box center [174, 301] width 22 height 22
type input "[DATE]"
type textarea "x"
click at [785, 202] on div "Update" at bounding box center [789, 205] width 37 height 14
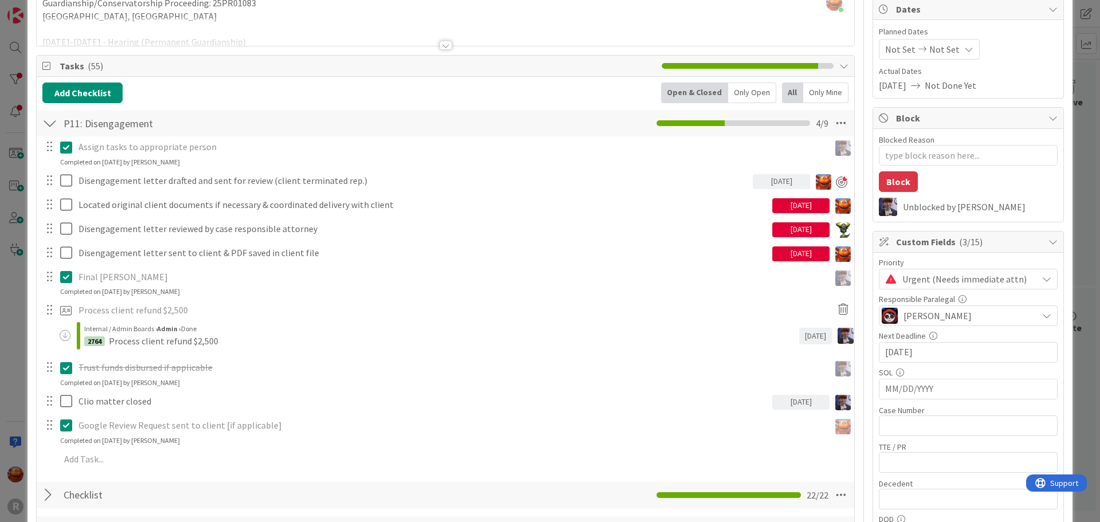
click at [9, 153] on div "ID 2269 Litigation Matter Workflow (FL2) Closing In Progress Title 14 / 128 TIS…" at bounding box center [550, 261] width 1100 height 522
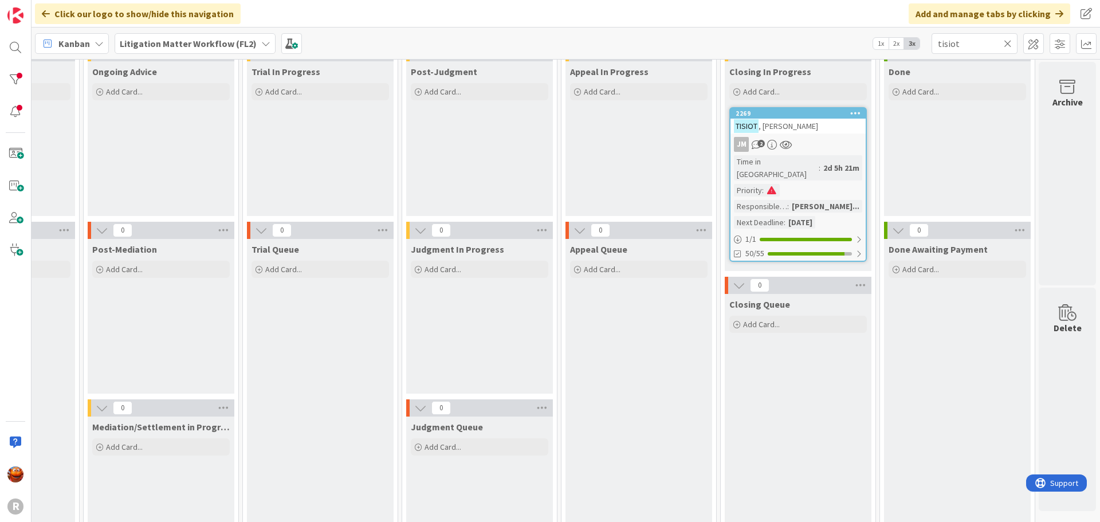
click at [1009, 46] on icon at bounding box center [1008, 43] width 8 height 10
click at [972, 41] on input "text" at bounding box center [975, 43] width 86 height 21
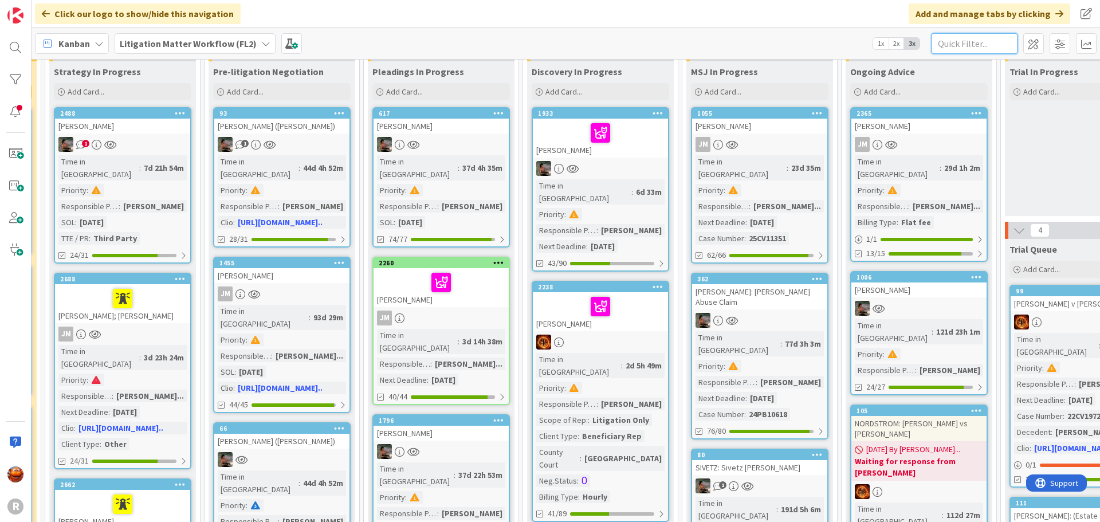
scroll to position [57, 0]
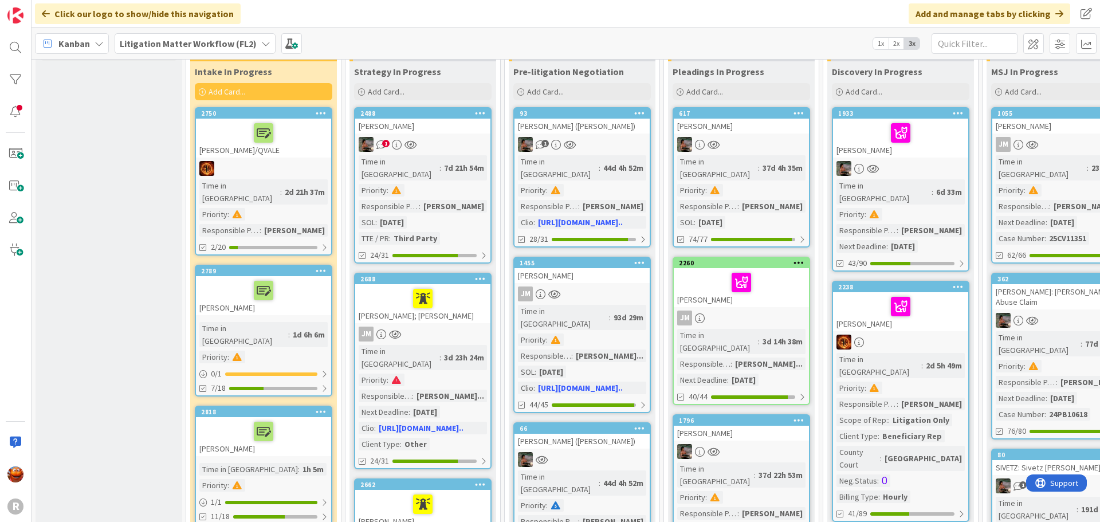
click at [223, 174] on div at bounding box center [263, 168] width 135 height 15
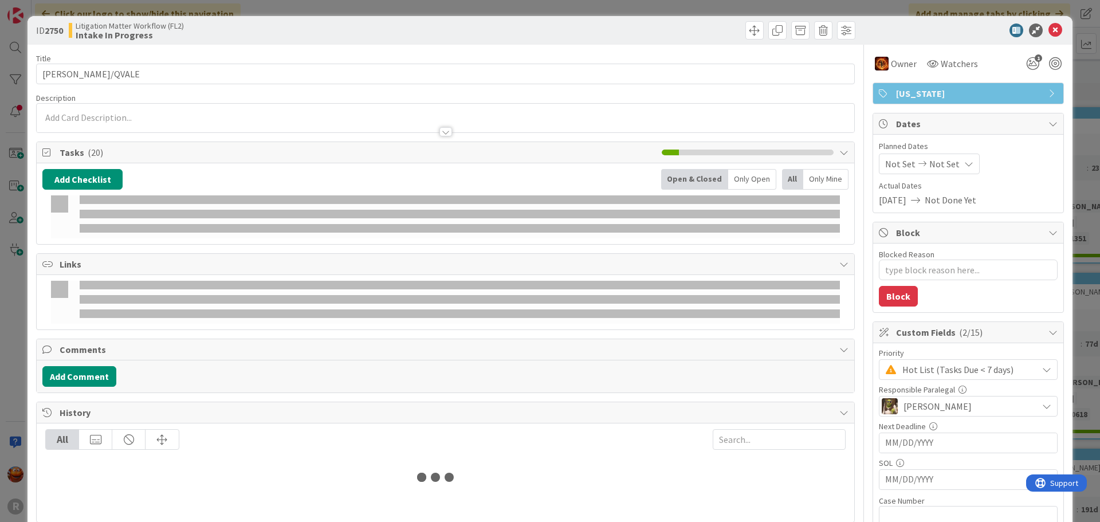
type textarea "x"
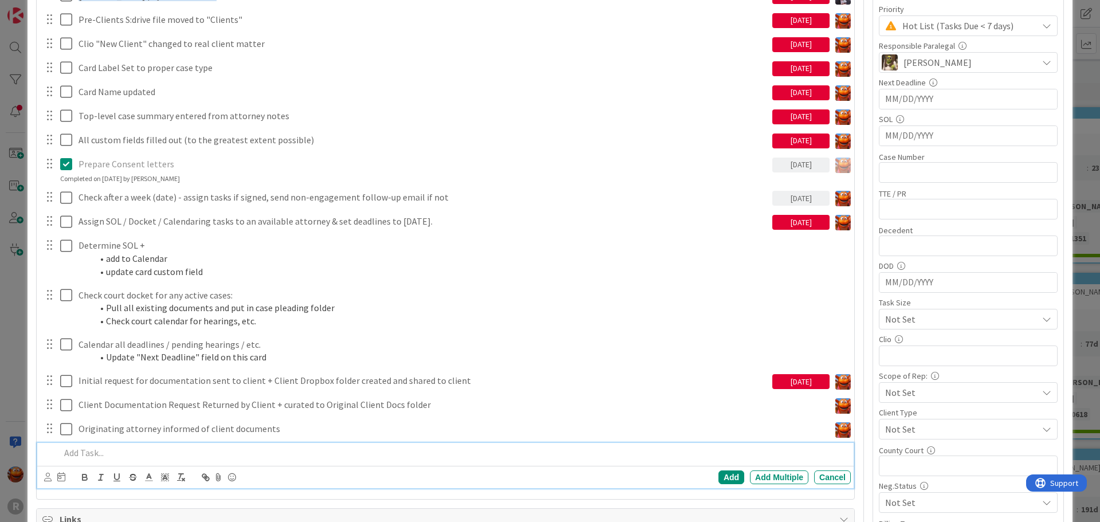
click at [105, 448] on p at bounding box center [453, 452] width 786 height 13
click at [46, 480] on icon at bounding box center [47, 477] width 7 height 9
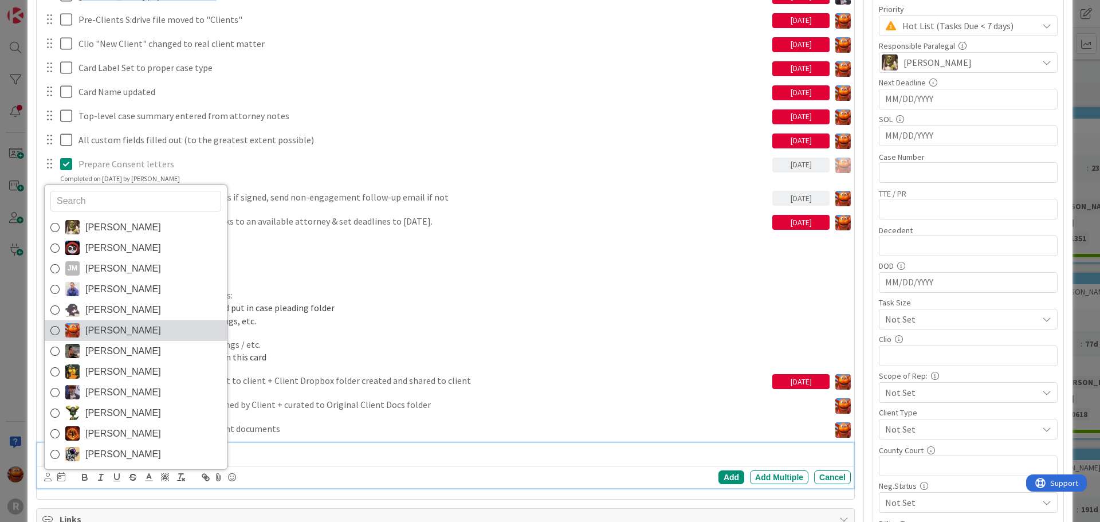
click at [114, 329] on span "[PERSON_NAME]" at bounding box center [123, 330] width 76 height 17
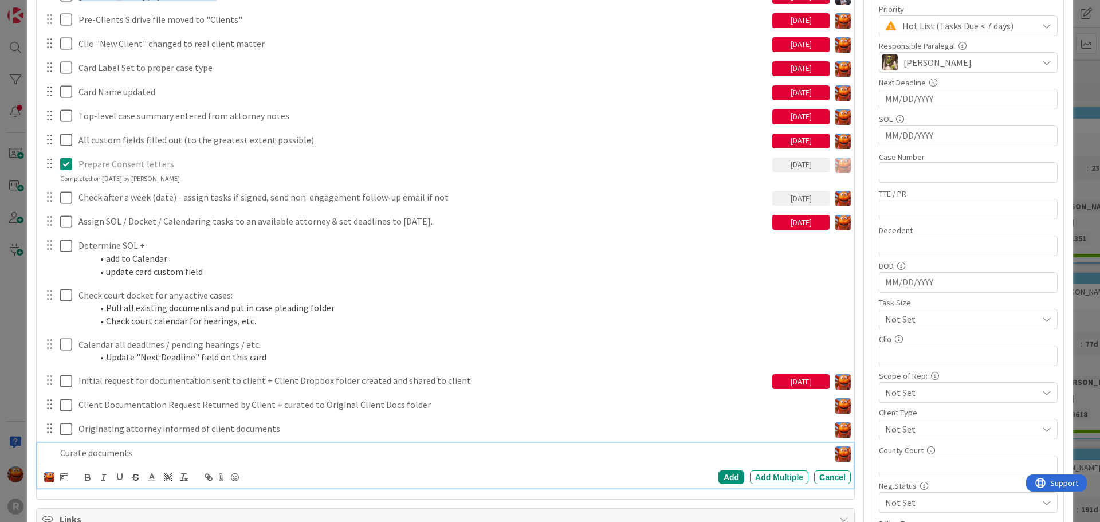
click at [62, 476] on icon at bounding box center [64, 476] width 8 height 9
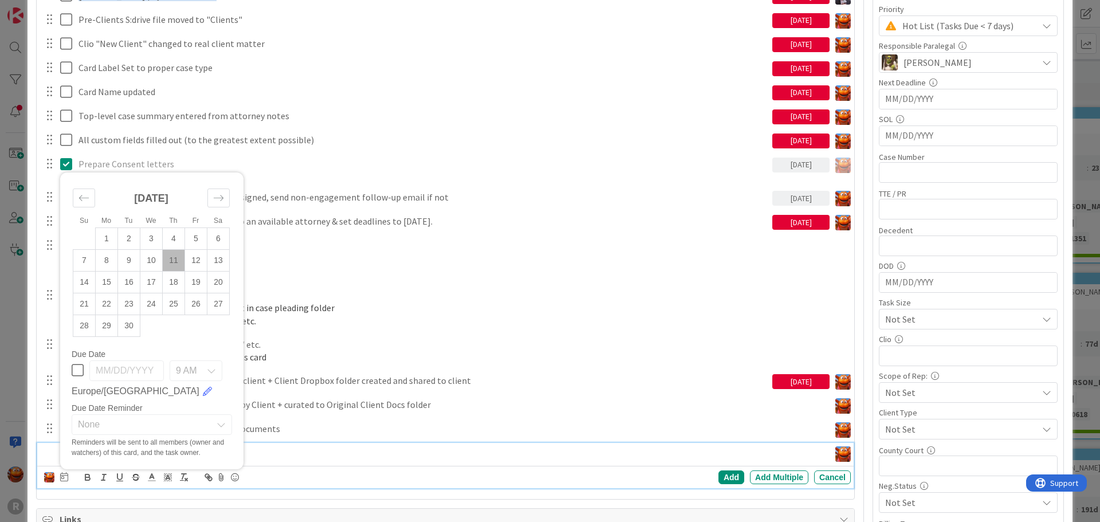
click at [168, 256] on td "11" at bounding box center [174, 260] width 22 height 22
click at [719, 481] on div "Add" at bounding box center [732, 477] width 26 height 14
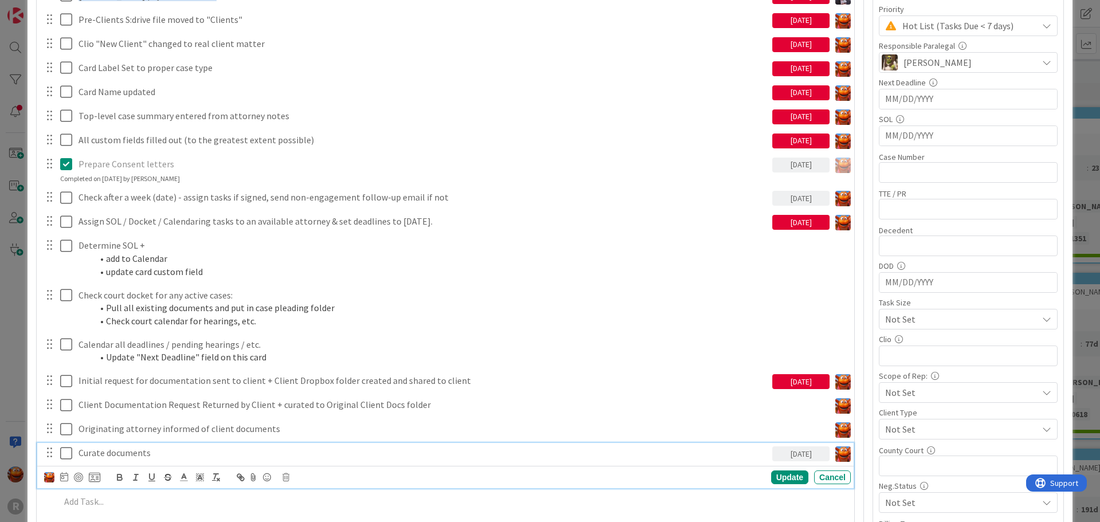
click at [116, 459] on p "Curate documents" at bounding box center [423, 452] width 689 height 13
click at [81, 478] on div at bounding box center [78, 477] width 9 height 9
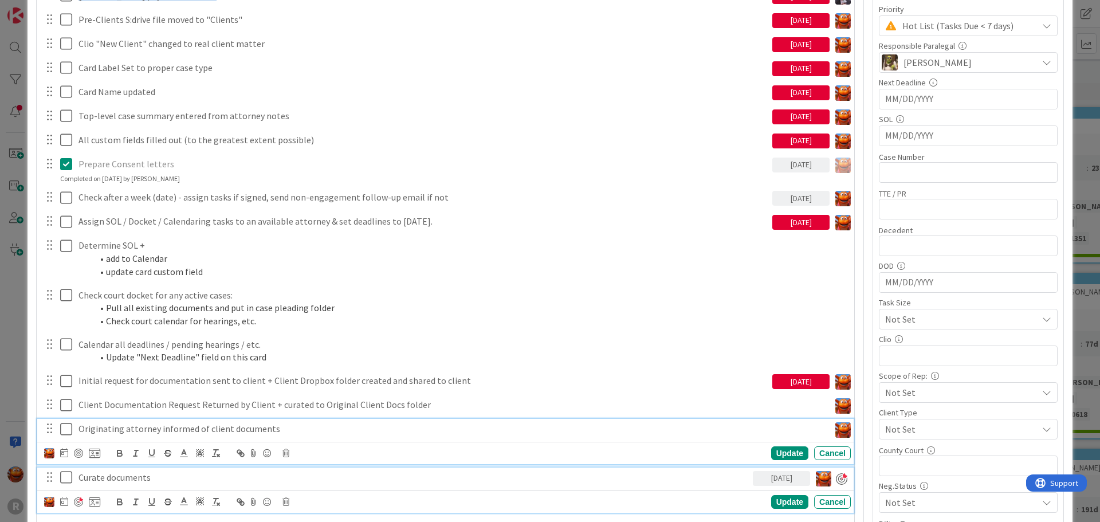
click at [307, 424] on div "Originating attorney informed of client documents Update Cancel" at bounding box center [445, 441] width 817 height 45
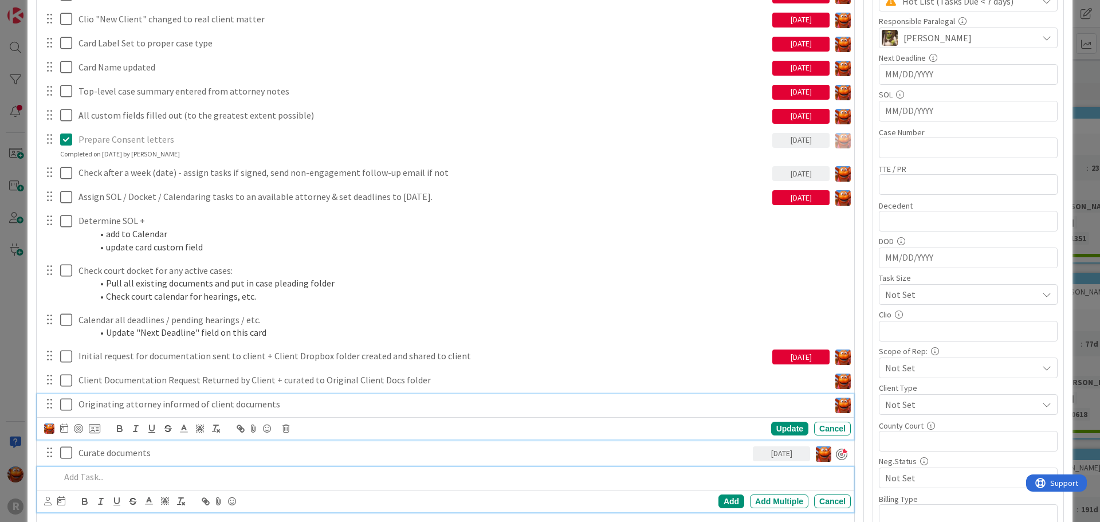
click at [197, 476] on p at bounding box center [453, 476] width 786 height 13
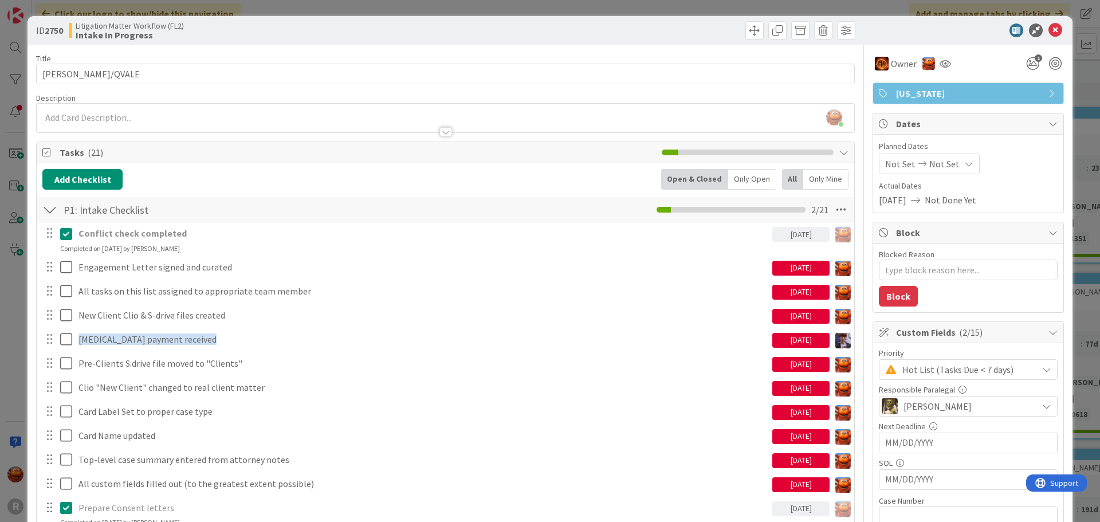
scroll to position [344, 0]
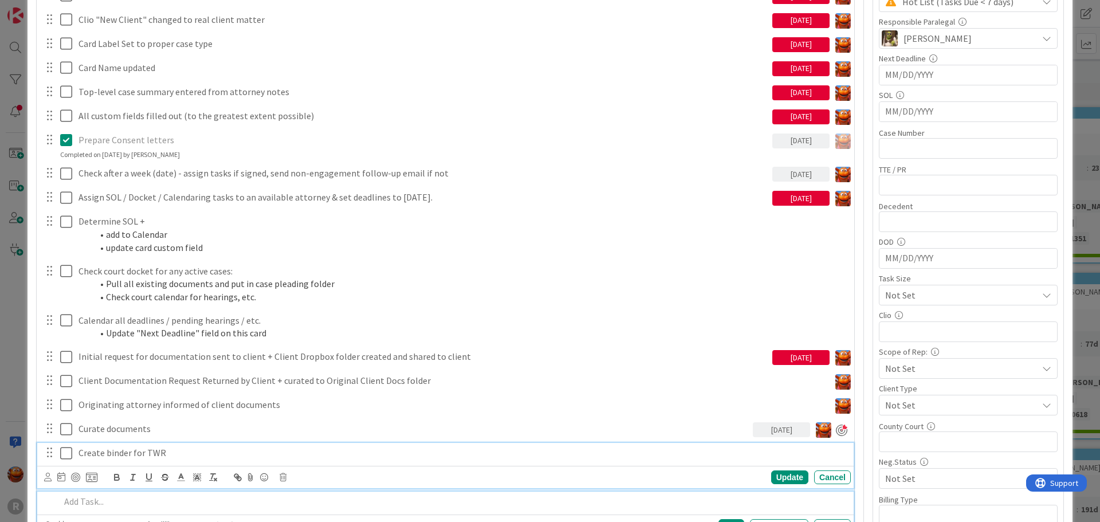
click at [189, 456] on div "Create binder for TWR Update Cancel" at bounding box center [445, 465] width 817 height 45
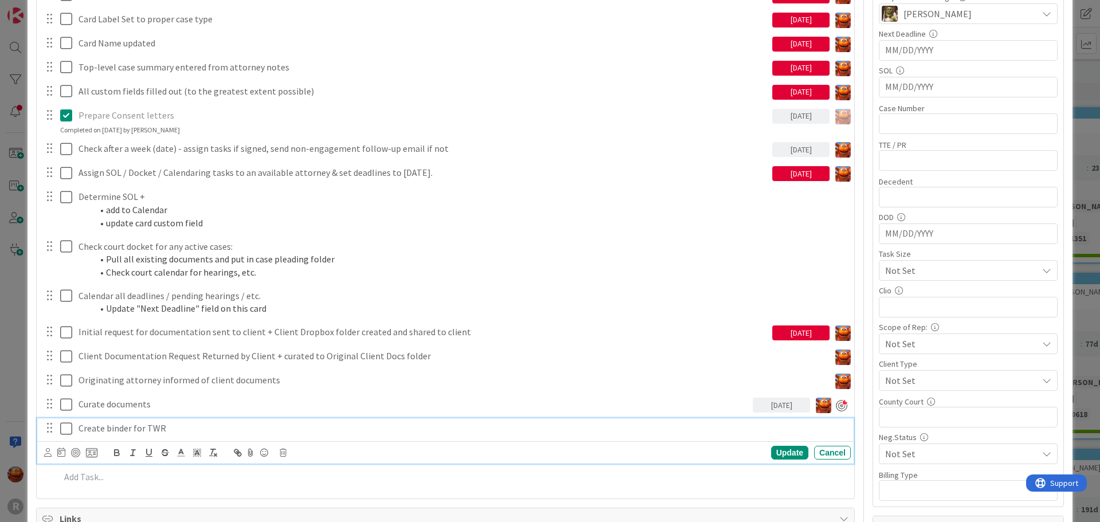
click at [37, 455] on div "P1: Intake Checklist Checklist Name 20 / 64 P1: Intake Checklist 2 / 22 Conflic…" at bounding box center [446, 148] width 818 height 690
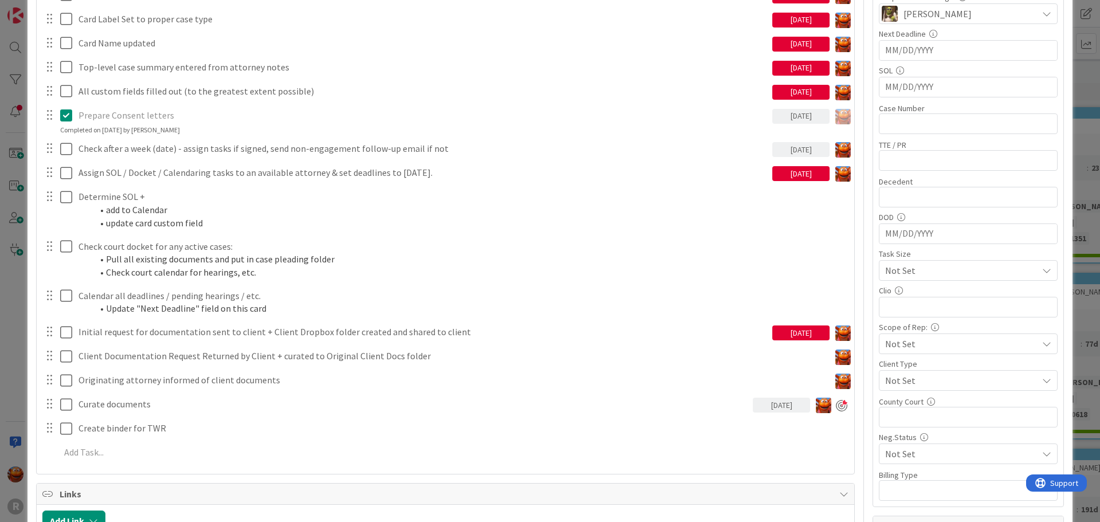
click at [47, 453] on div at bounding box center [49, 452] width 14 height 20
click at [100, 440] on div "Conflict check completed 09/09/2025 Update Cancel Completed on 09/09/2025 by Mi…" at bounding box center [445, 148] width 806 height 637
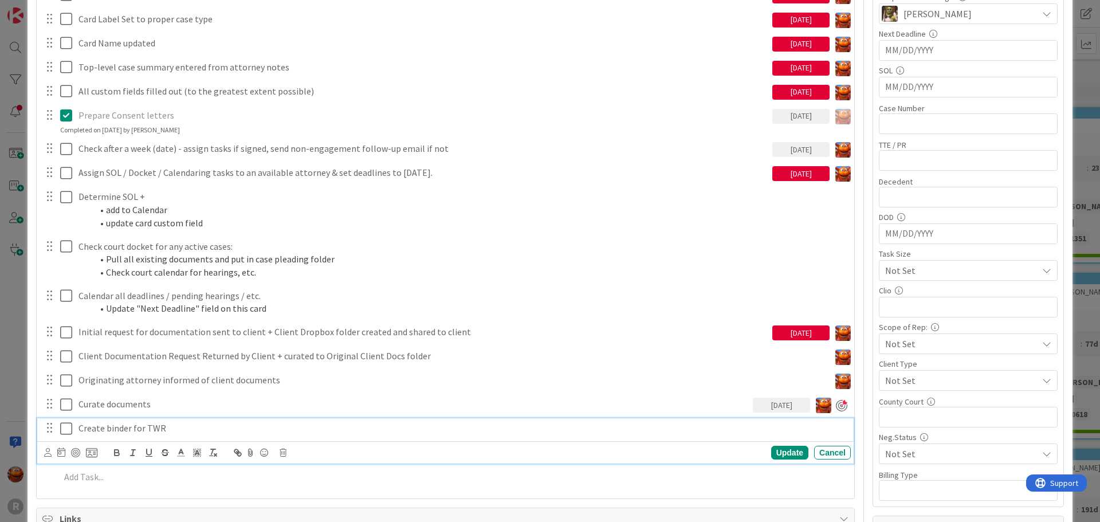
click at [105, 430] on p "Create binder for TWR" at bounding box center [463, 428] width 768 height 13
click at [49, 452] on icon at bounding box center [47, 452] width 7 height 9
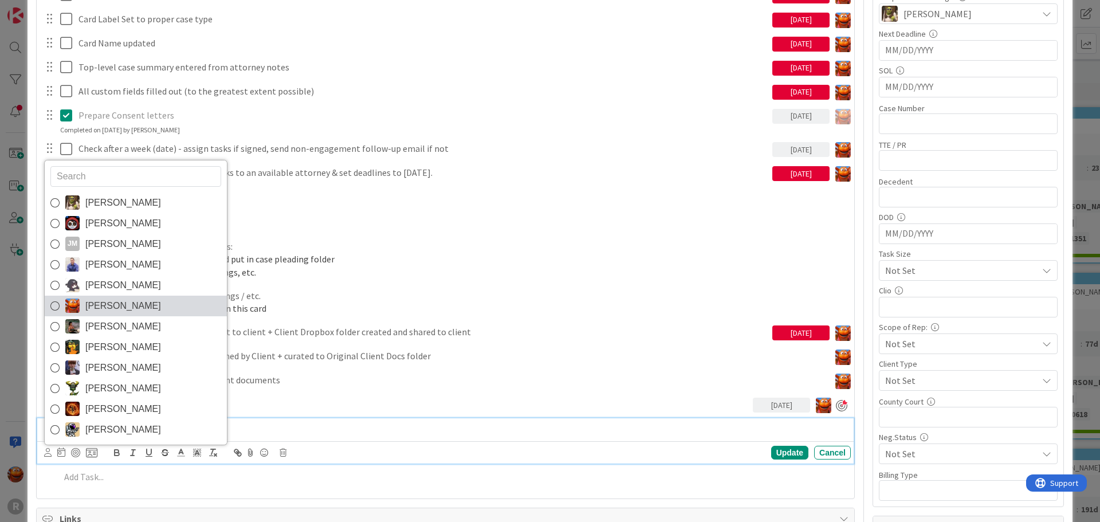
click at [110, 310] on span "[PERSON_NAME]" at bounding box center [123, 305] width 76 height 17
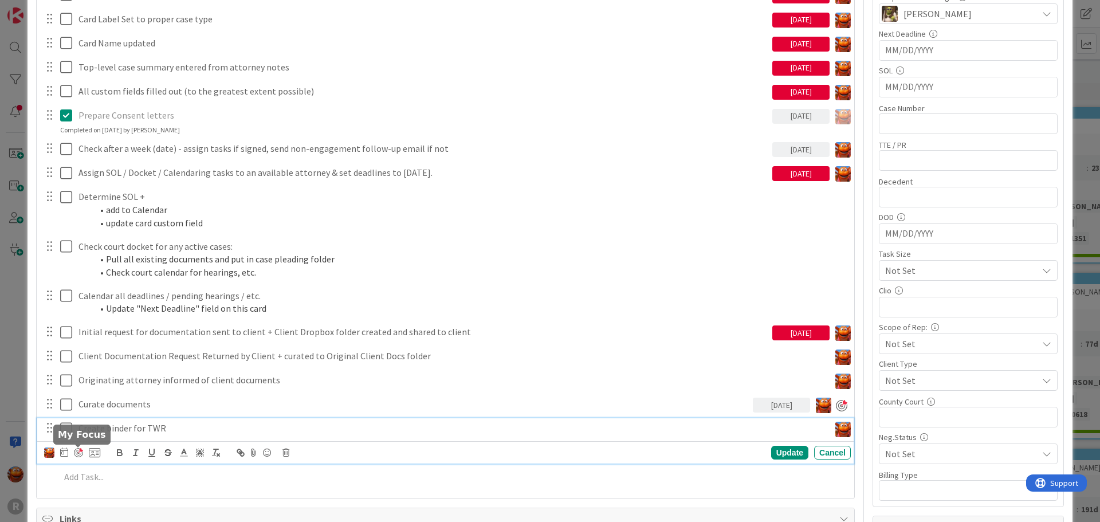
click at [80, 454] on div at bounding box center [78, 452] width 9 height 9
type textarea "x"
click at [66, 452] on icon at bounding box center [64, 452] width 8 height 9
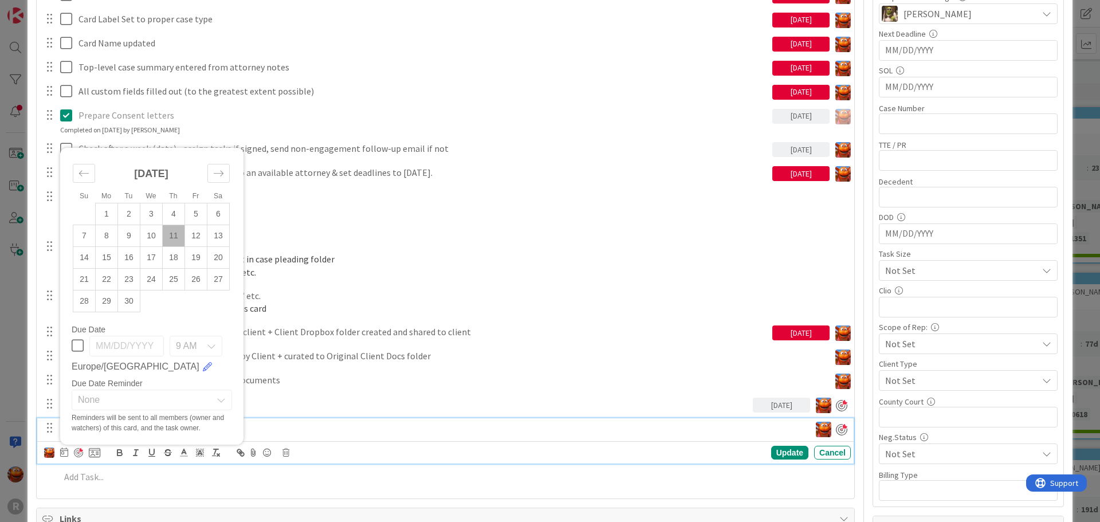
click at [179, 236] on td "11" at bounding box center [174, 236] width 22 height 22
type input "[DATE]"
type textarea "x"
click at [789, 456] on div "Update" at bounding box center [789, 453] width 37 height 14
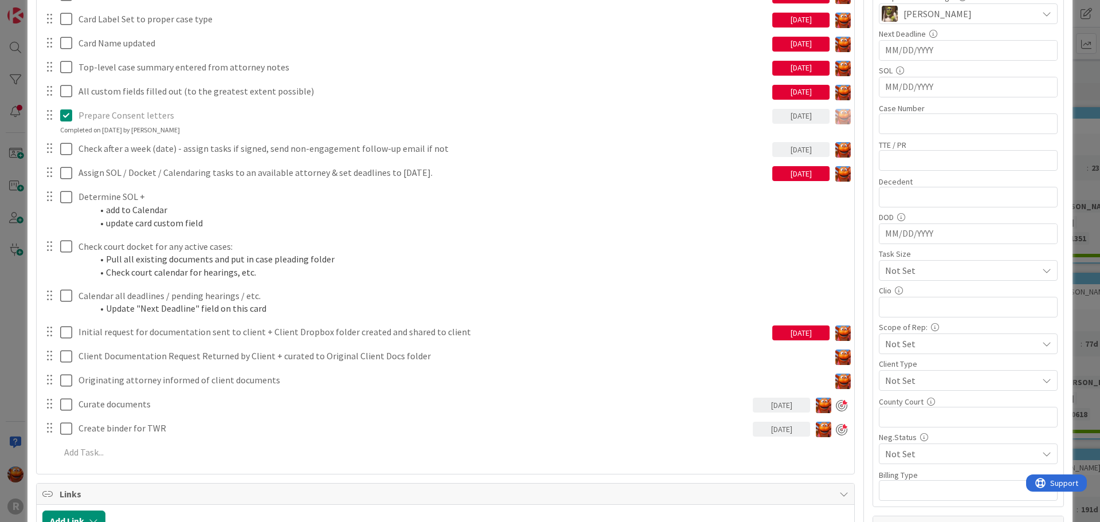
click at [19, 264] on div "ID 2750 Litigation Matter Workflow (FL2) Intake In Progress Title 11 / 128 GEAR…" at bounding box center [550, 261] width 1100 height 522
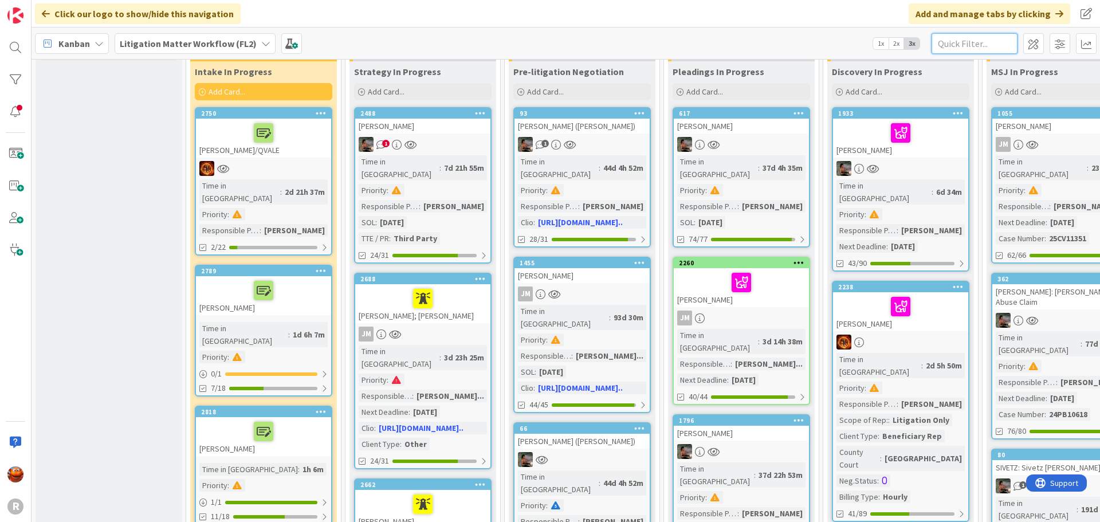
click at [950, 45] on input "text" at bounding box center [975, 43] width 86 height 21
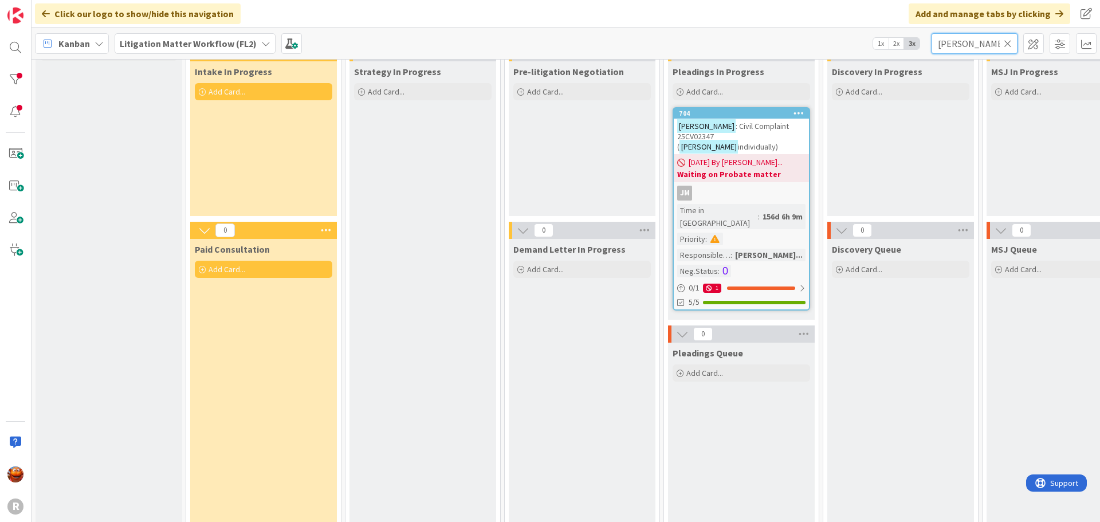
type input "hart"
drag, startPoint x: 925, startPoint y: 41, endPoint x: 895, endPoint y: 37, distance: 31.2
click at [896, 36] on div "Kanban Litigation Matter Workflow (FL2) 1x 2x 3x hart" at bounding box center [566, 44] width 1069 height 32
click at [191, 46] on b "Litigation Matter Workflow (FL2)" at bounding box center [188, 43] width 137 height 11
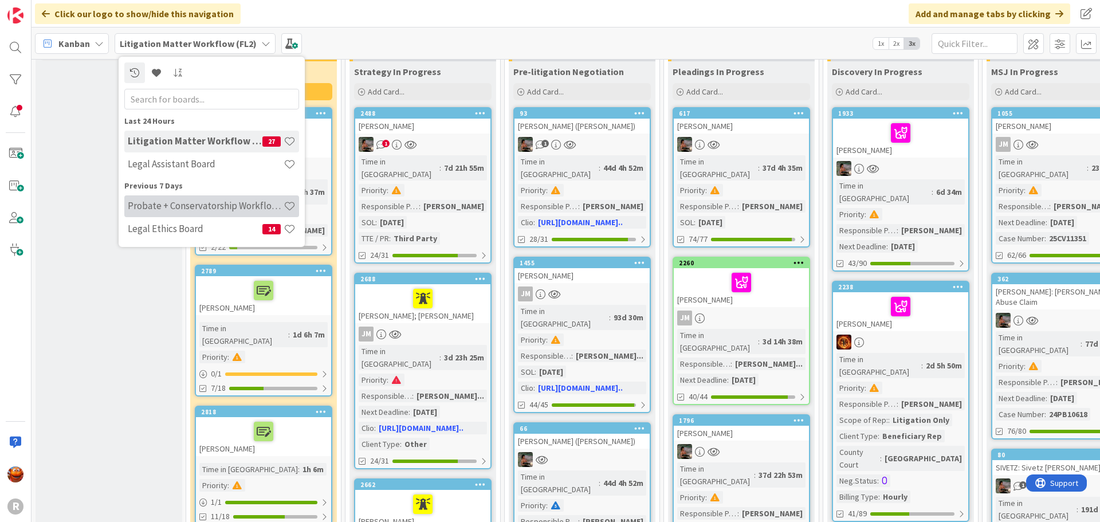
click at [159, 204] on h4 "Probate + Conservatorship Workflow (FL2)" at bounding box center [206, 205] width 156 height 11
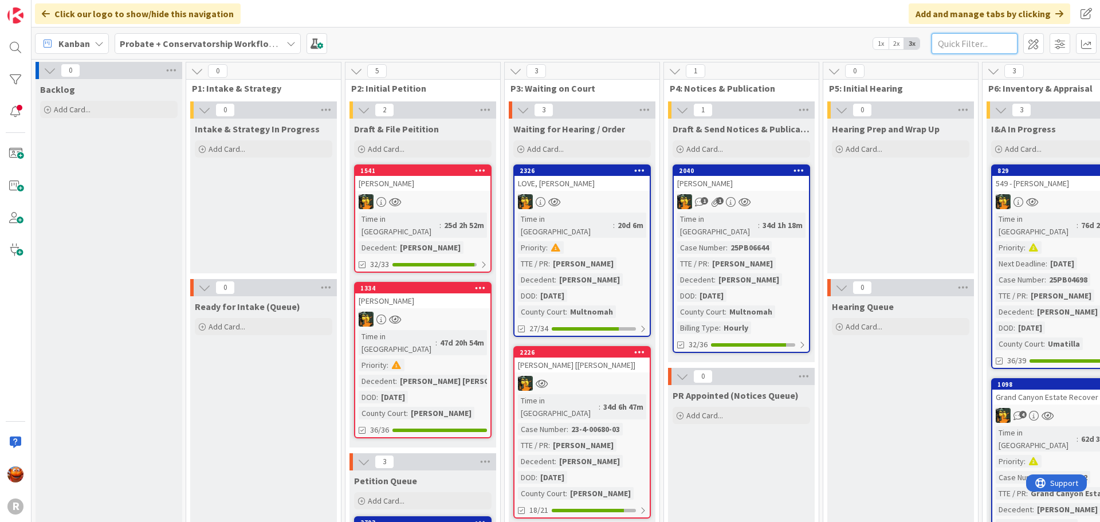
click at [952, 44] on input "text" at bounding box center [975, 43] width 86 height 21
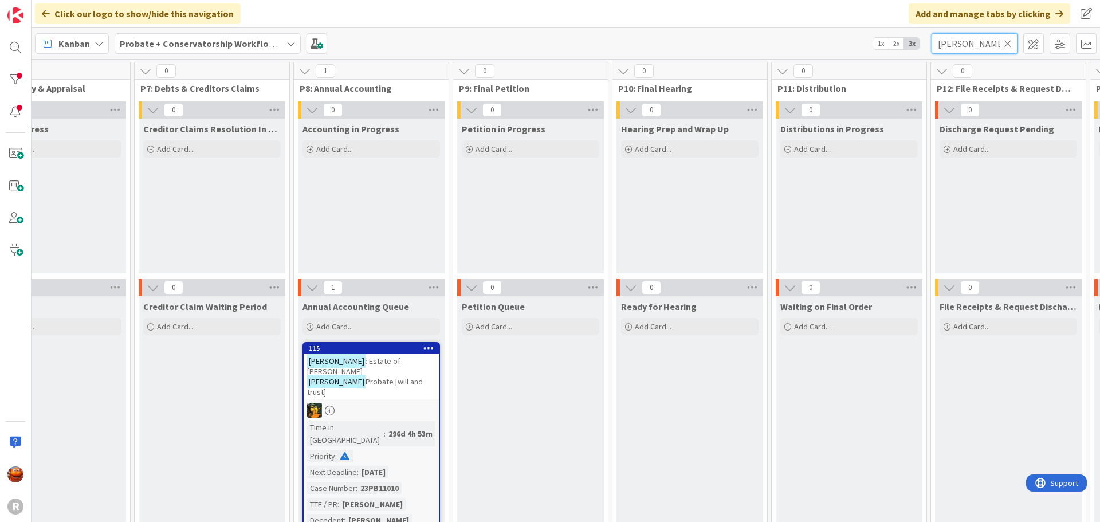
scroll to position [0, 946]
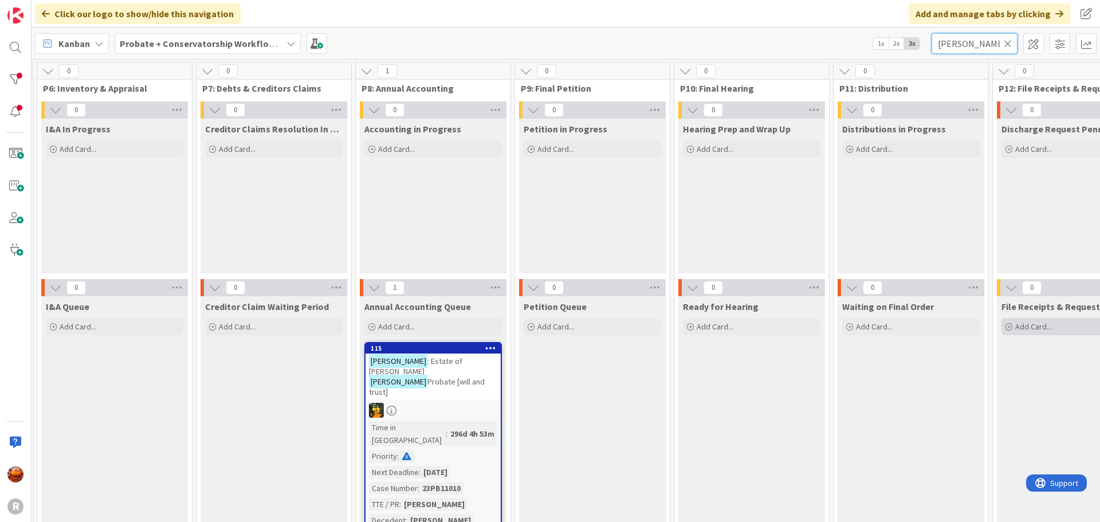
type input "hart"
drag, startPoint x: 964, startPoint y: 40, endPoint x: 908, endPoint y: 37, distance: 56.2
click at [908, 37] on div "Kanban Probate + Conservatorship Workflow (FL2) 1x 2x 3x hart" at bounding box center [566, 44] width 1069 height 32
click at [240, 40] on b "Probate + Conservatorship Workflow (FL2)" at bounding box center [209, 43] width 178 height 11
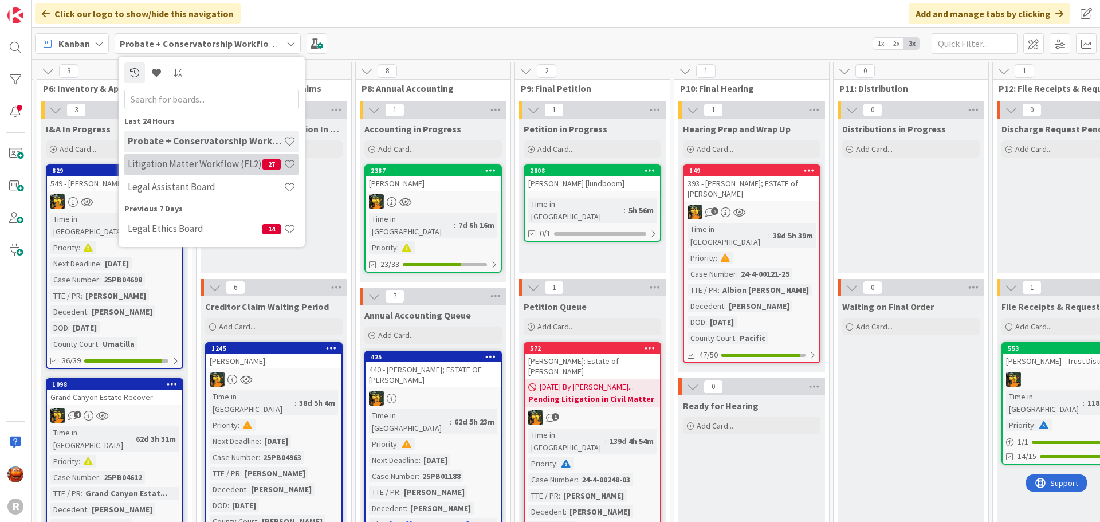
click at [168, 156] on div "Litigation Matter Workflow (FL2) 27" at bounding box center [211, 165] width 175 height 22
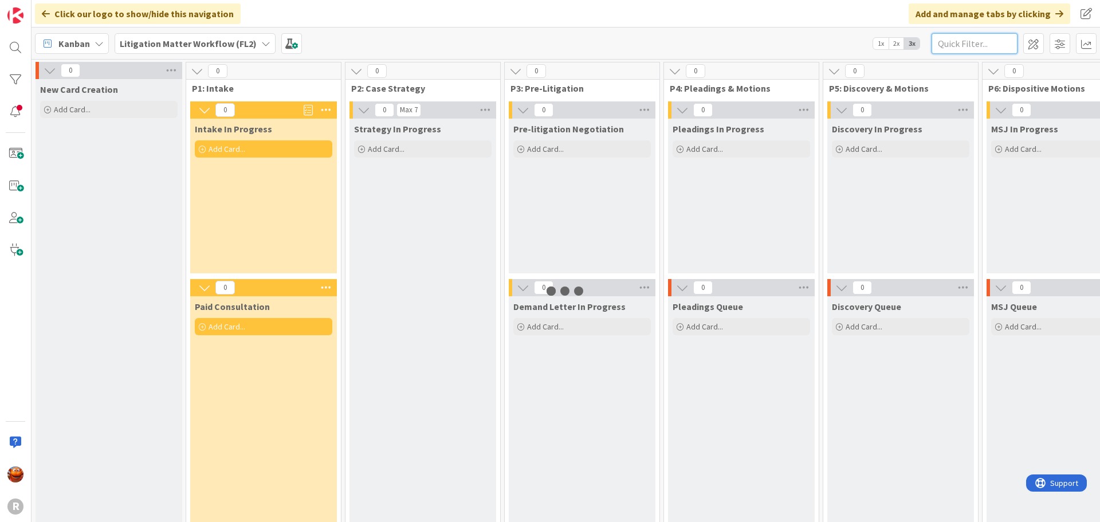
click at [946, 34] on input "text" at bounding box center [975, 43] width 86 height 21
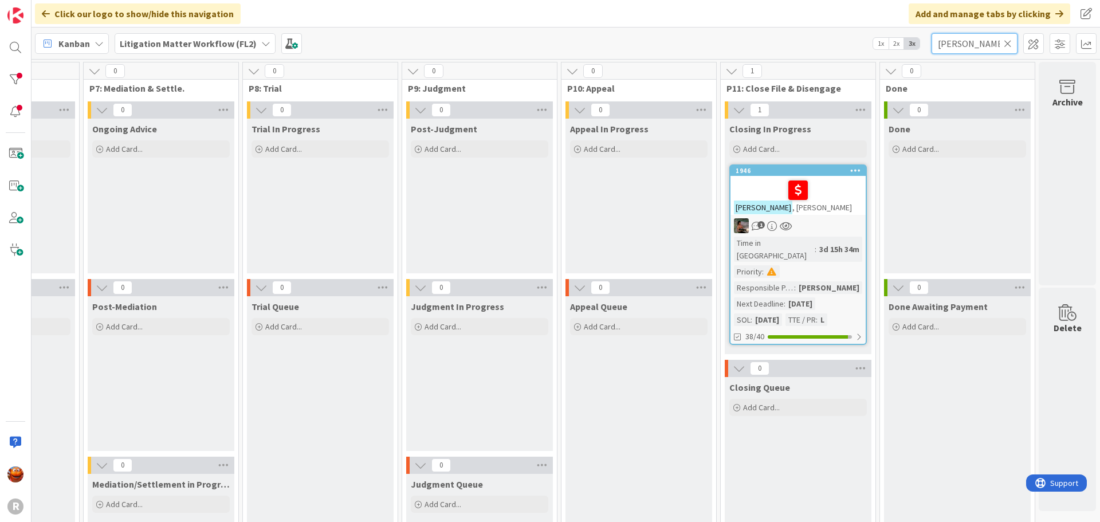
type input "gannon"
click at [827, 224] on div "1" at bounding box center [798, 225] width 135 height 15
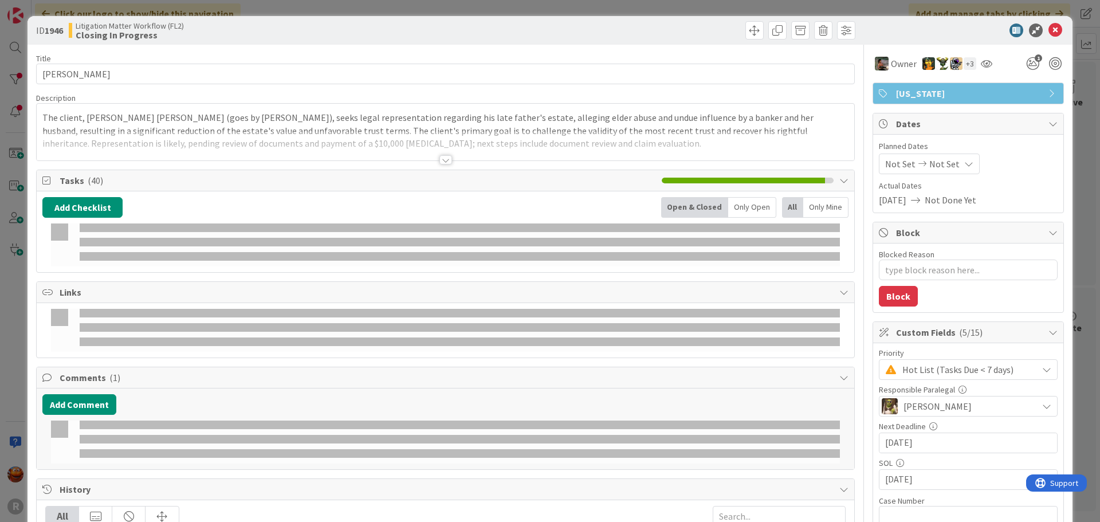
type textarea "x"
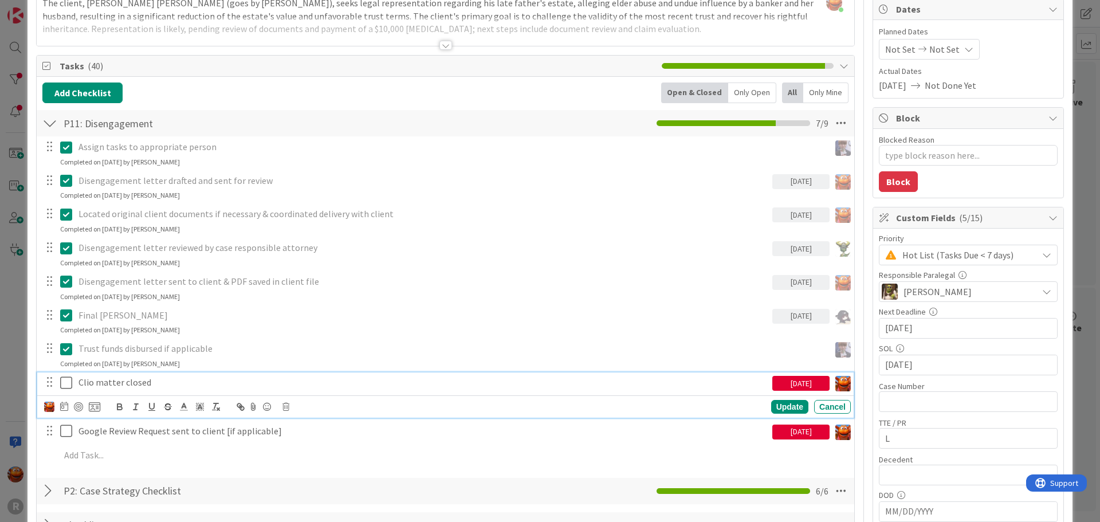
click at [115, 379] on p "Clio matter closed" at bounding box center [423, 382] width 689 height 13
